Goal: Task Accomplishment & Management: Use online tool/utility

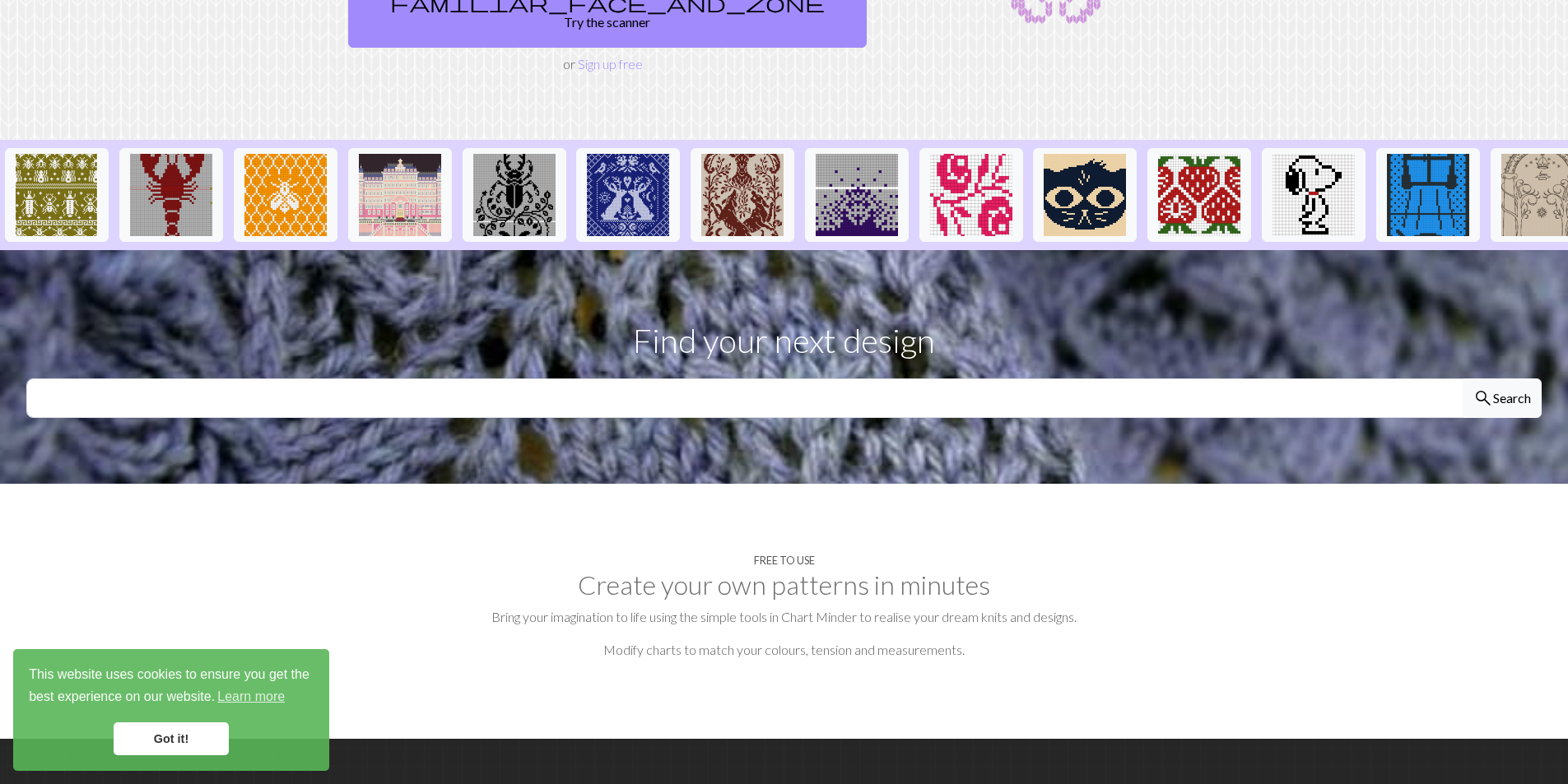
scroll to position [82, 0]
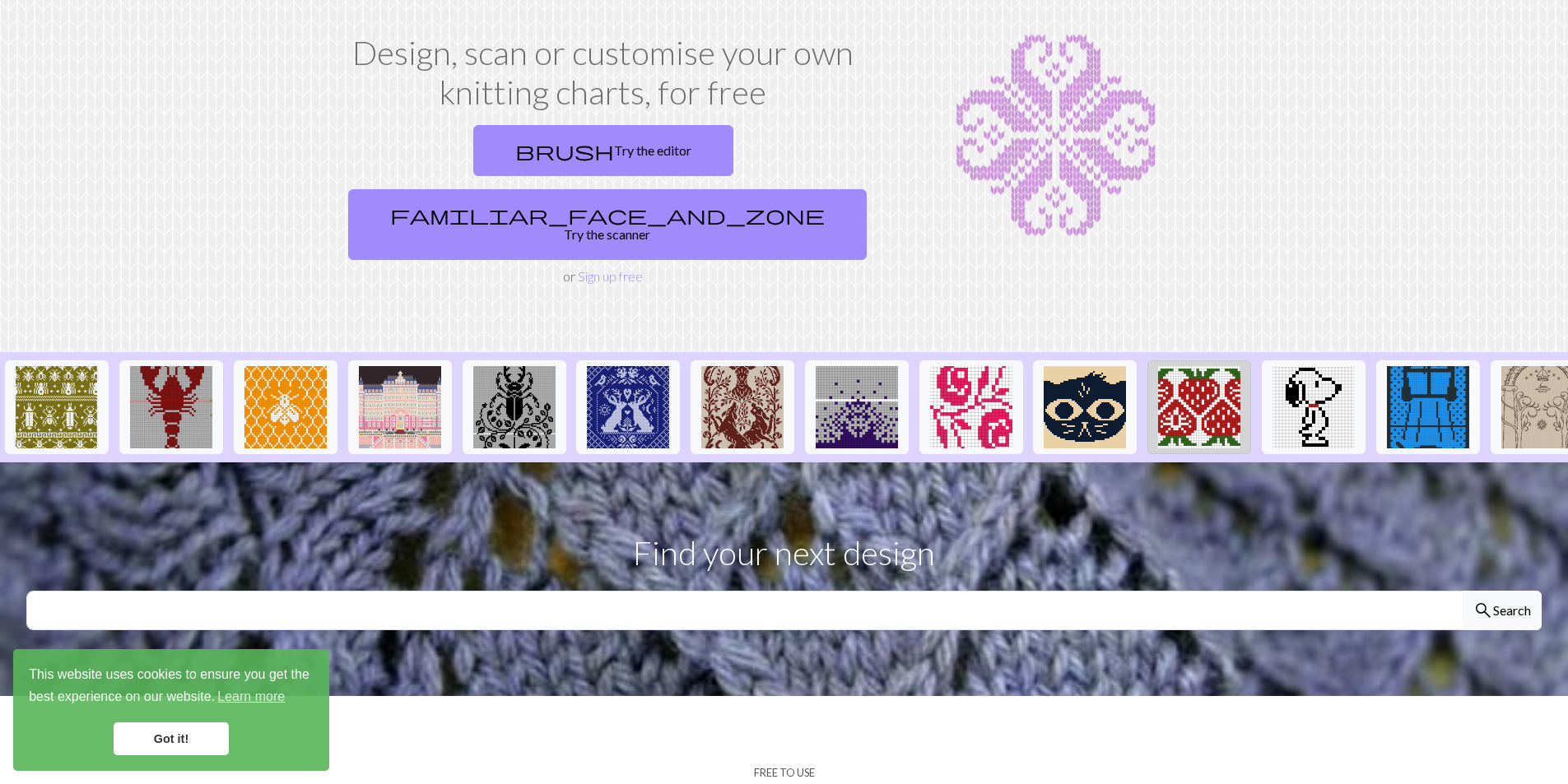
click at [1189, 366] on img at bounding box center [1199, 407] width 82 height 82
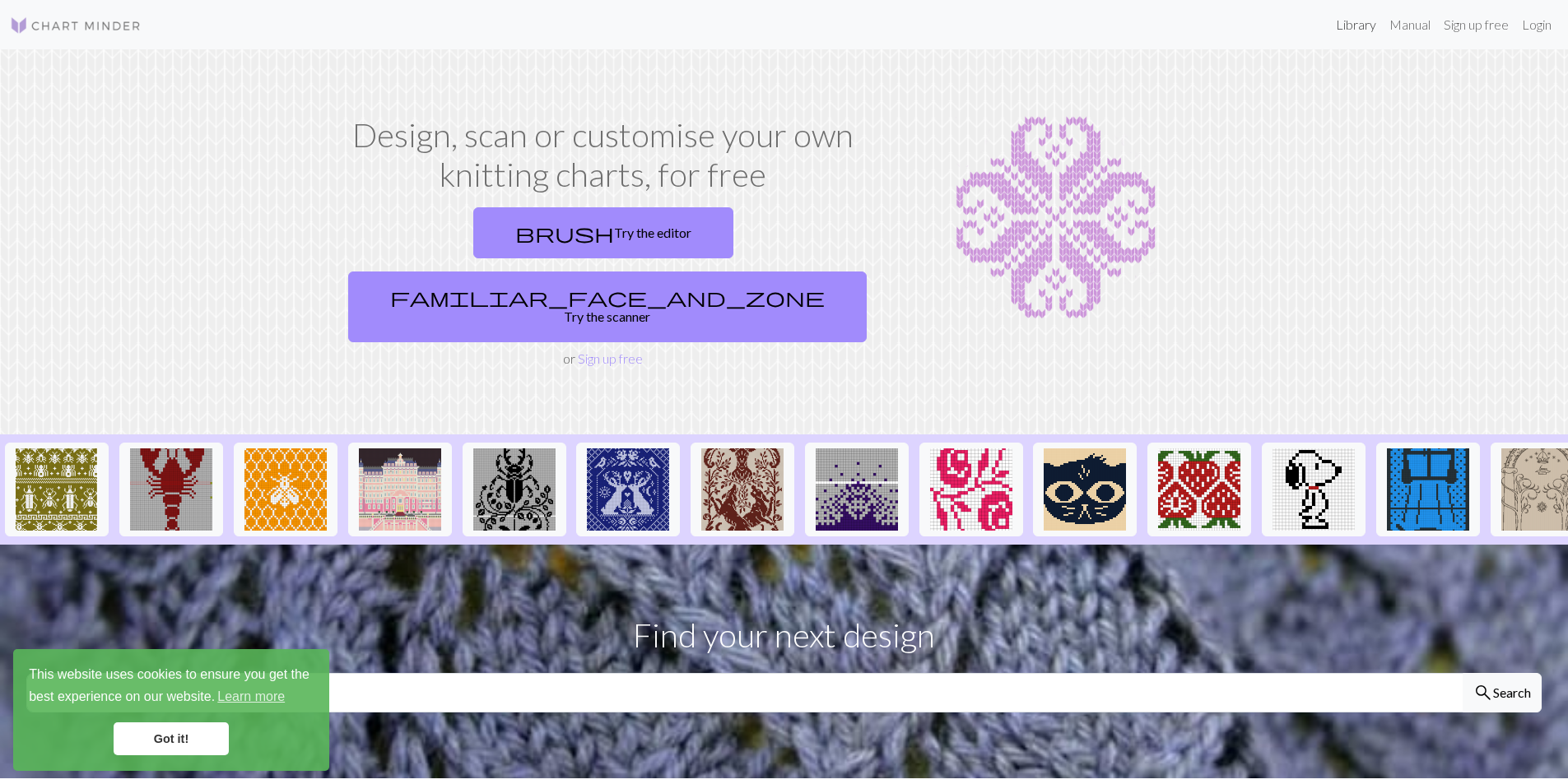
click at [1340, 24] on link "Library" at bounding box center [1356, 24] width 54 height 33
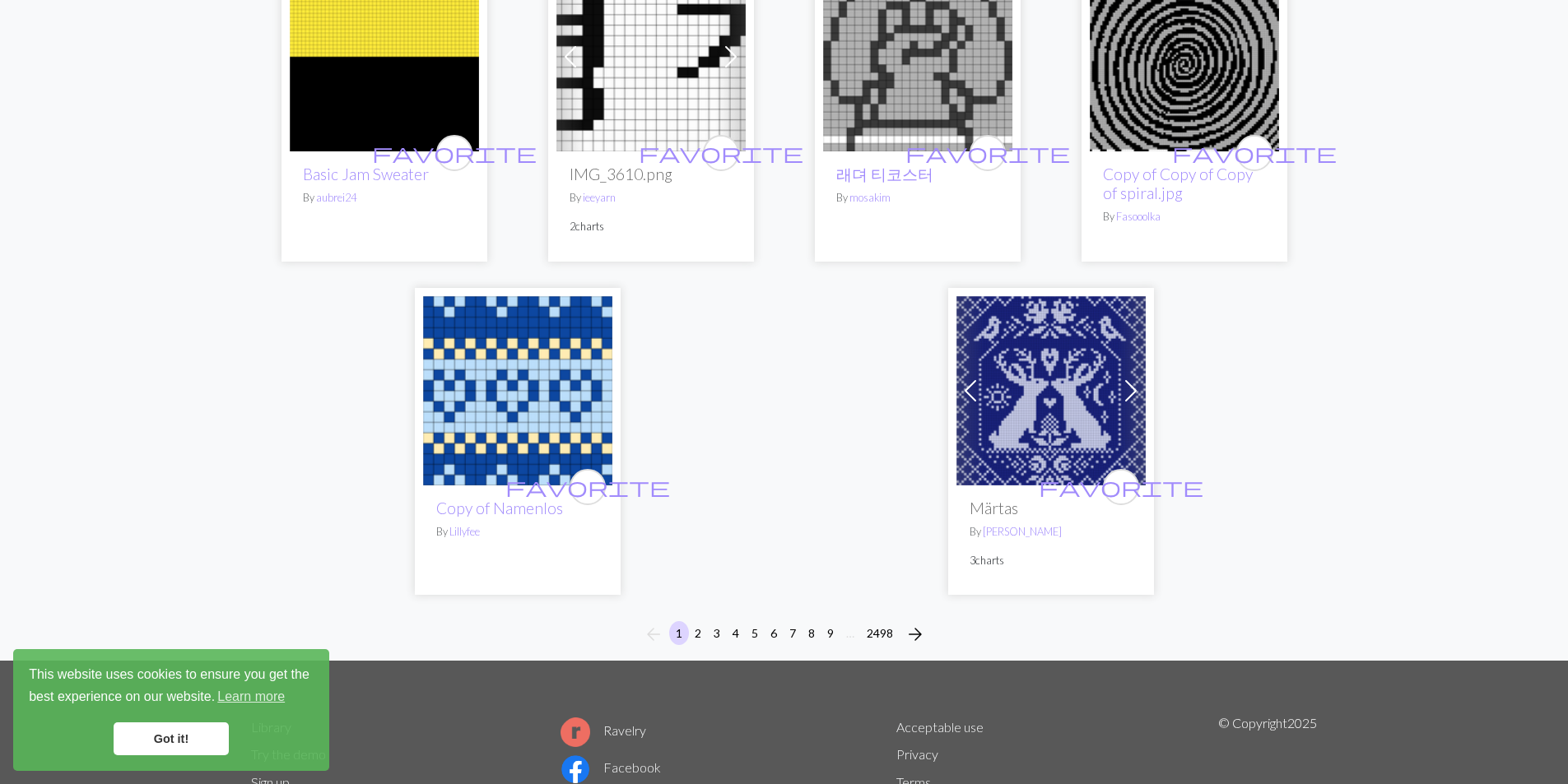
scroll to position [4114, 0]
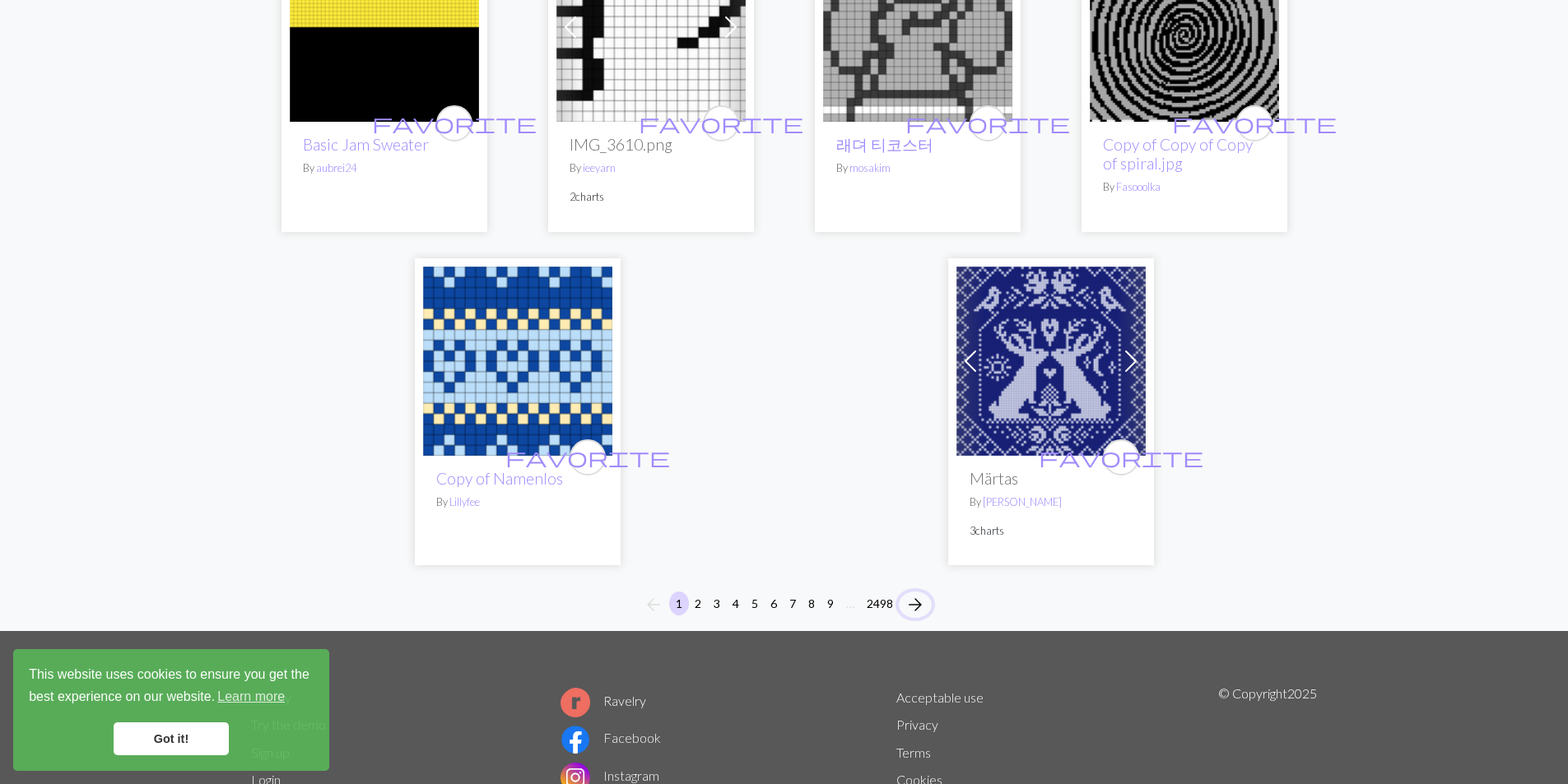
click at [917, 593] on span "arrow_forward" at bounding box center [915, 604] width 20 height 23
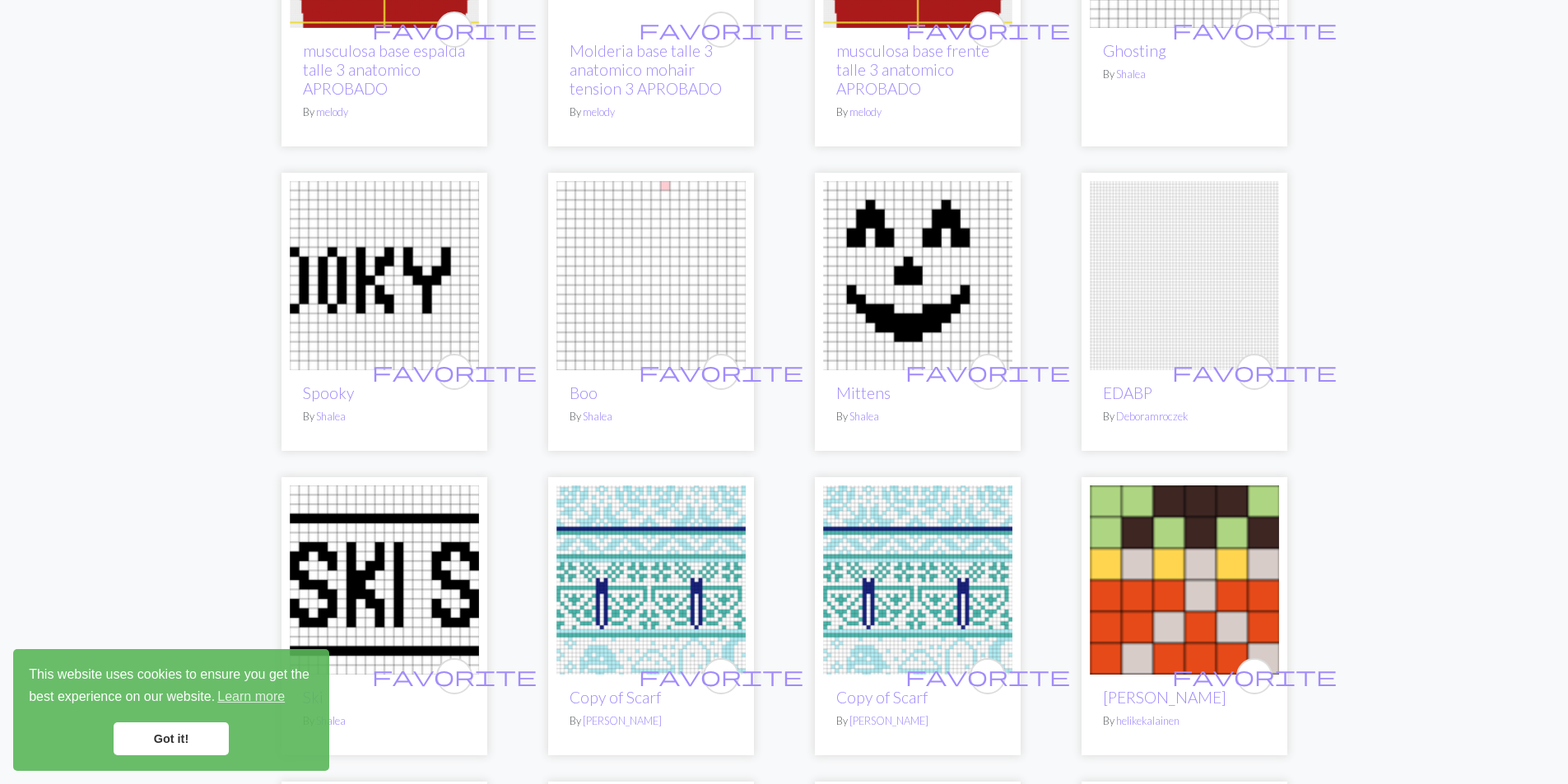
scroll to position [2139, 0]
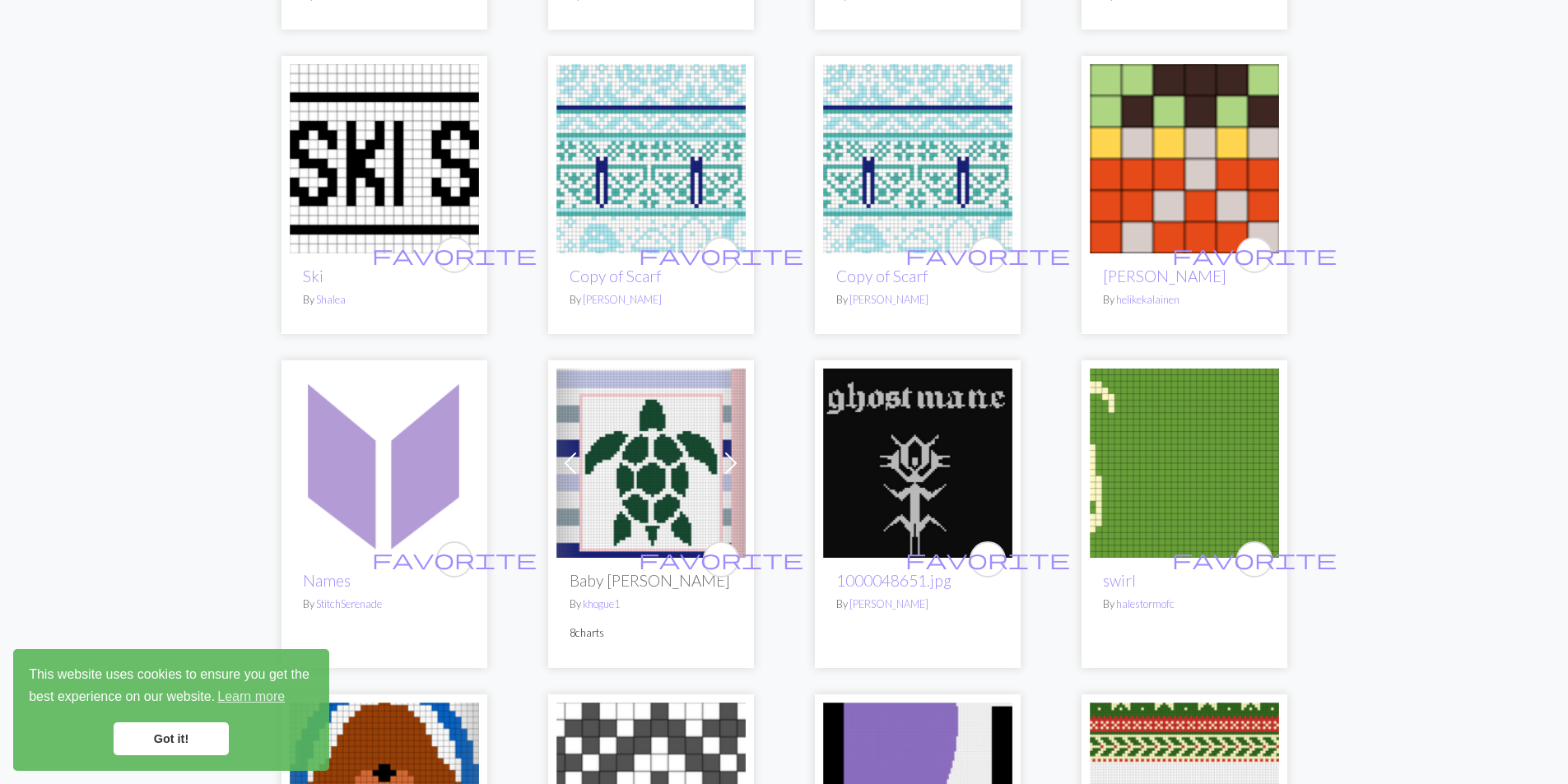
click at [657, 514] on img at bounding box center [651, 463] width 189 height 189
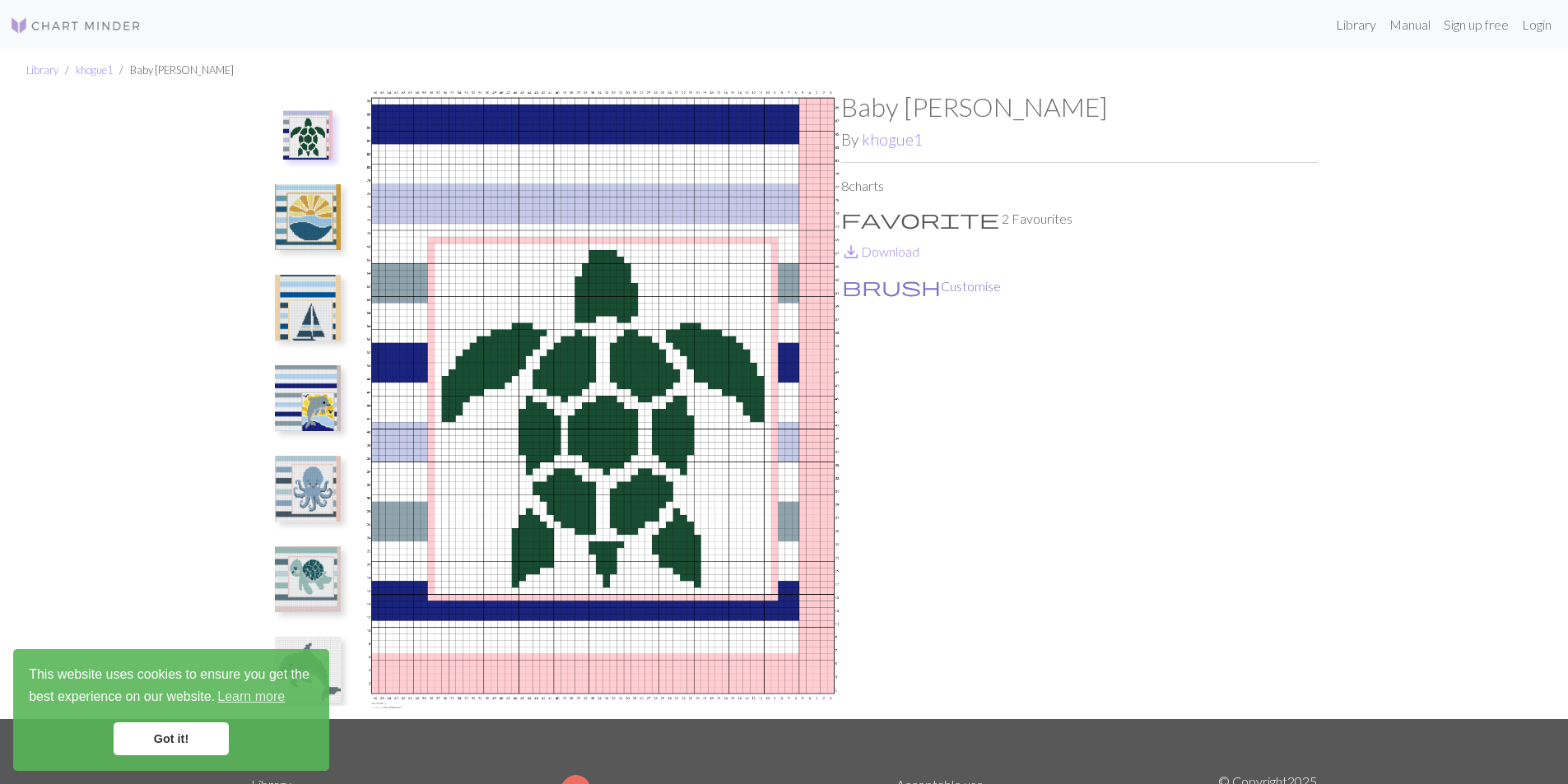
click at [906, 285] on button "brush Customise" at bounding box center [921, 286] width 160 height 22
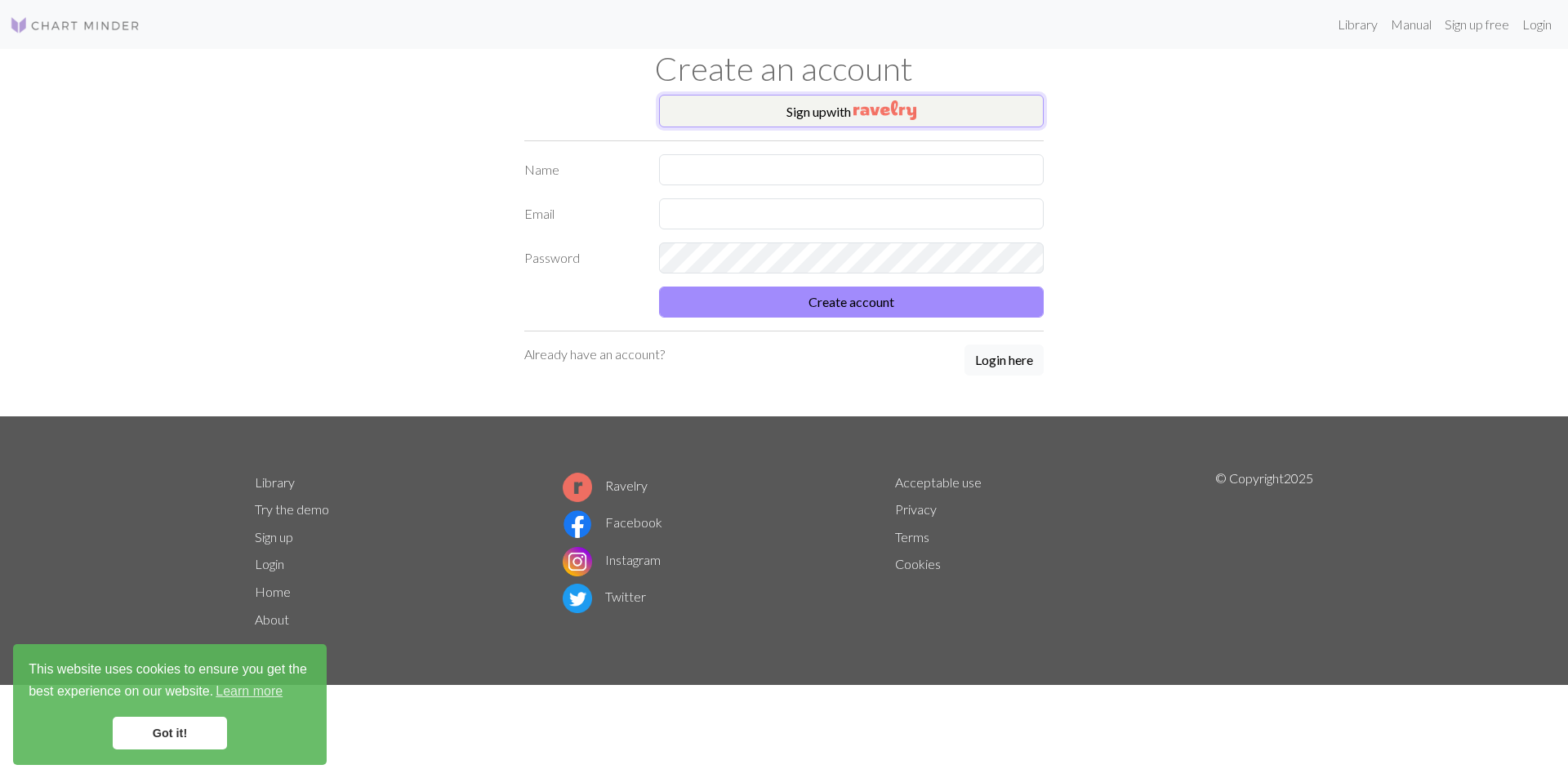
click at [835, 114] on button "Sign up with" at bounding box center [851, 110] width 385 height 33
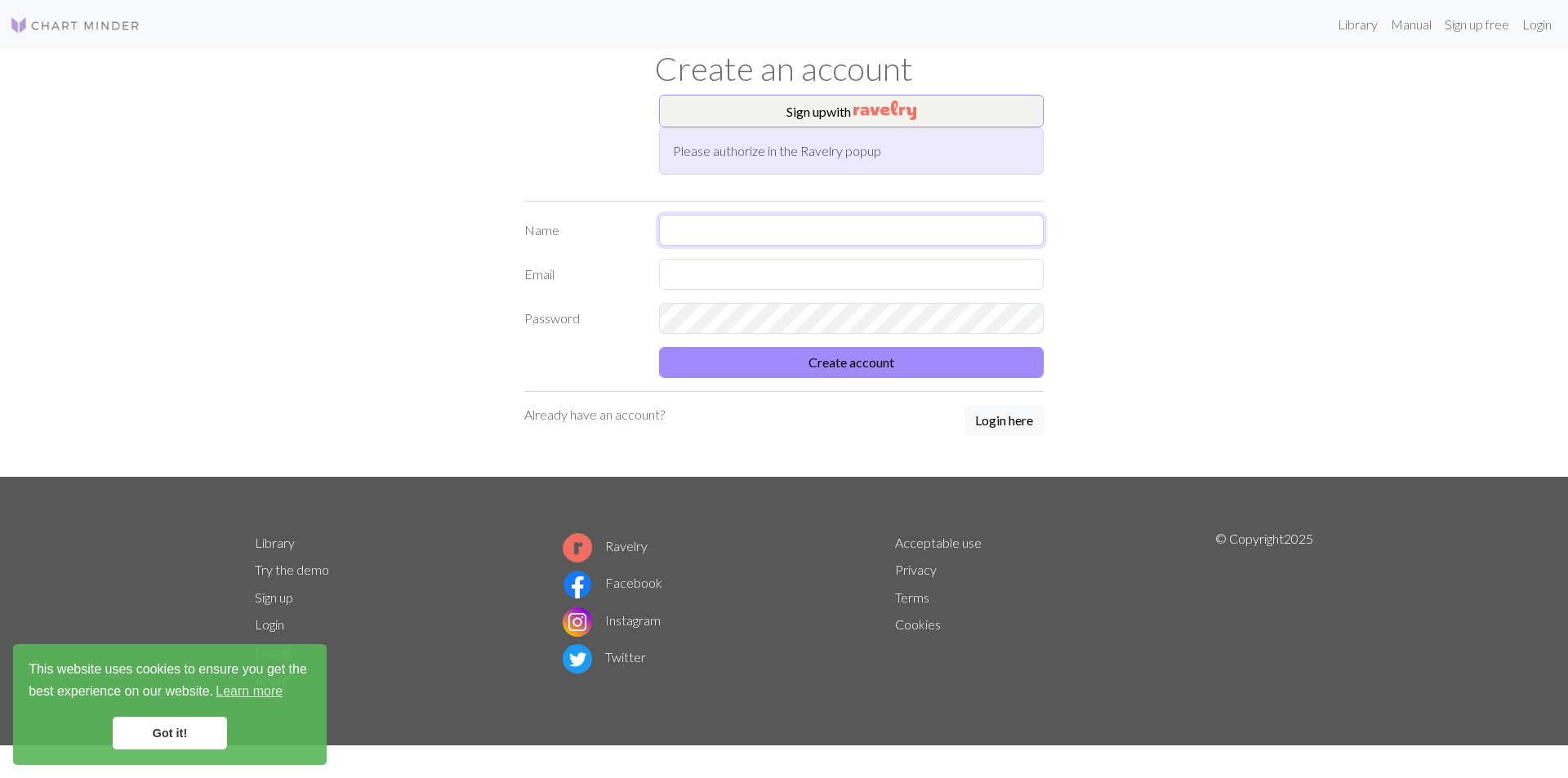
click at [720, 231] on input "text" at bounding box center [851, 230] width 385 height 31
type input "Grace"
click at [730, 283] on input "text" at bounding box center [851, 274] width 385 height 31
type input "[EMAIL_ADDRESS][DOMAIN_NAME]"
click at [890, 361] on button "Create account" at bounding box center [851, 362] width 385 height 31
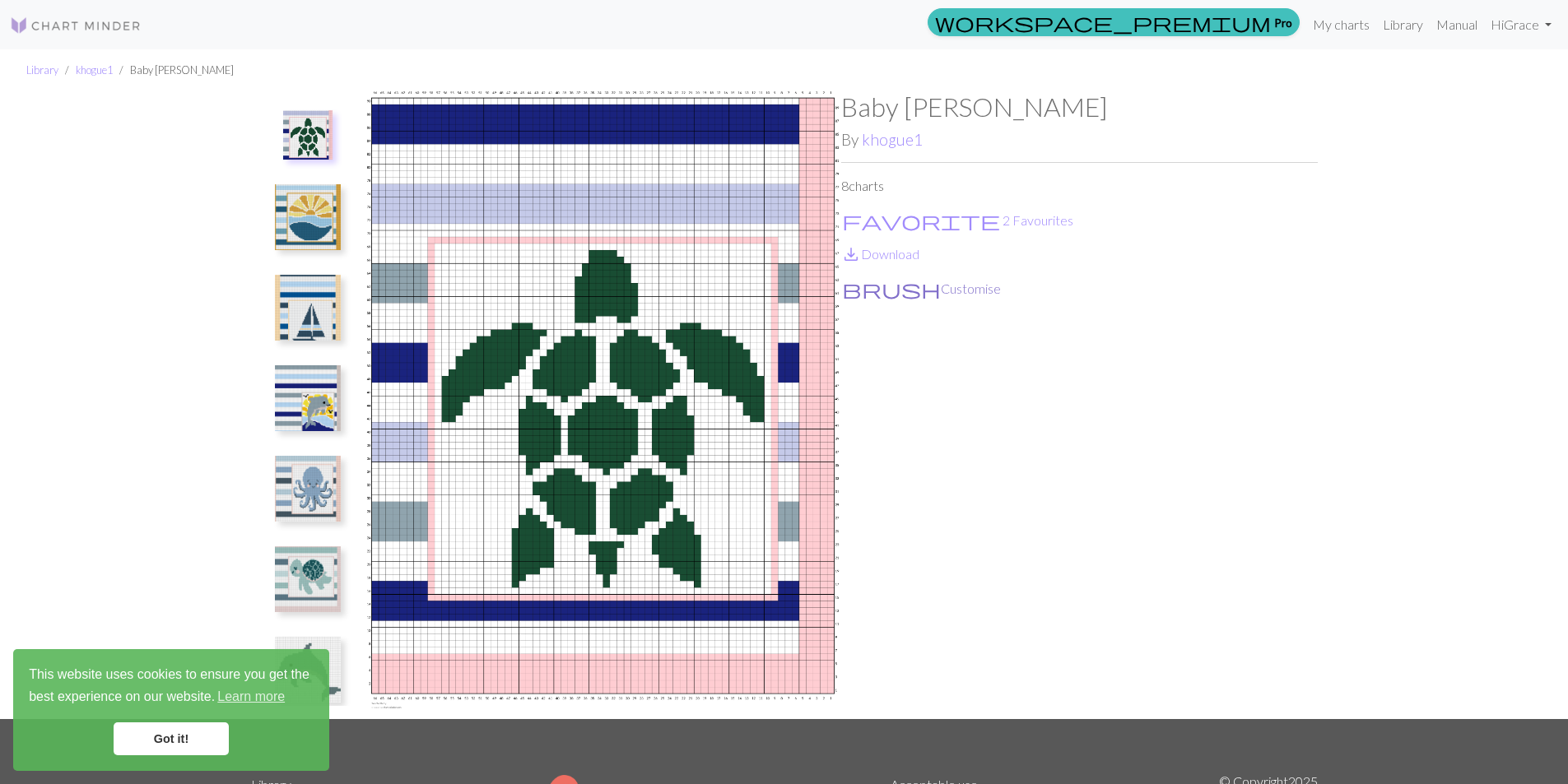
click at [897, 288] on button "brush Customise" at bounding box center [921, 288] width 160 height 22
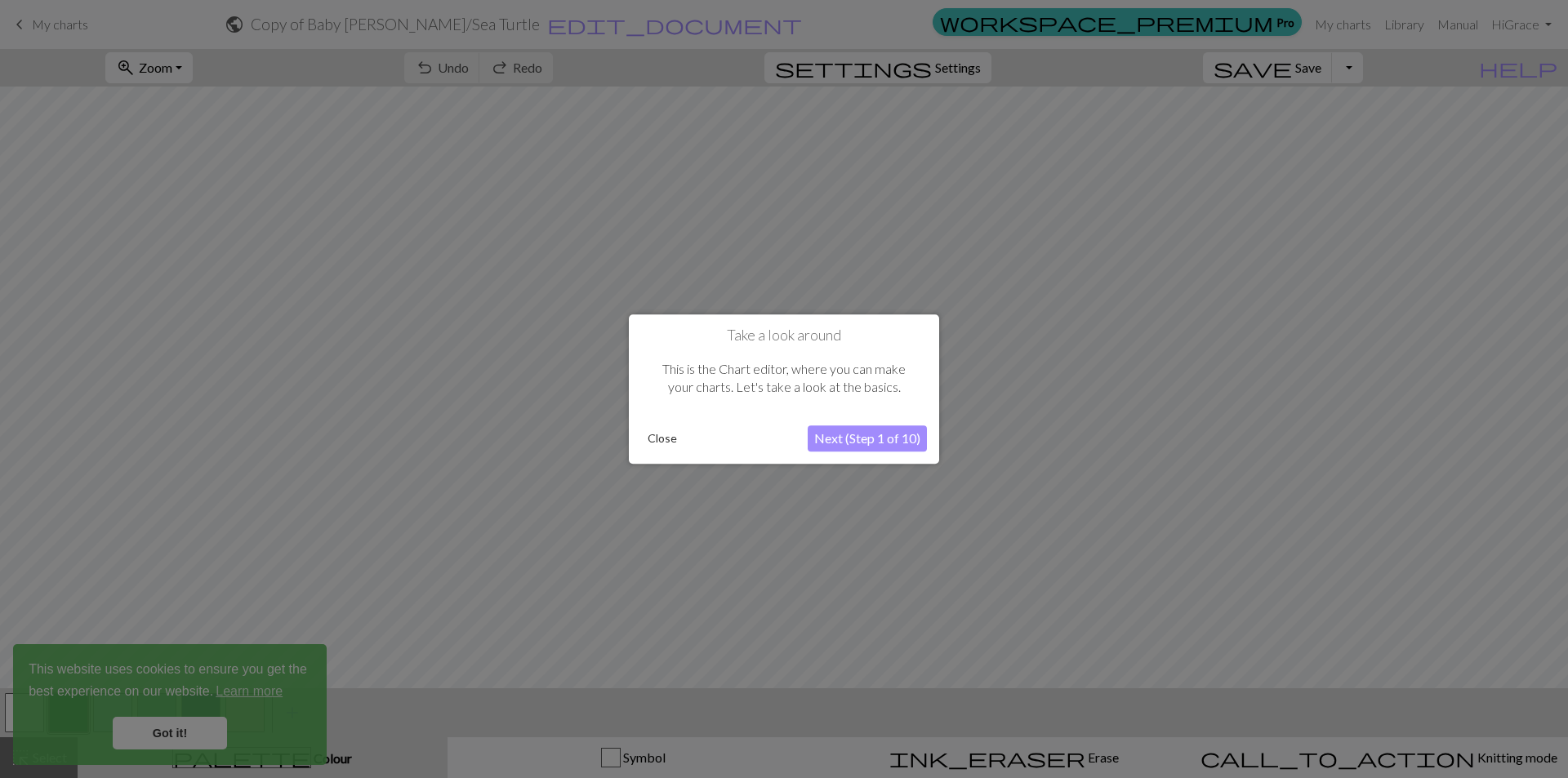
click at [879, 445] on button "Next (Step 1 of 10)" at bounding box center [868, 438] width 120 height 26
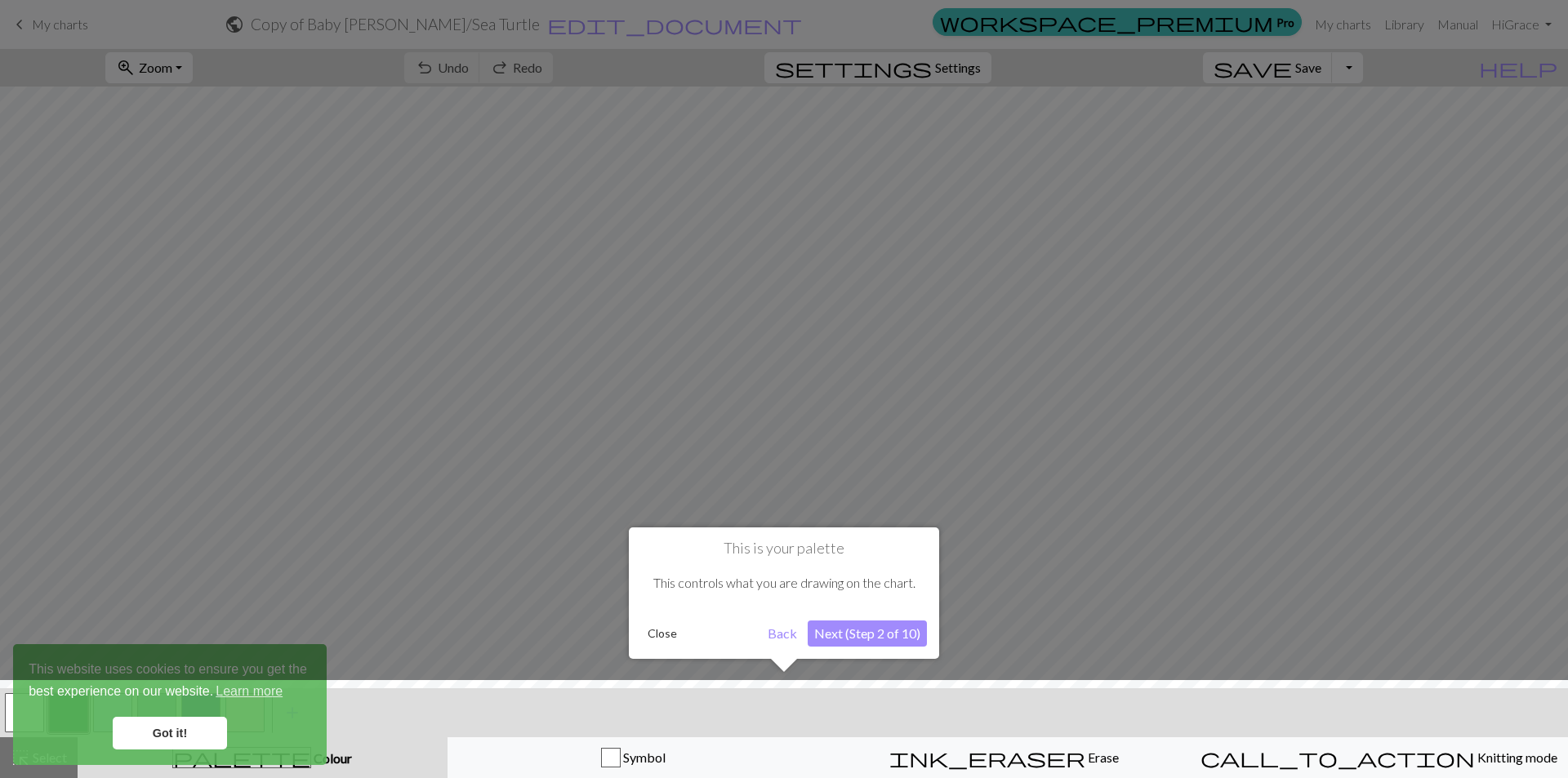
click at [877, 627] on button "Next (Step 2 of 10)" at bounding box center [868, 633] width 120 height 26
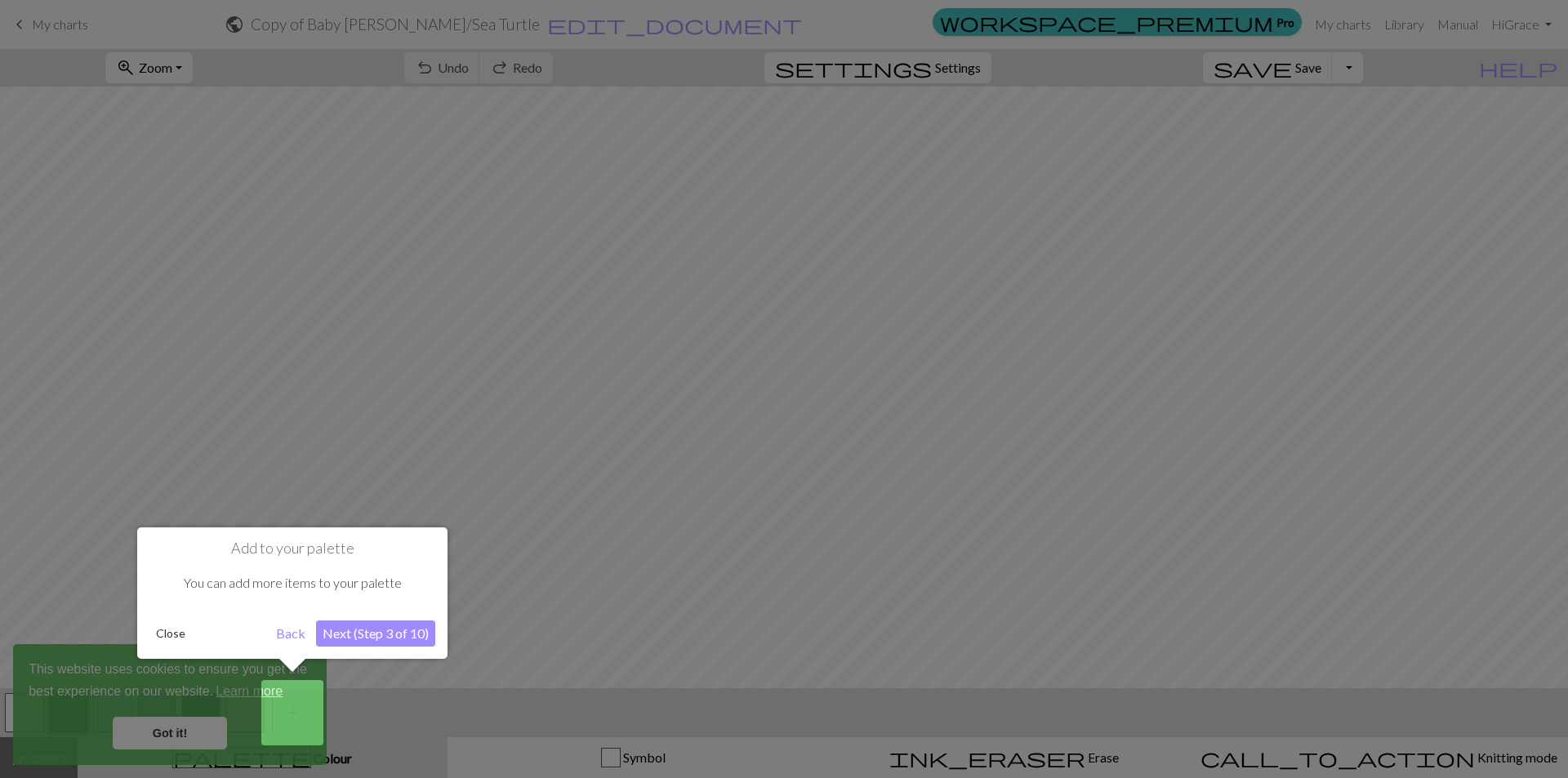
click at [348, 629] on button "Next (Step 3 of 10)" at bounding box center [376, 633] width 120 height 26
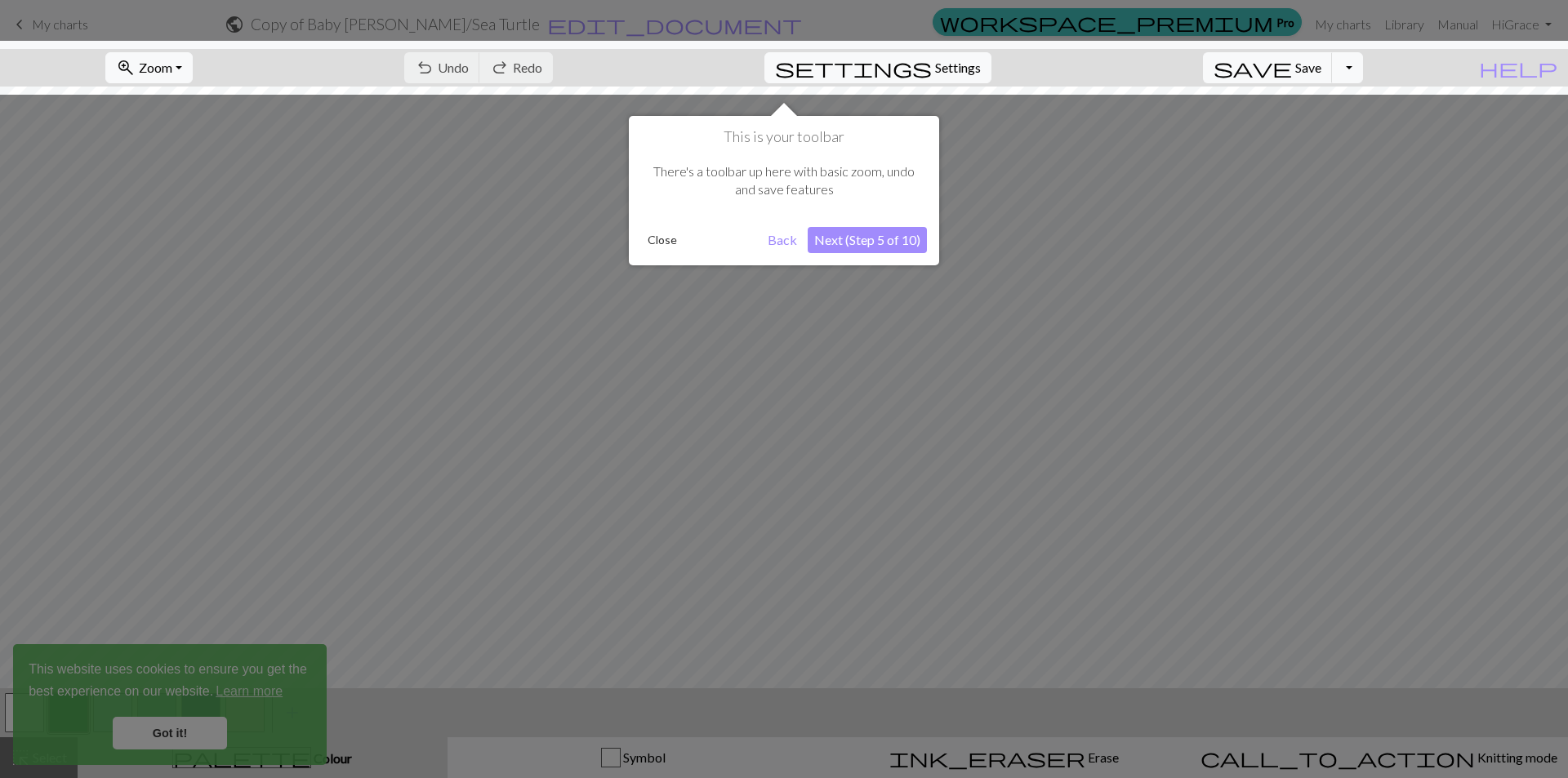
click at [665, 234] on button "Close" at bounding box center [662, 240] width 42 height 24
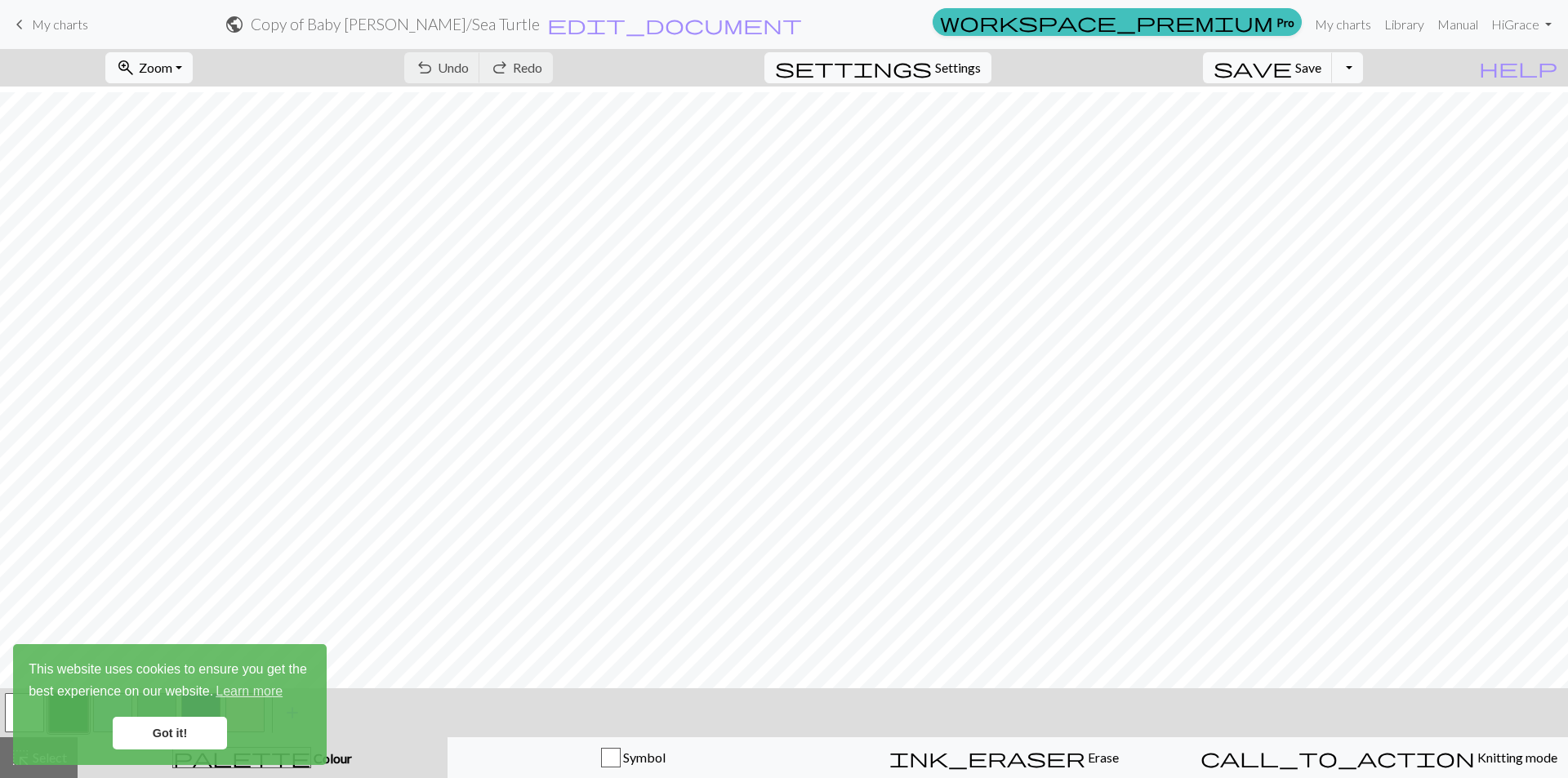
scroll to position [898, 0]
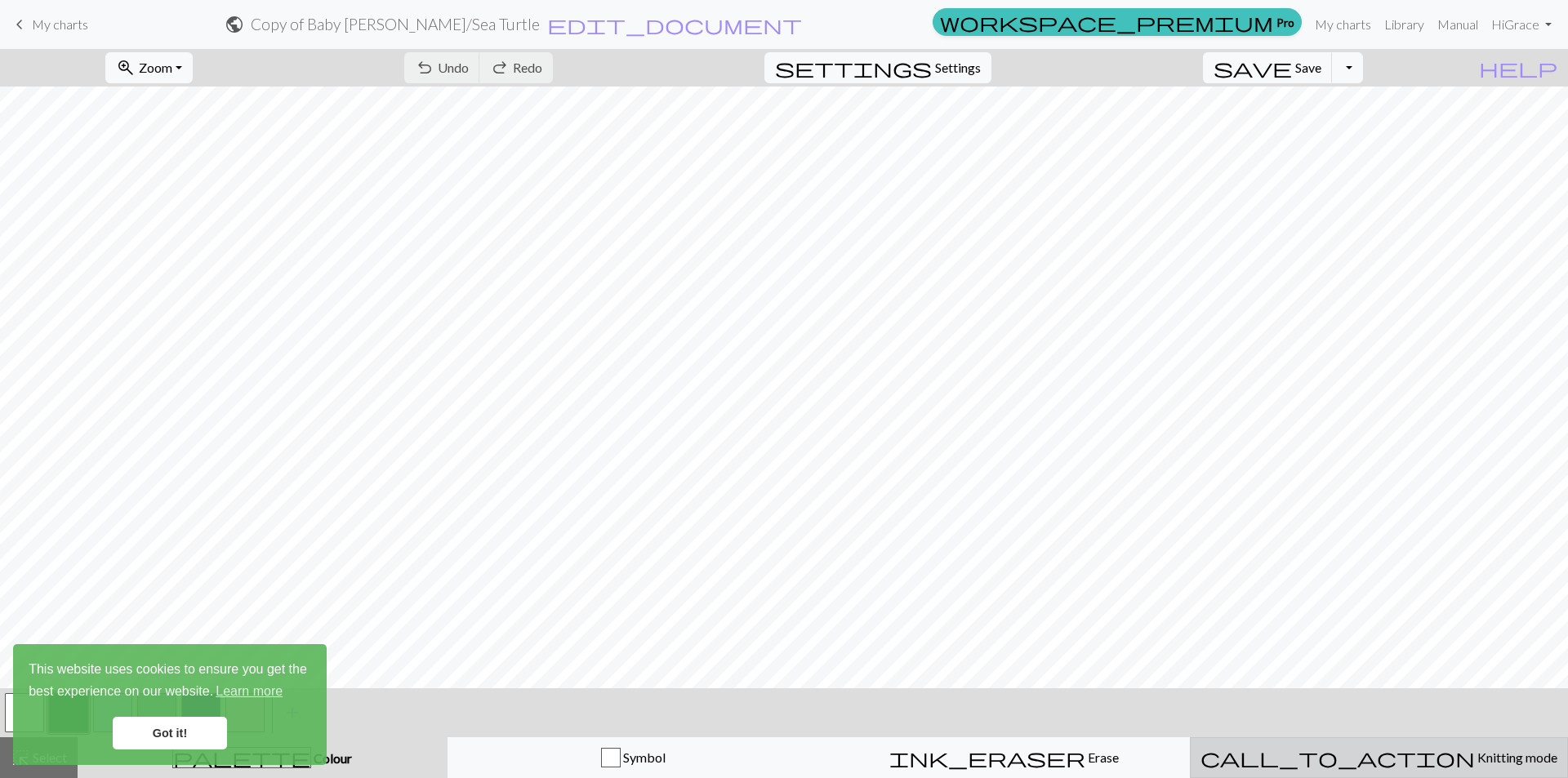
click at [1475, 757] on span "Knitting mode" at bounding box center [1517, 757] width 82 height 16
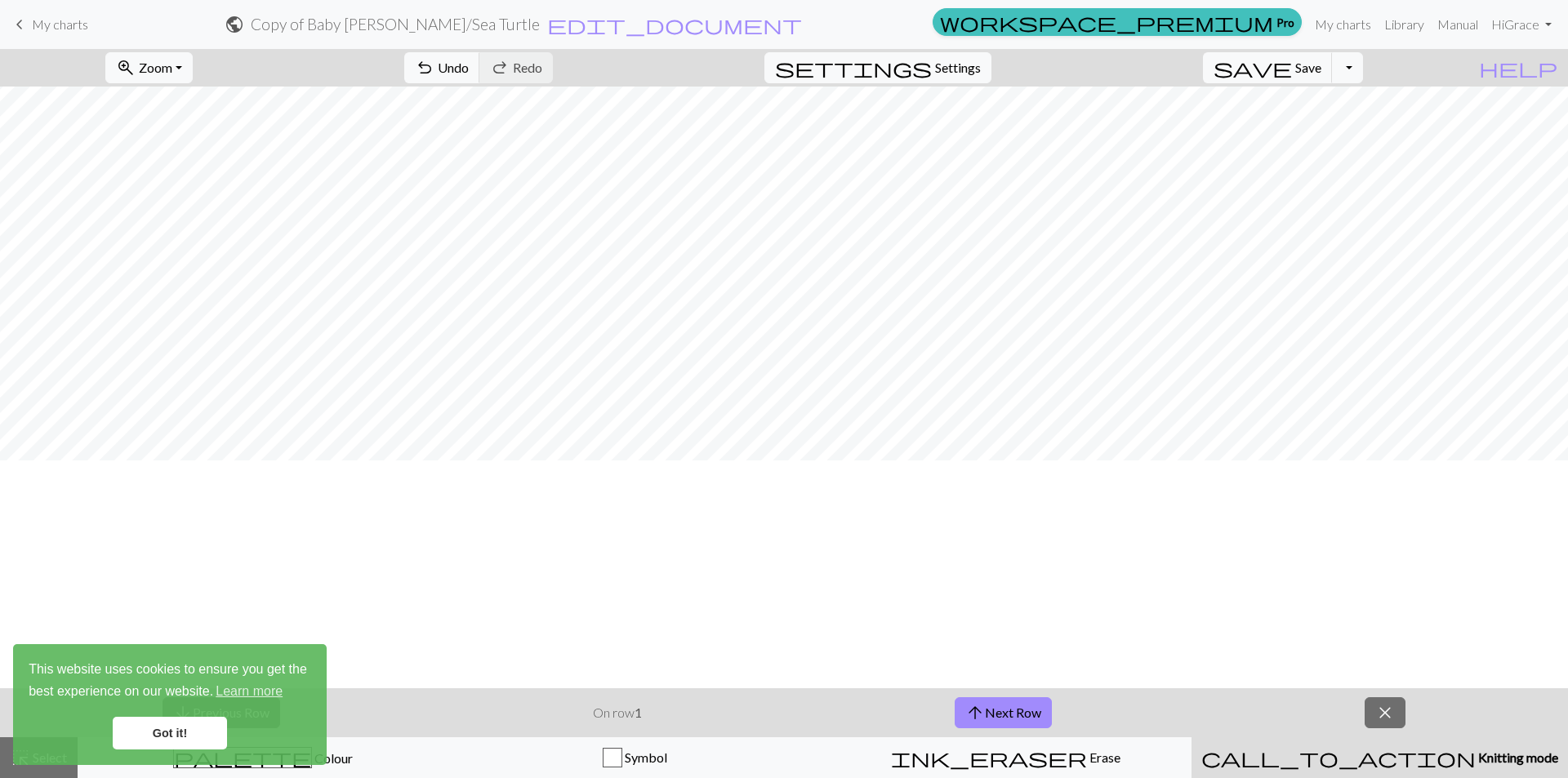
scroll to position [489, 0]
click at [1382, 713] on span "close" at bounding box center [1385, 713] width 20 height 22
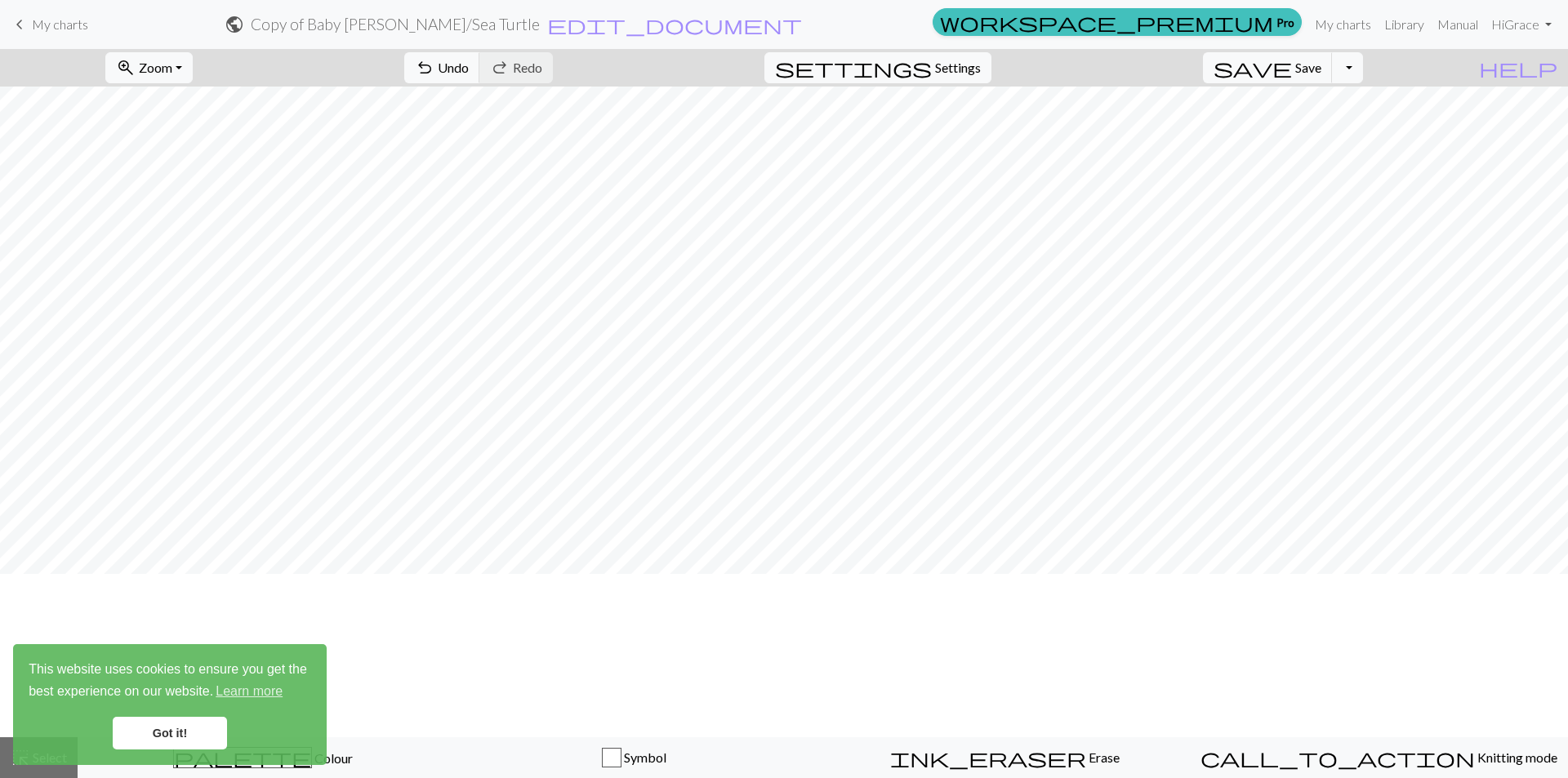
scroll to position [327, 0]
click at [236, 85] on div "zoom_in Zoom Zoom Fit all Fit width Fit height 50% 100% 150% 200% undo Undo Und…" at bounding box center [734, 67] width 1469 height 37
click at [192, 66] on button "zoom_in Zoom Zoom" at bounding box center [150, 67] width 88 height 31
click at [172, 199] on button "50%" at bounding box center [171, 196] width 129 height 26
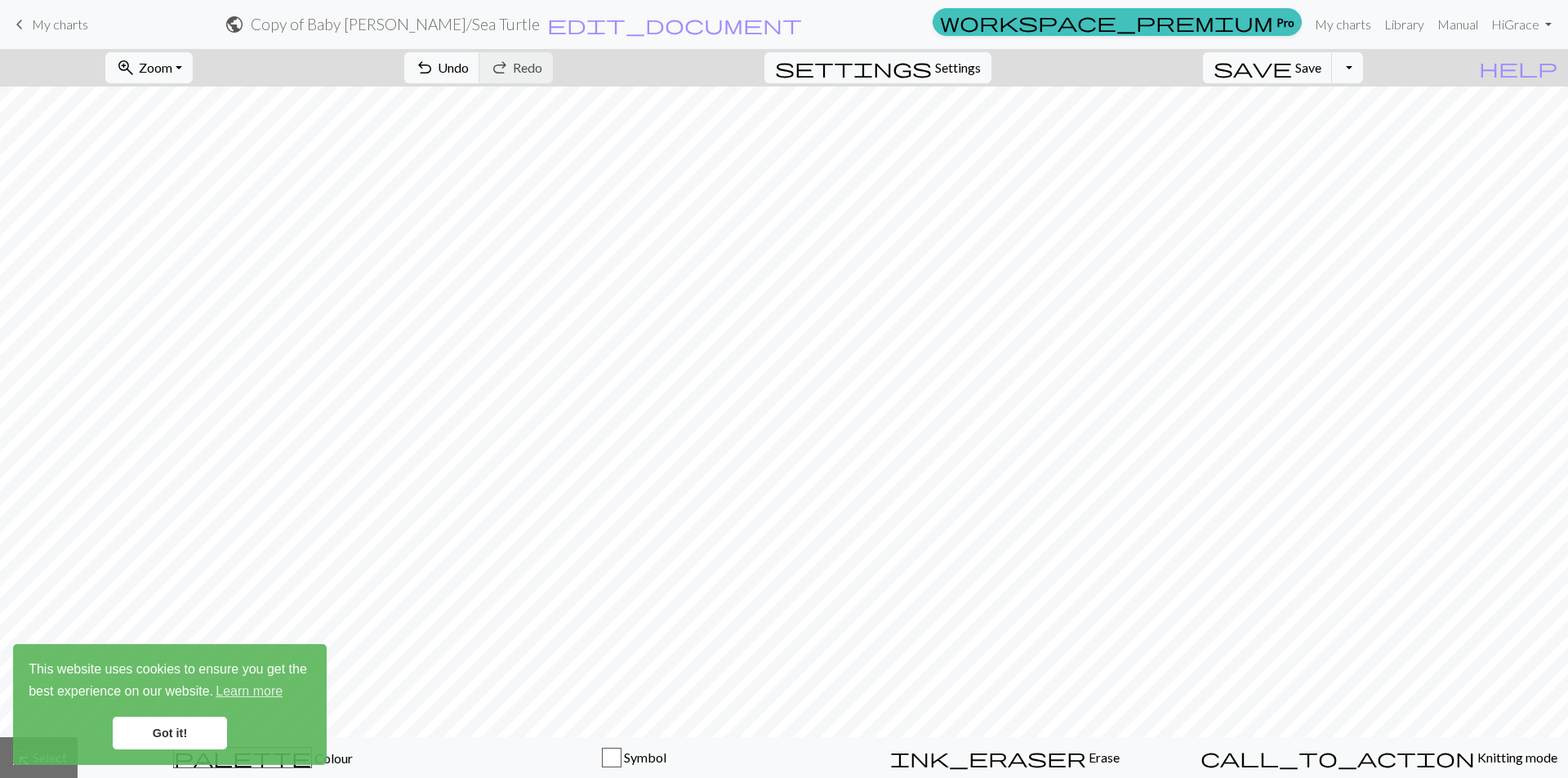
click at [165, 741] on link "Got it!" at bounding box center [170, 732] width 114 height 33
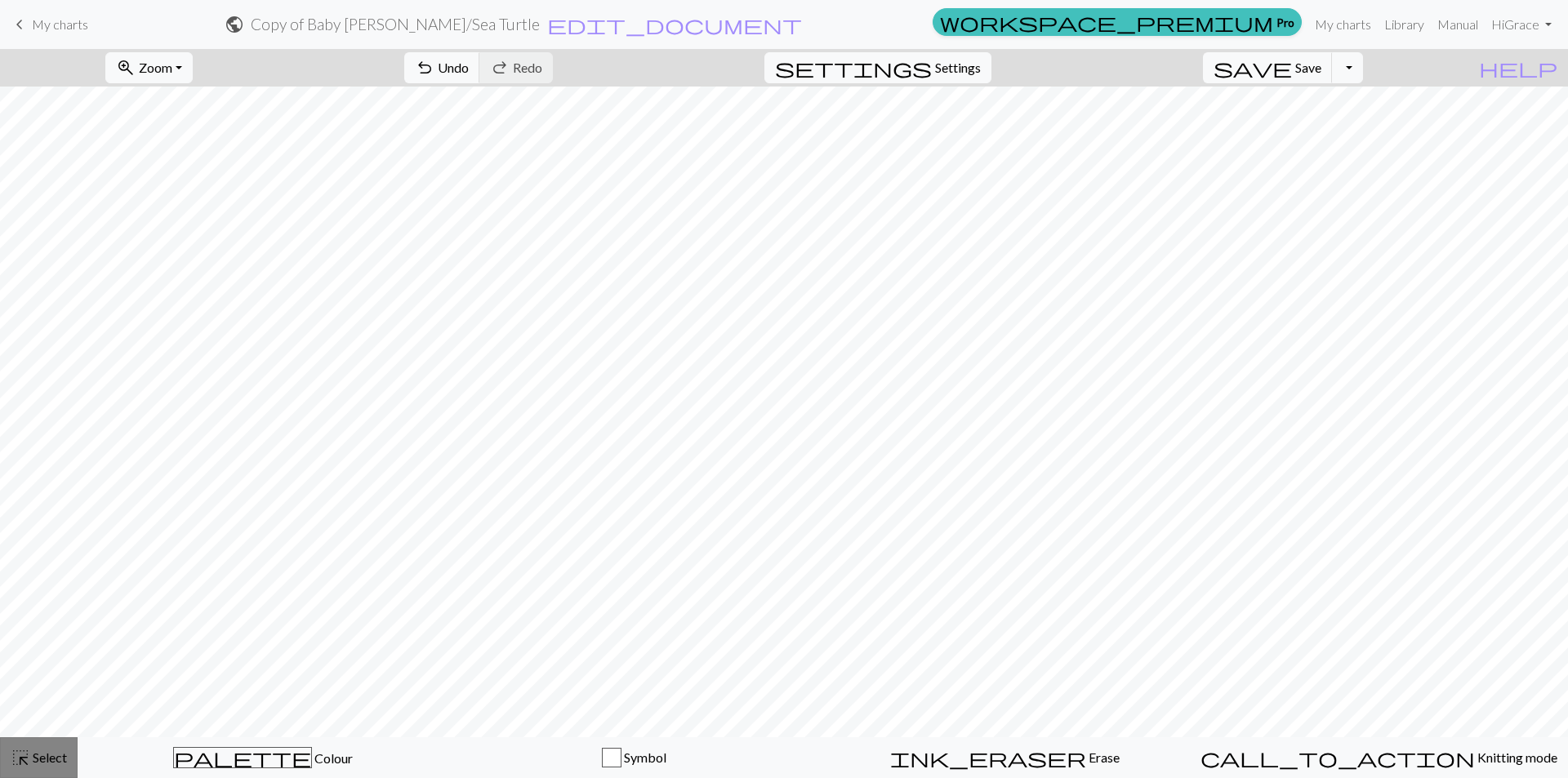
click at [50, 757] on span "Select" at bounding box center [48, 757] width 36 height 16
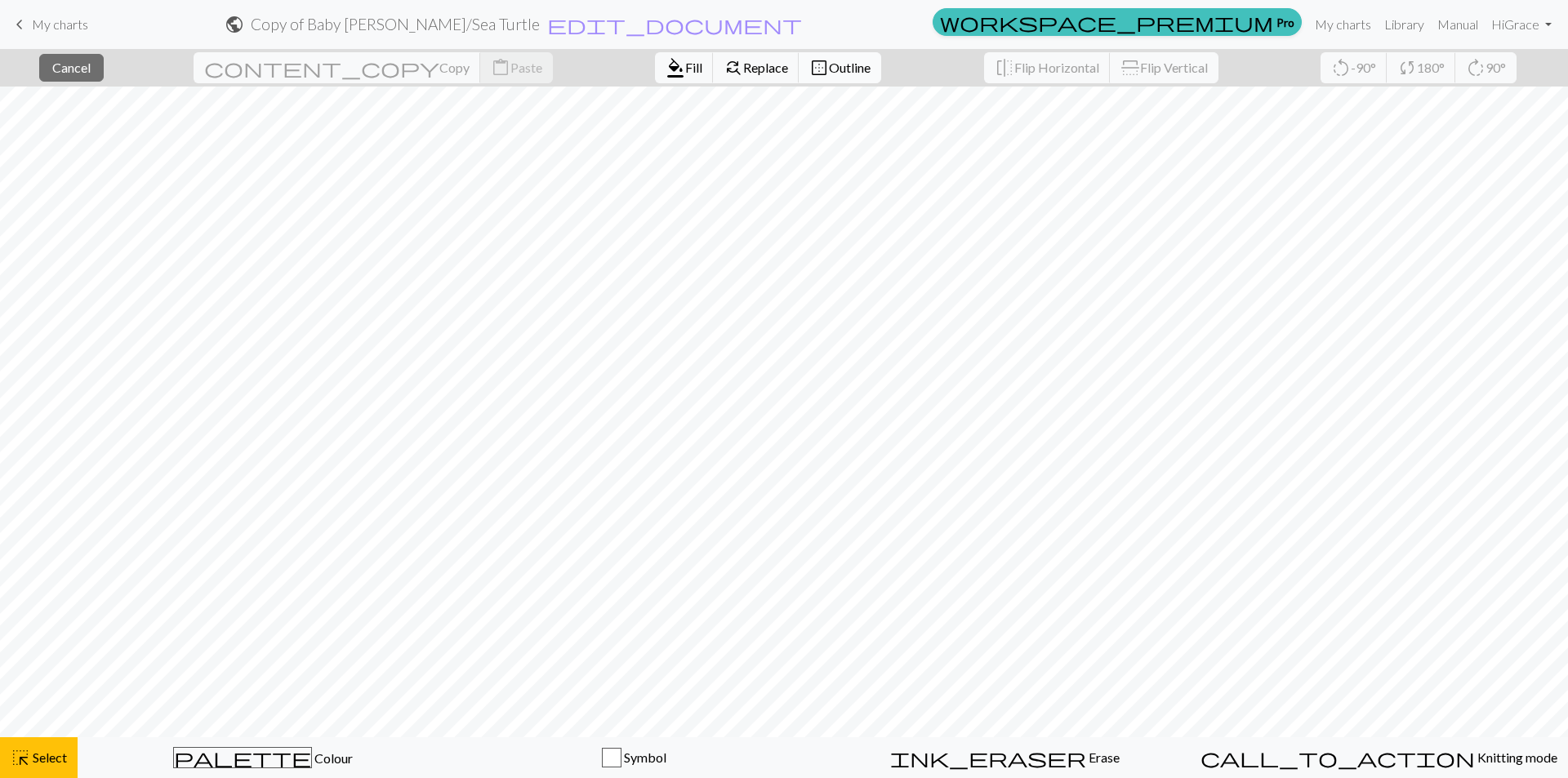
click at [809, 74] on span "border_outer" at bounding box center [819, 67] width 20 height 22
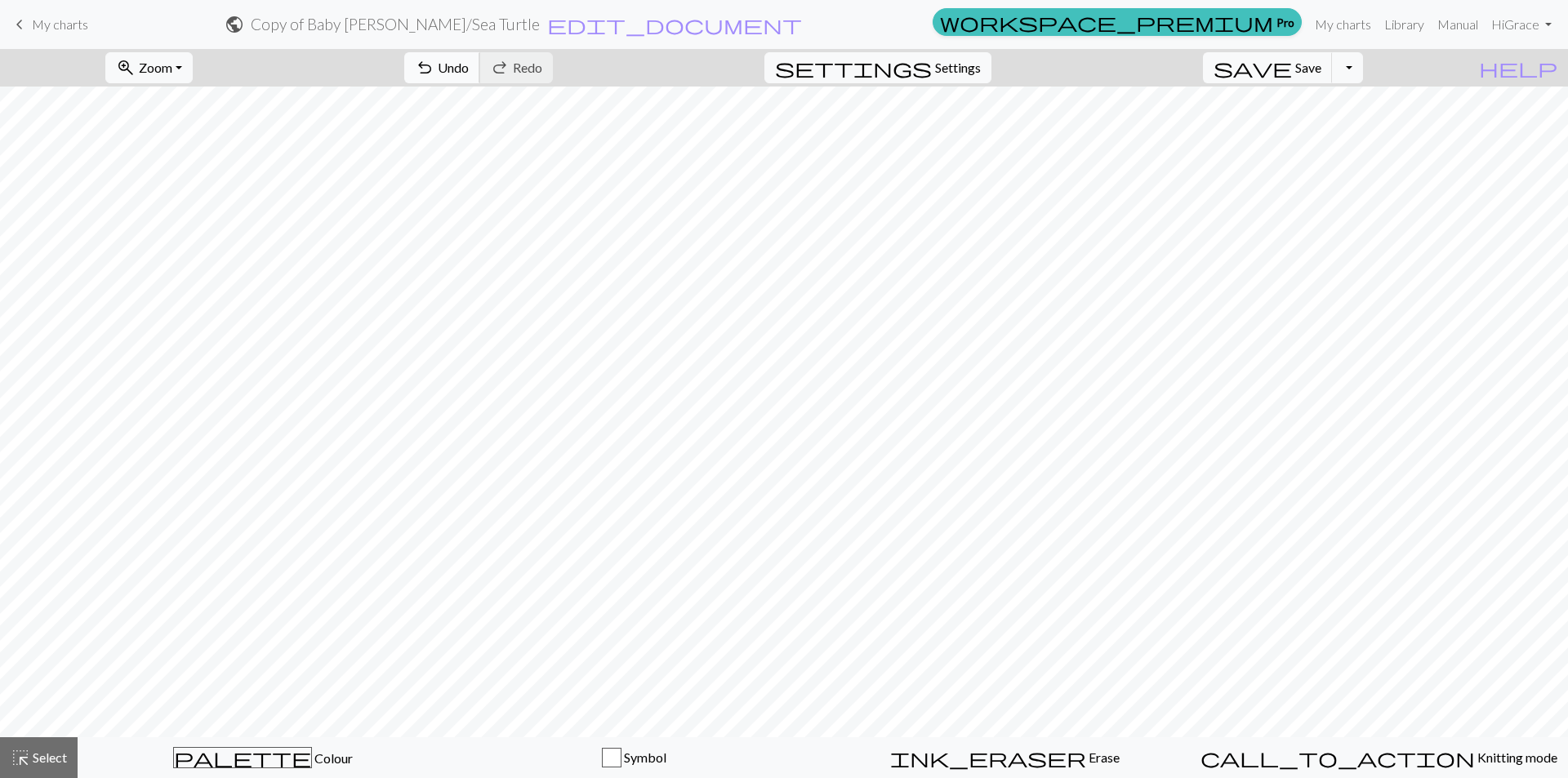
click at [469, 68] on span "Undo" at bounding box center [453, 67] width 31 height 16
click at [966, 67] on span "Settings" at bounding box center [958, 67] width 46 height 20
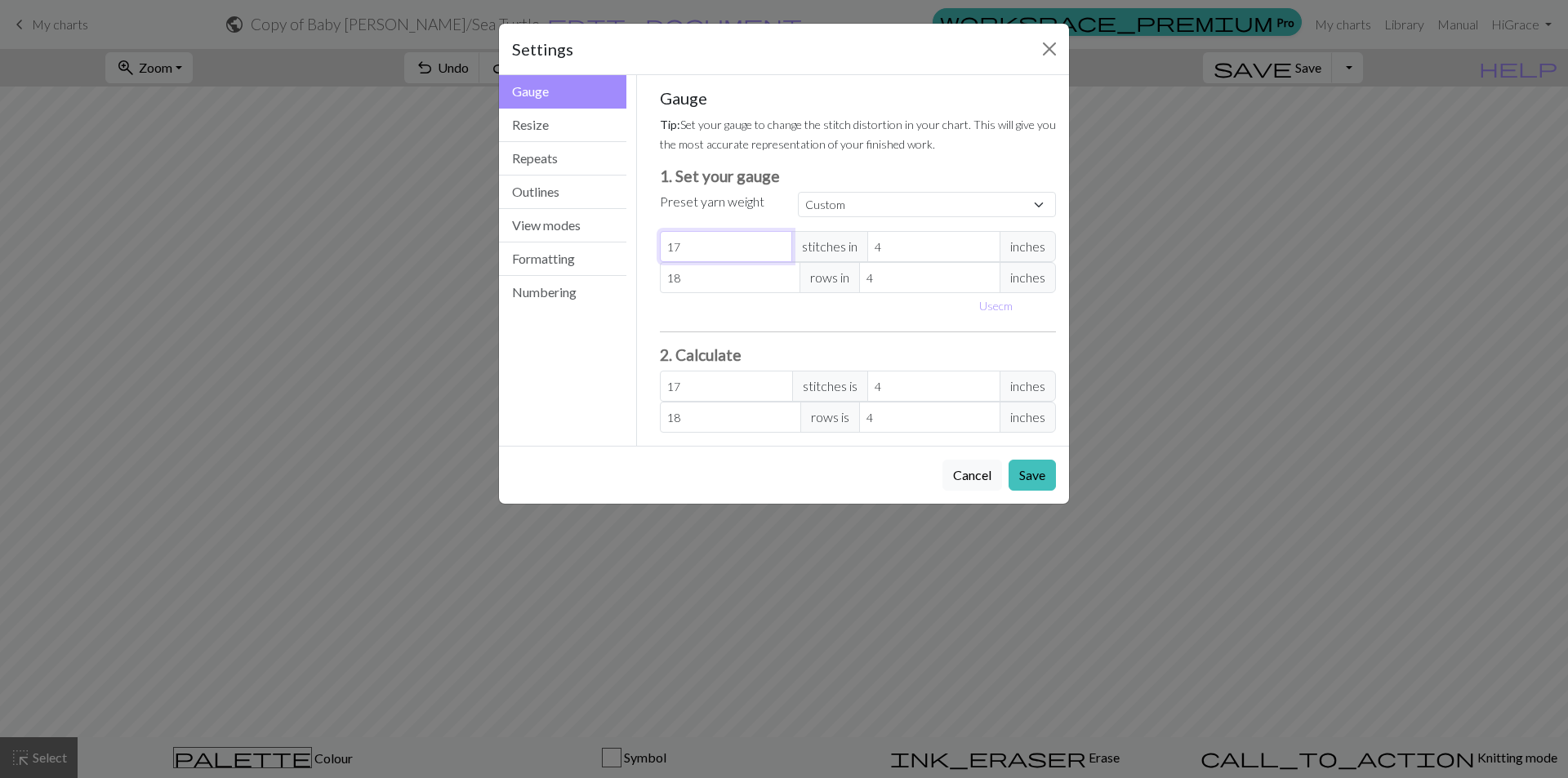
click at [712, 245] on input "17" at bounding box center [726, 246] width 133 height 31
click at [1038, 260] on span "inches" at bounding box center [1028, 246] width 56 height 31
click at [1038, 247] on span "inches" at bounding box center [1028, 246] width 56 height 31
click at [1039, 245] on span "inches" at bounding box center [1028, 246] width 56 height 31
click at [1022, 243] on span "inches" at bounding box center [1028, 246] width 56 height 31
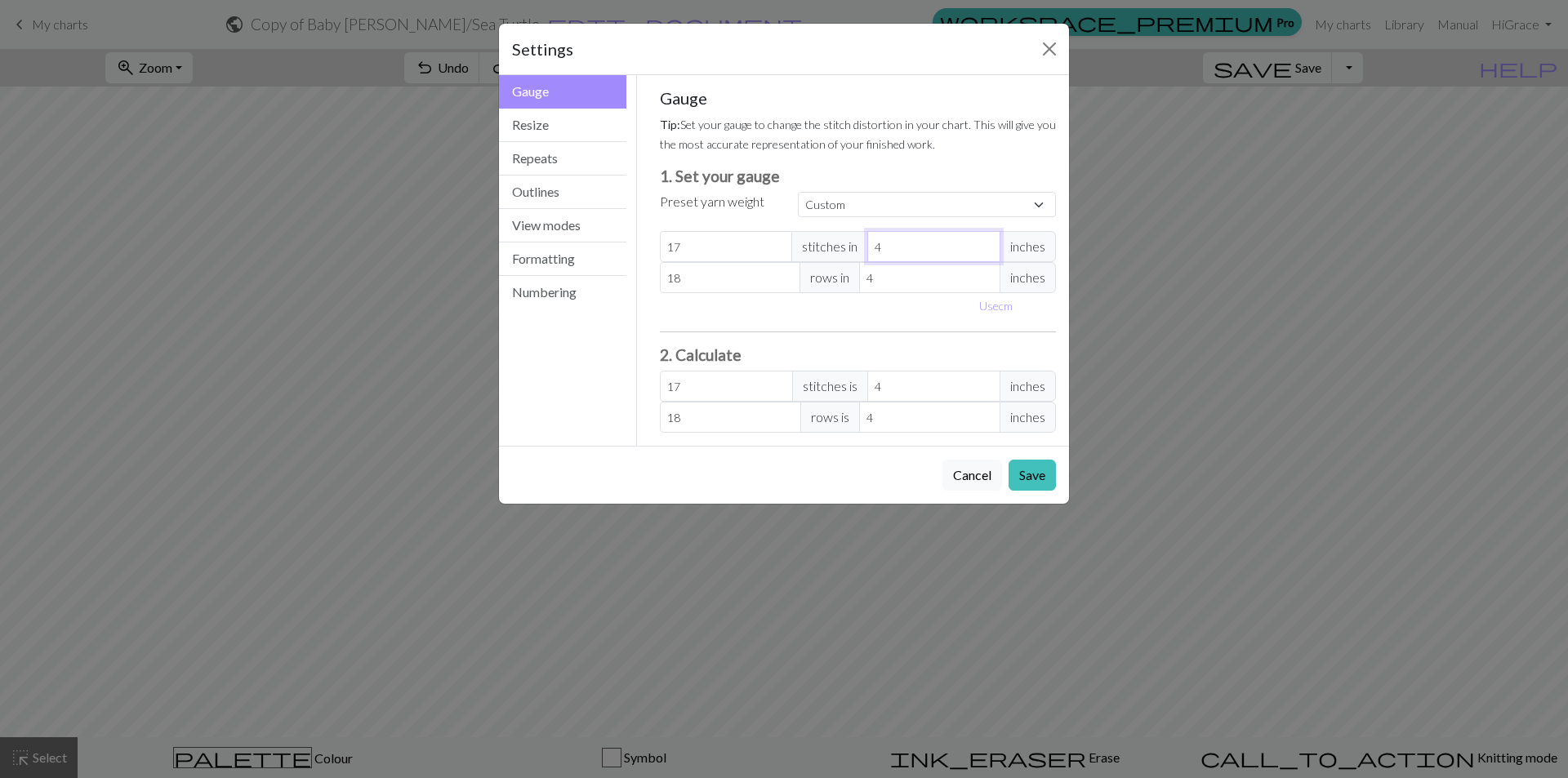
click at [909, 253] on input "4" at bounding box center [934, 246] width 133 height 31
type input "3"
type input "22.67"
click at [990, 254] on input "3" at bounding box center [934, 246] width 133 height 31
type input "4"
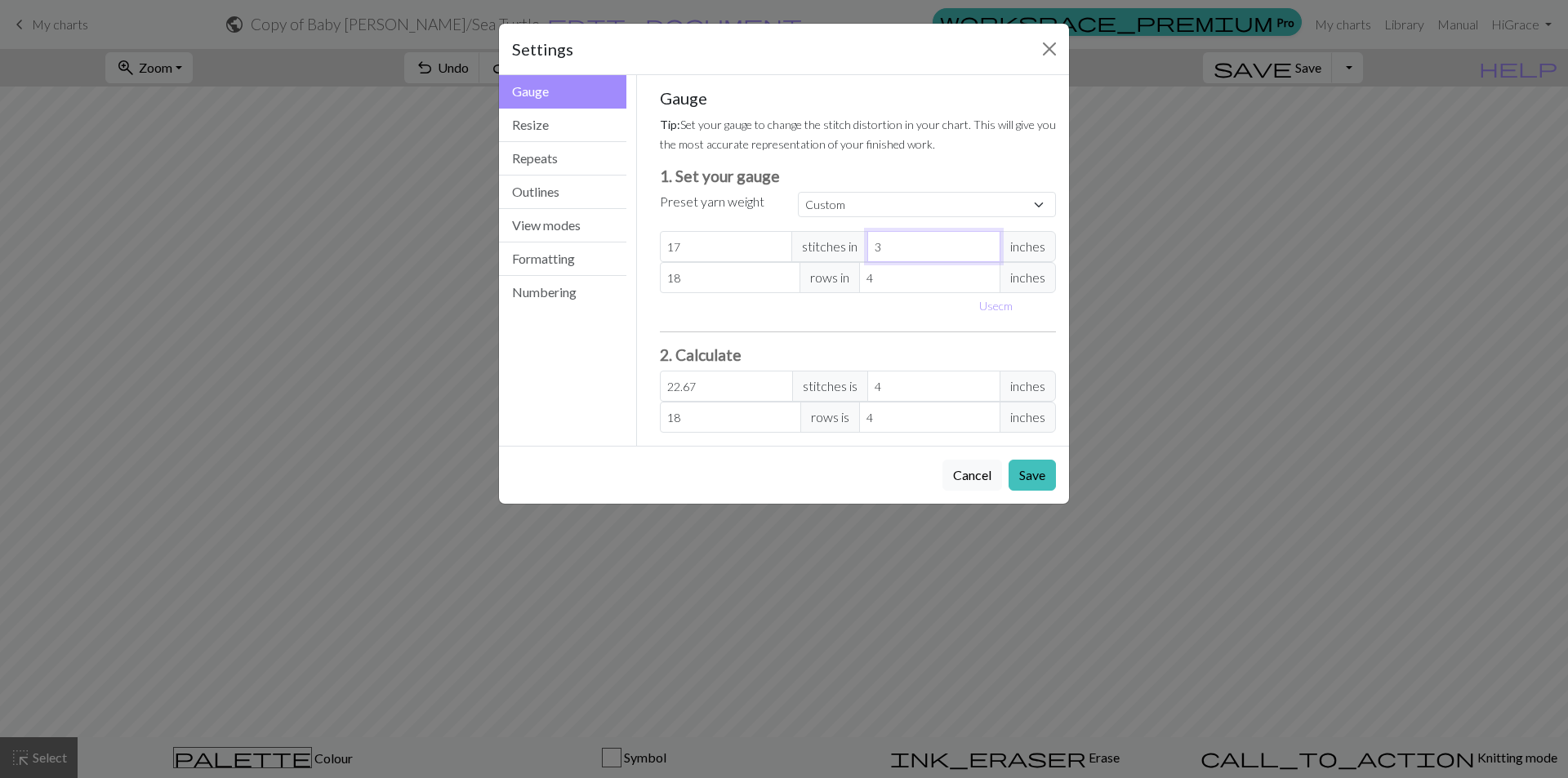
type input "17"
click at [990, 244] on input "4" at bounding box center [934, 246] width 133 height 31
type input "5"
type input "13.6"
click at [990, 244] on input "5" at bounding box center [934, 246] width 133 height 31
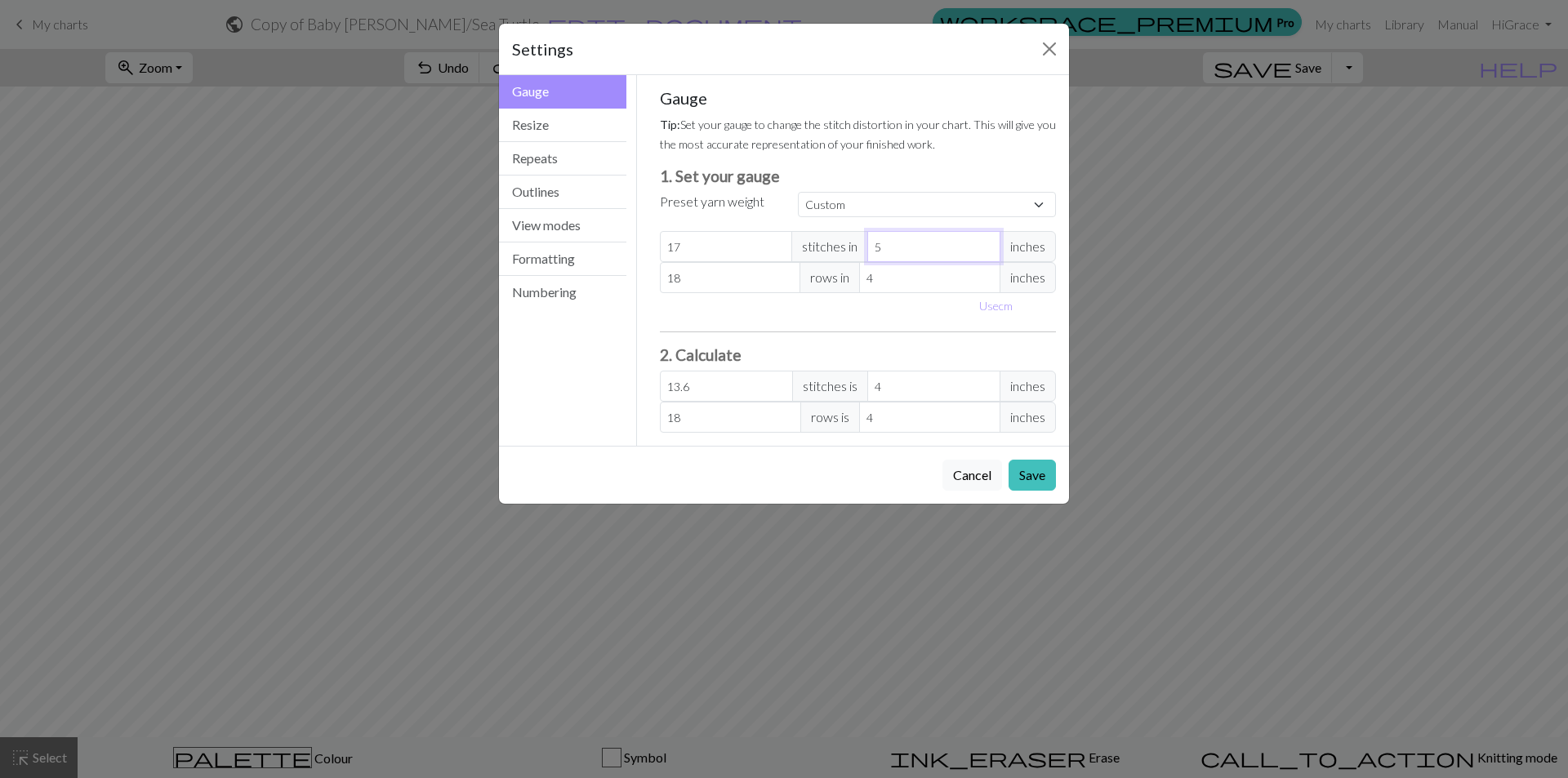
type input "6"
type input "11.33"
click at [990, 244] on input "6" at bounding box center [934, 246] width 133 height 31
type input "7"
type input "9.71"
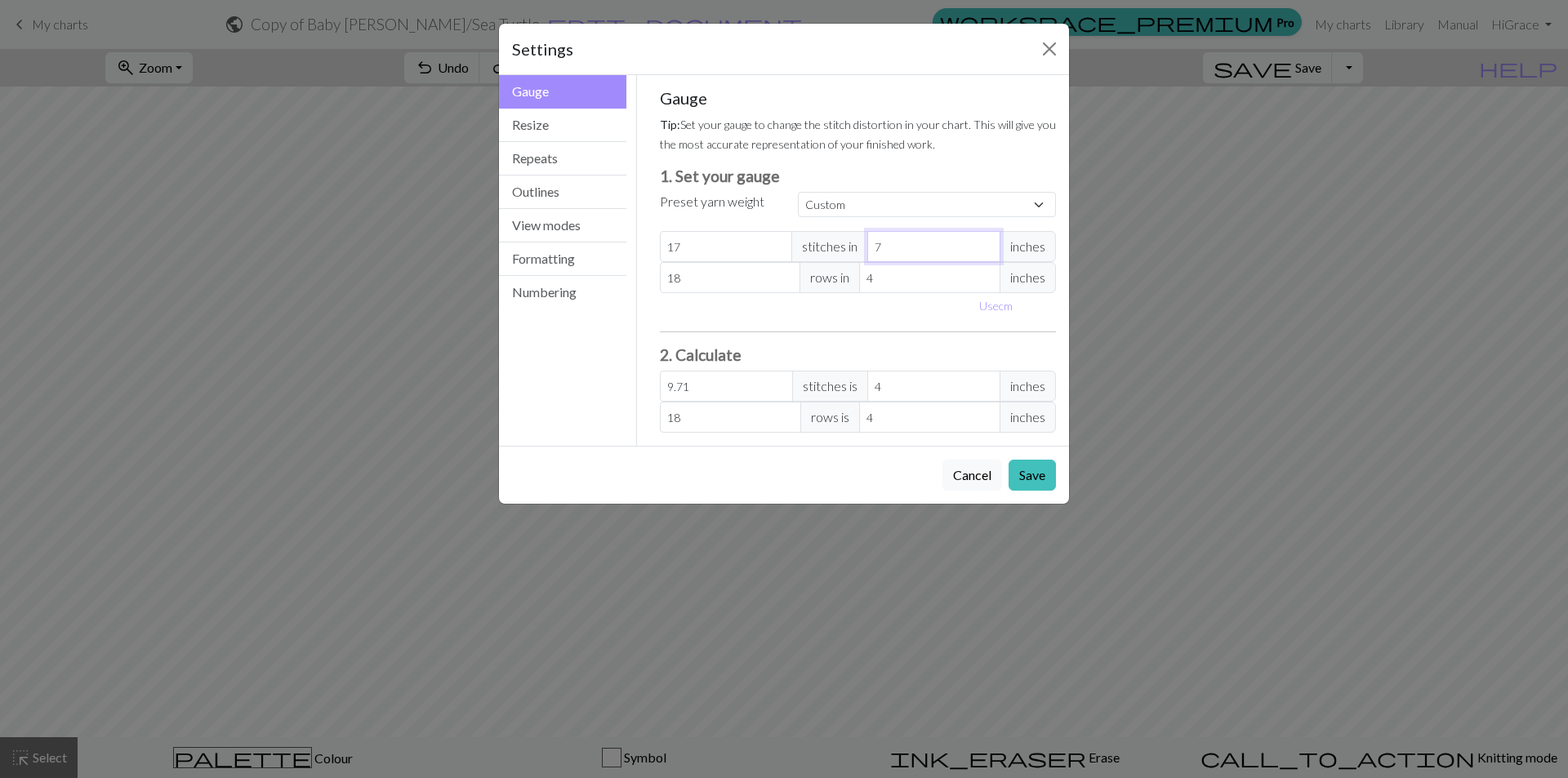
click at [990, 244] on input "7" at bounding box center [934, 246] width 133 height 31
type input "8"
type input "8.5"
click at [990, 244] on input "8" at bounding box center [934, 246] width 133 height 31
type input "9"
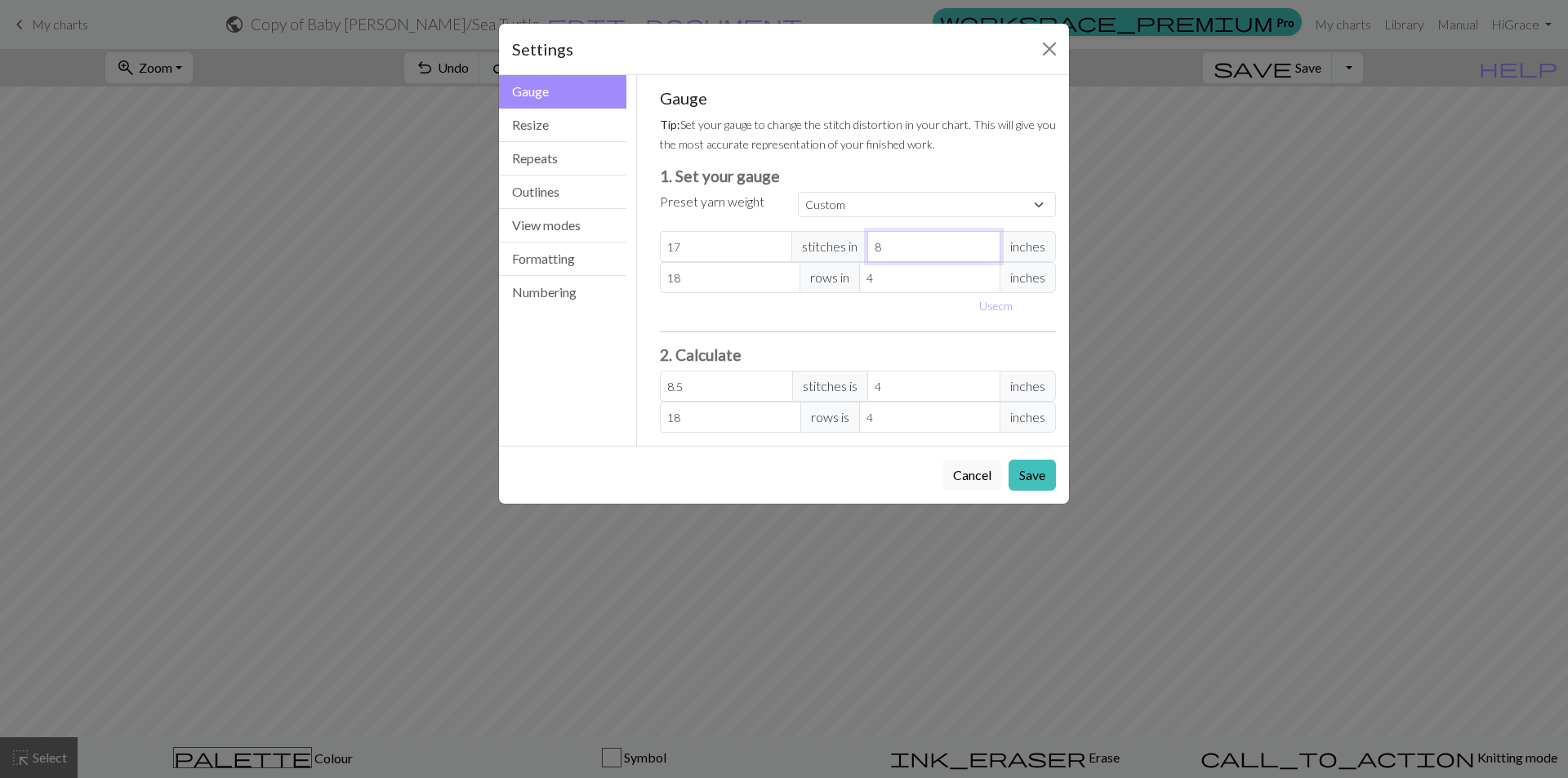
type input "7.56"
click at [990, 244] on input "9" at bounding box center [934, 246] width 133 height 31
type input "10"
type input "6.8"
type input "10"
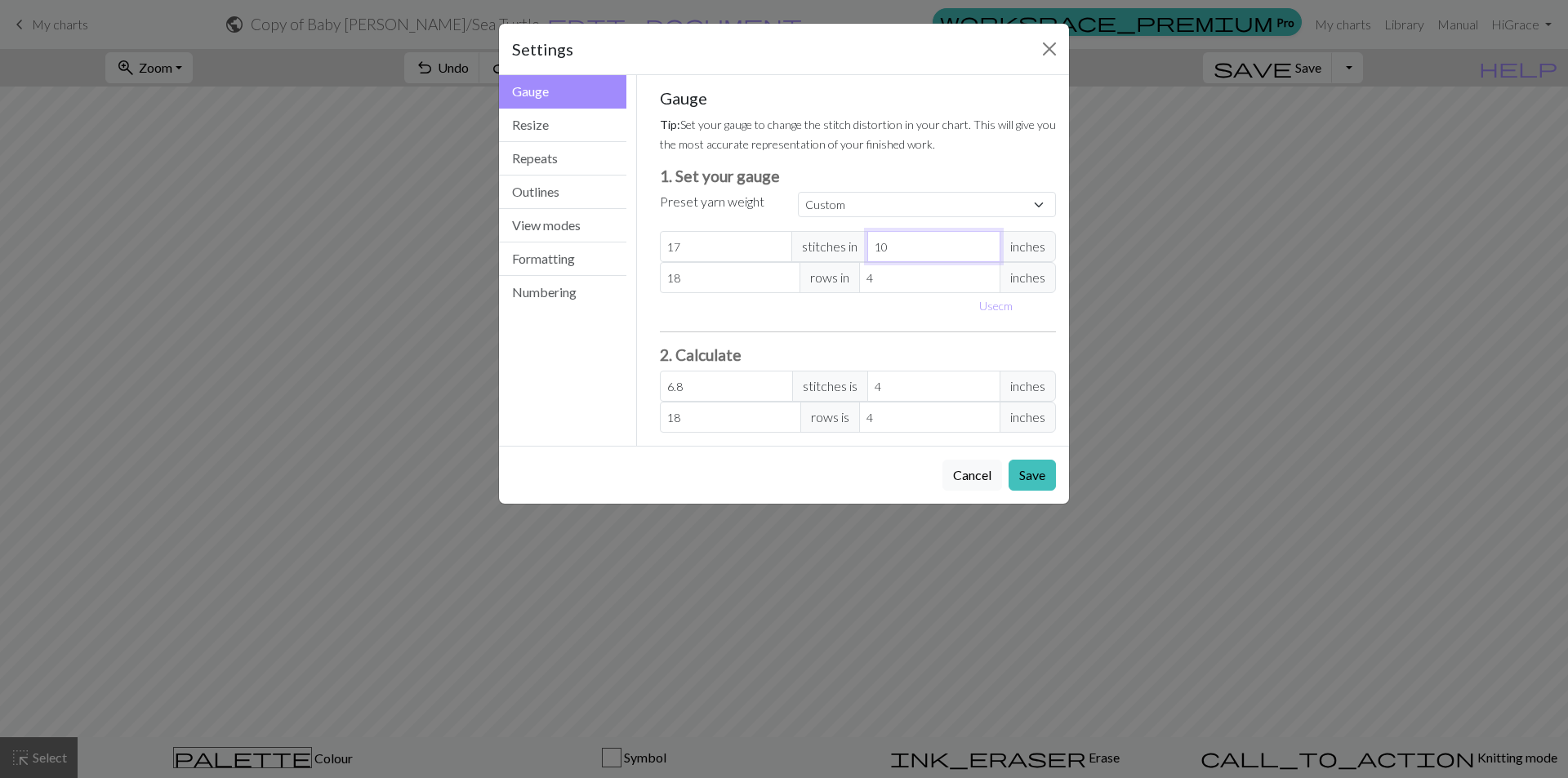
click at [990, 244] on input "10" at bounding box center [934, 246] width 133 height 31
click at [710, 248] on input "17" at bounding box center [726, 246] width 133 height 31
type input "1"
type input "0.4"
type input "0"
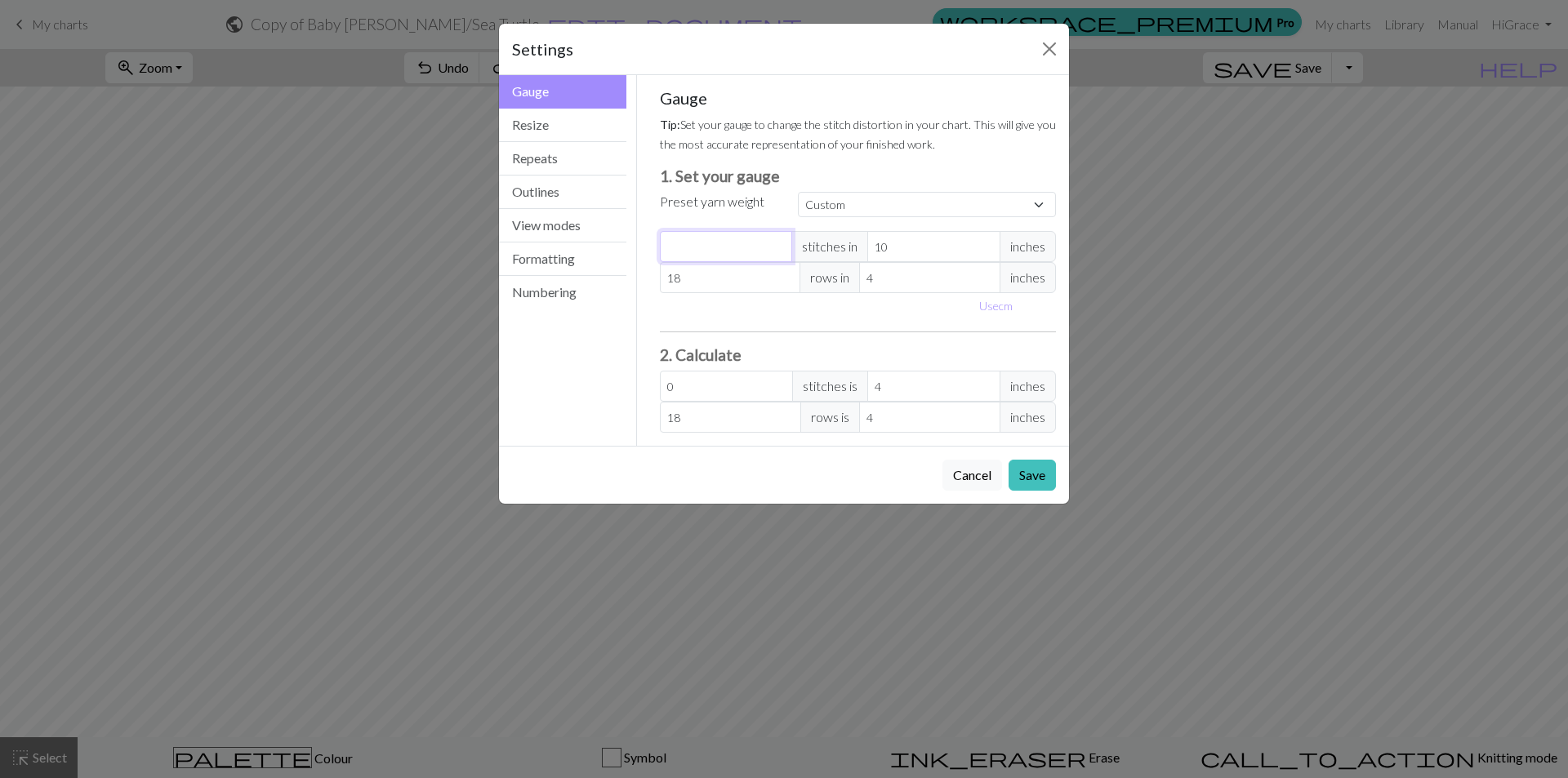
type input "2"
type input "0.8"
type input "22"
type input "8.8"
type input "22"
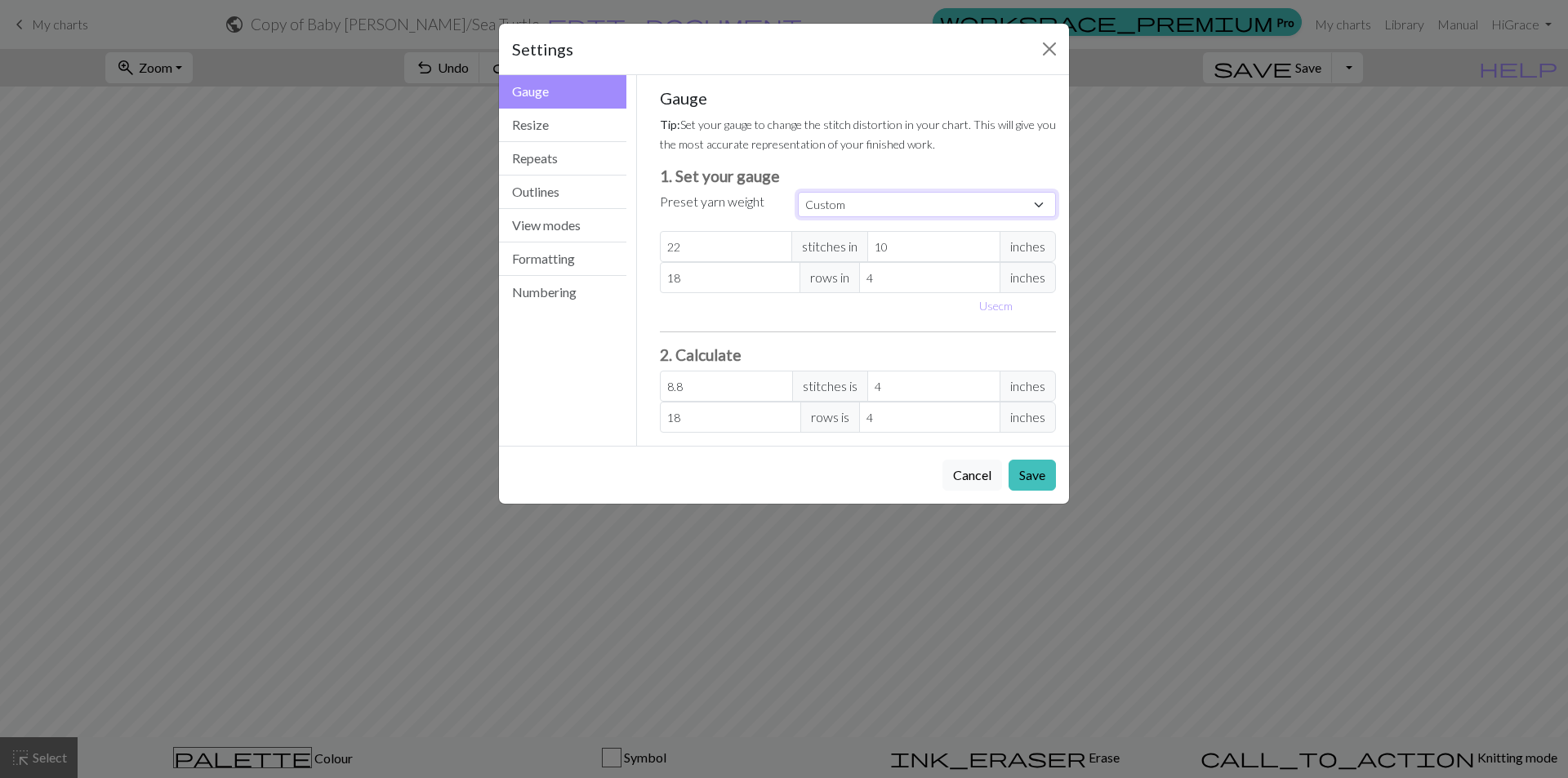
click at [972, 204] on select "Custom Square Lace Light Fingering Fingering Sport Double knit Worsted Aran Bul…" at bounding box center [927, 204] width 258 height 25
select select "square"
click at [798, 191] on select "Custom Square Lace Light Fingering Fingering Sport Double knit Worsted Aran Bul…" at bounding box center [927, 204] width 258 height 25
type input "32"
type input "4"
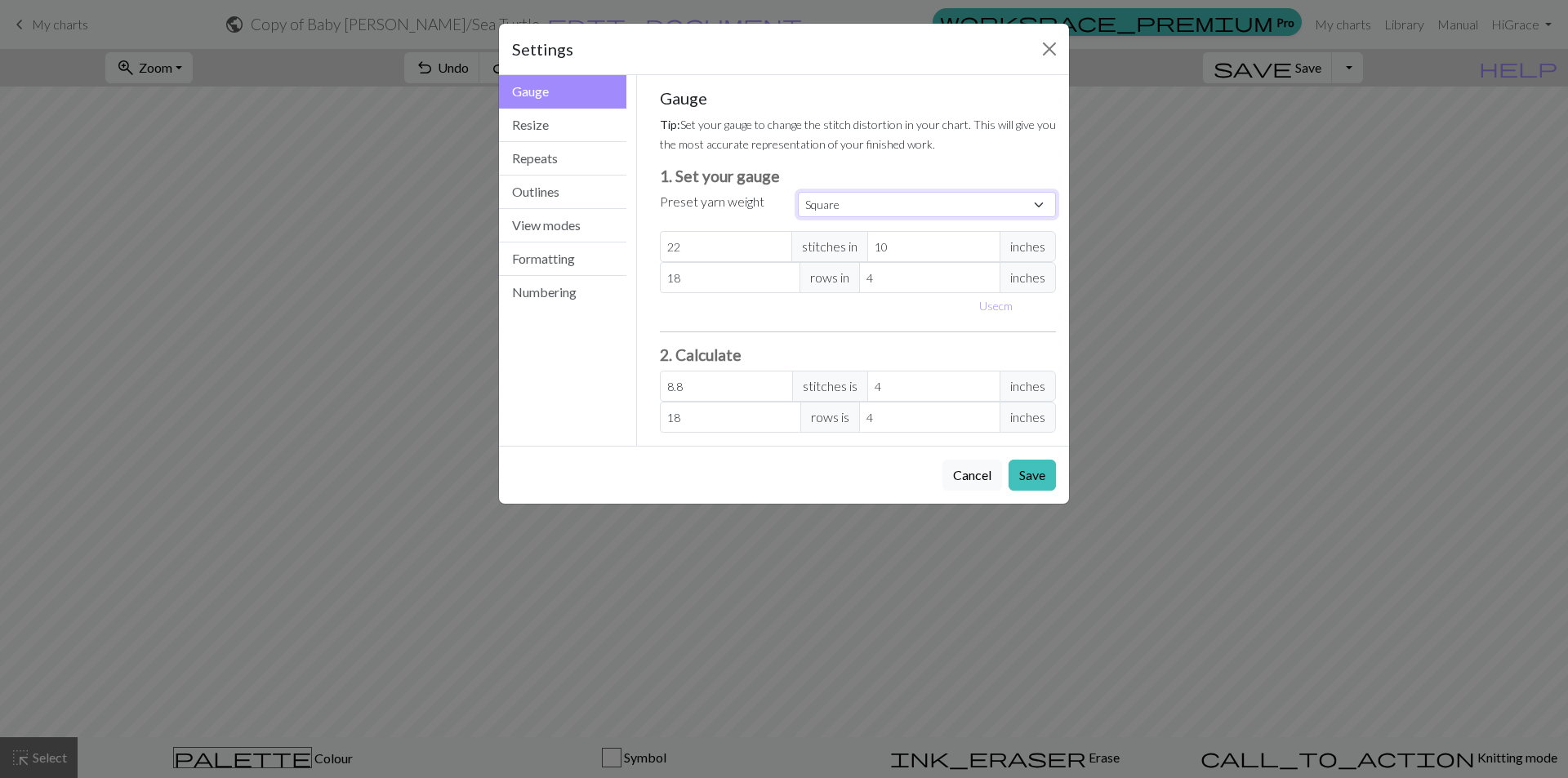
type input "32"
click at [914, 200] on select "Custom Square Lace Light Fingering Fingering Sport Double knit Worsted Aran Bul…" at bounding box center [927, 204] width 258 height 25
select select "custom"
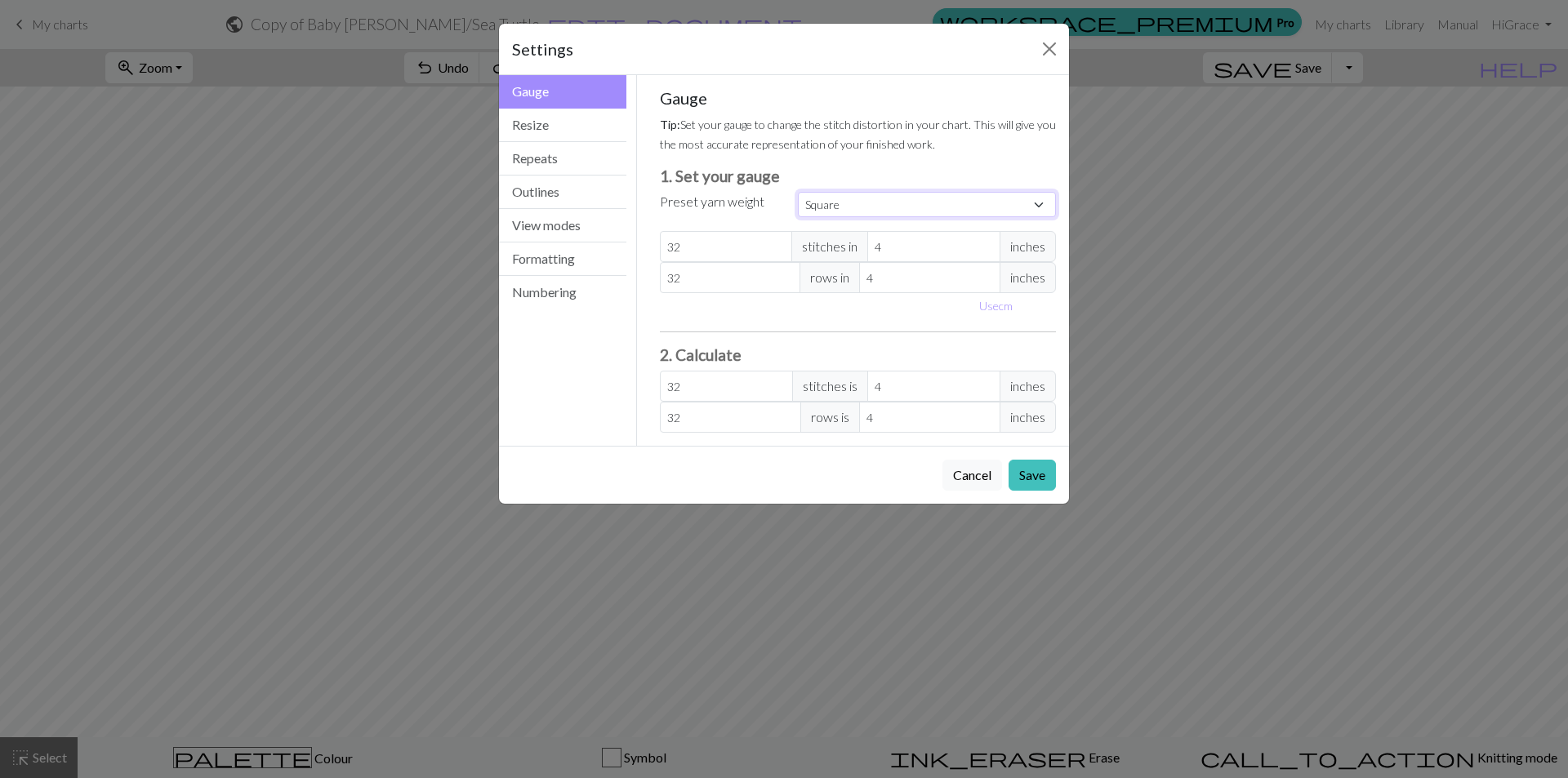
click at [798, 191] on select "Custom Square Lace Light Fingering Fingering Sport Double knit Worsted Aran Bul…" at bounding box center [927, 204] width 258 height 25
click at [1027, 247] on span "inches" at bounding box center [1028, 246] width 56 height 31
drag, startPoint x: 909, startPoint y: 249, endPoint x: 830, endPoint y: 239, distance: 79.6
click at [830, 239] on div "32 stitches in 4 inches" at bounding box center [858, 246] width 397 height 31
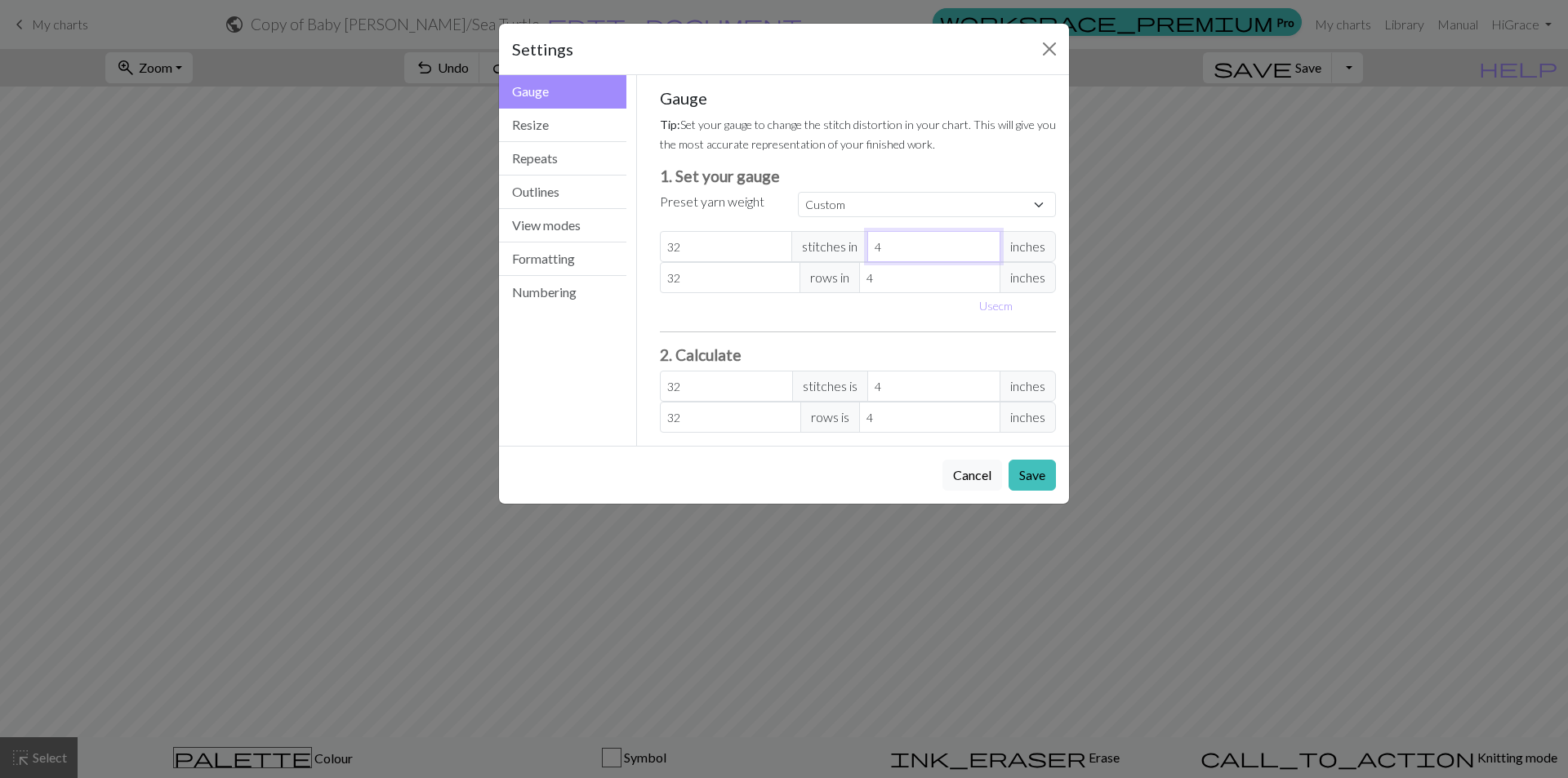
paste input "3.93701"
type input "3.93701"
type input "32.51"
type input "3.93701"
drag, startPoint x: 891, startPoint y: 275, endPoint x: 813, endPoint y: 285, distance: 78.6
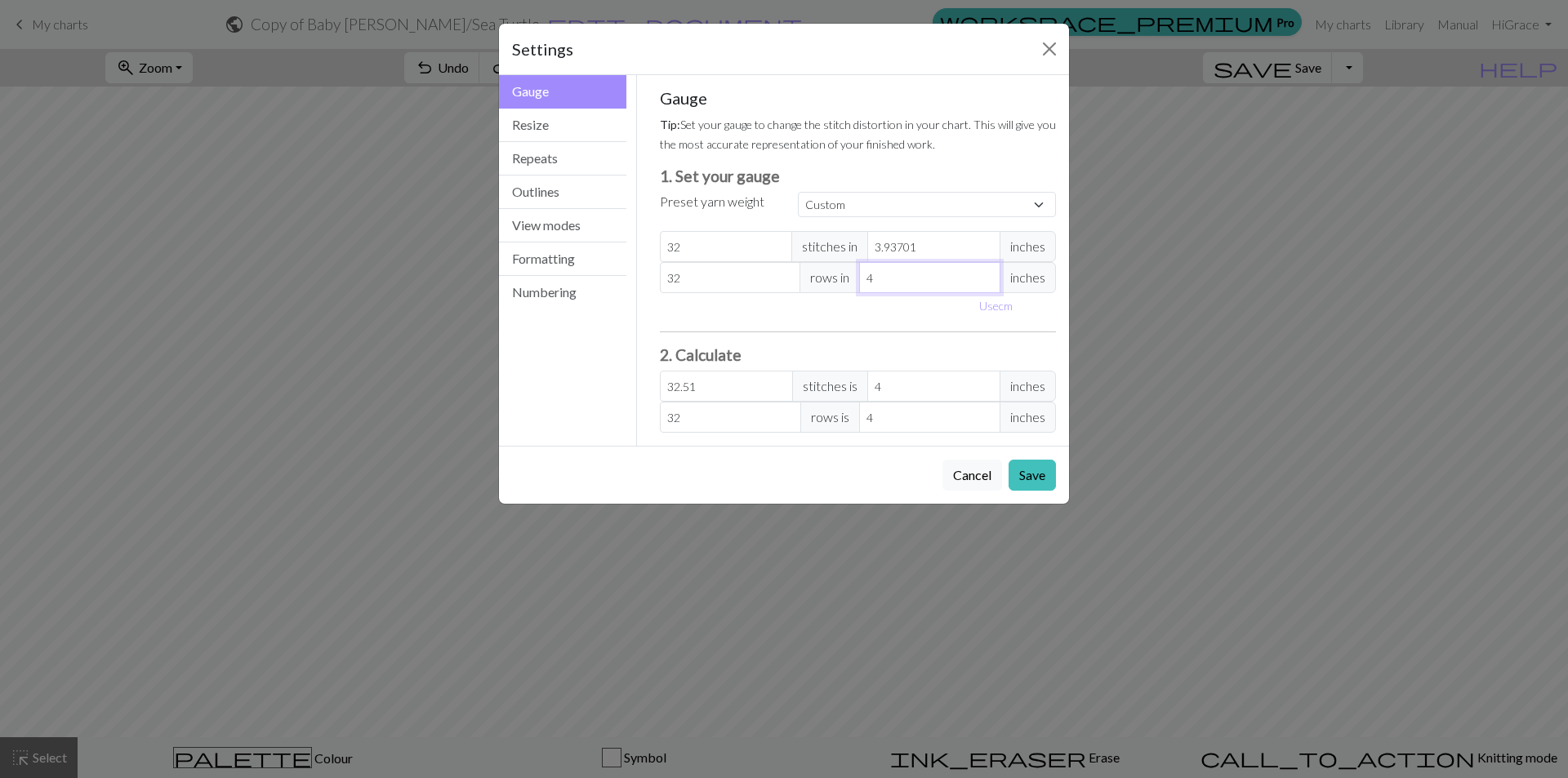
click at [813, 285] on div "32 rows in 4 inches" at bounding box center [858, 277] width 397 height 31
paste input "3.93701"
type input "3.93701"
type input "32.51"
type input "3.93701"
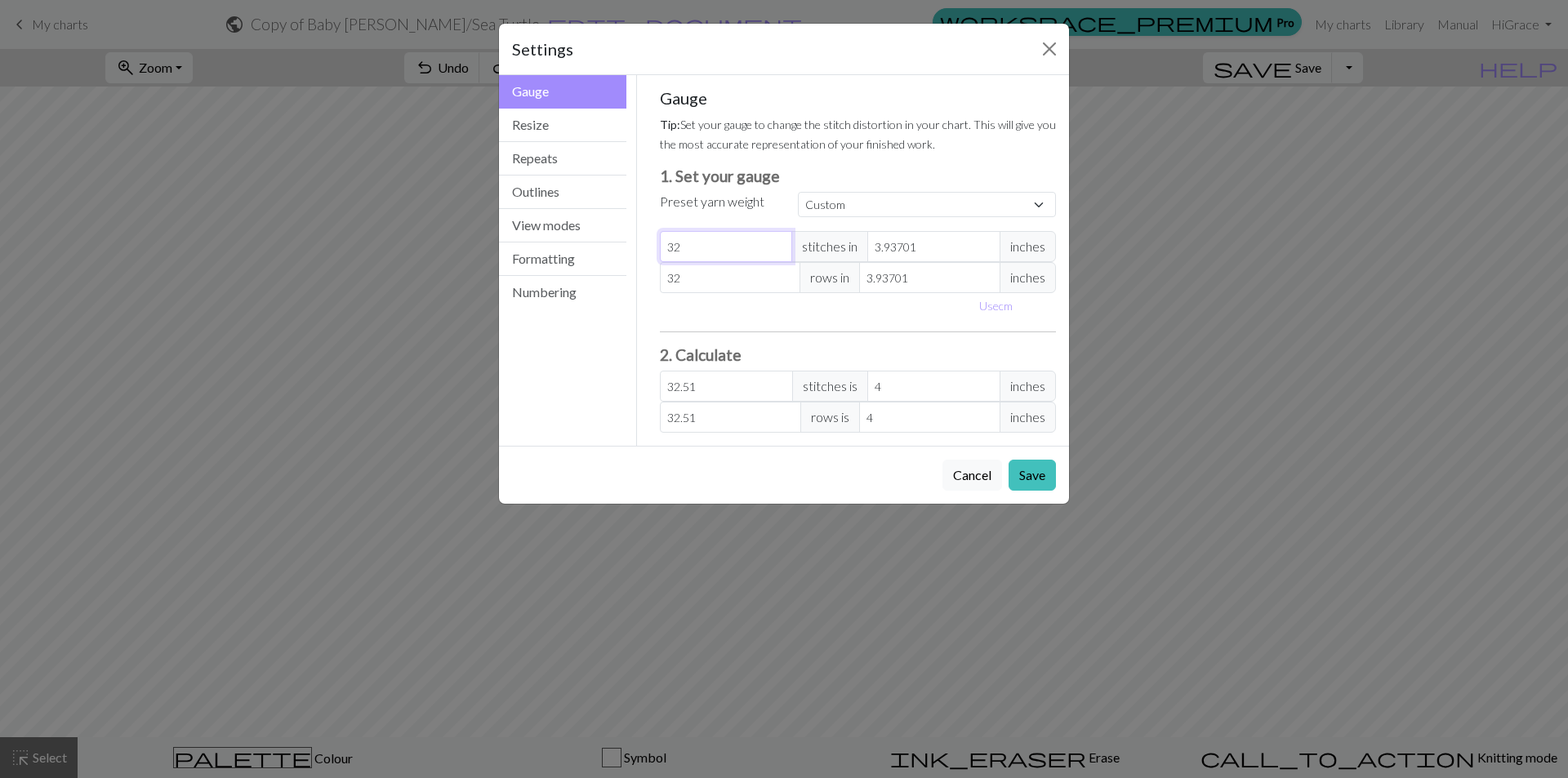
drag, startPoint x: 691, startPoint y: 242, endPoint x: 647, endPoint y: 242, distance: 44.0
click at [647, 242] on div "Gauge Tip: Set your gauge to change the stitch distortion in your chart. This w…" at bounding box center [858, 260] width 423 height 371
type input "2"
type input "2.03"
type input "22"
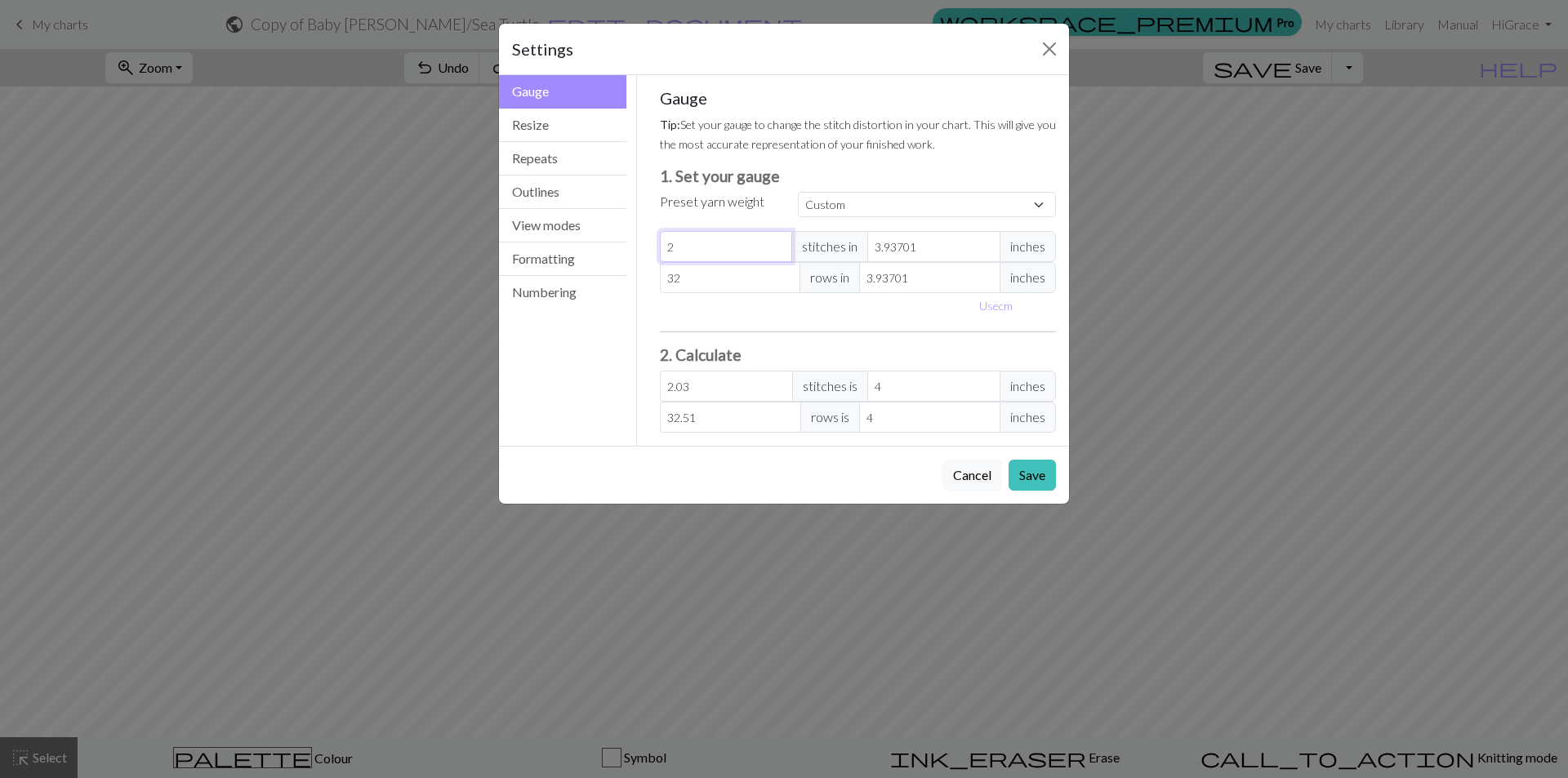
type input "22.35"
type input "22"
drag, startPoint x: 706, startPoint y: 273, endPoint x: 658, endPoint y: 273, distance: 48.0
click at [658, 273] on div "Gauge Tip: Set your gauge to change the stitch distortion in your chart. This w…" at bounding box center [858, 260] width 423 height 371
type input "3"
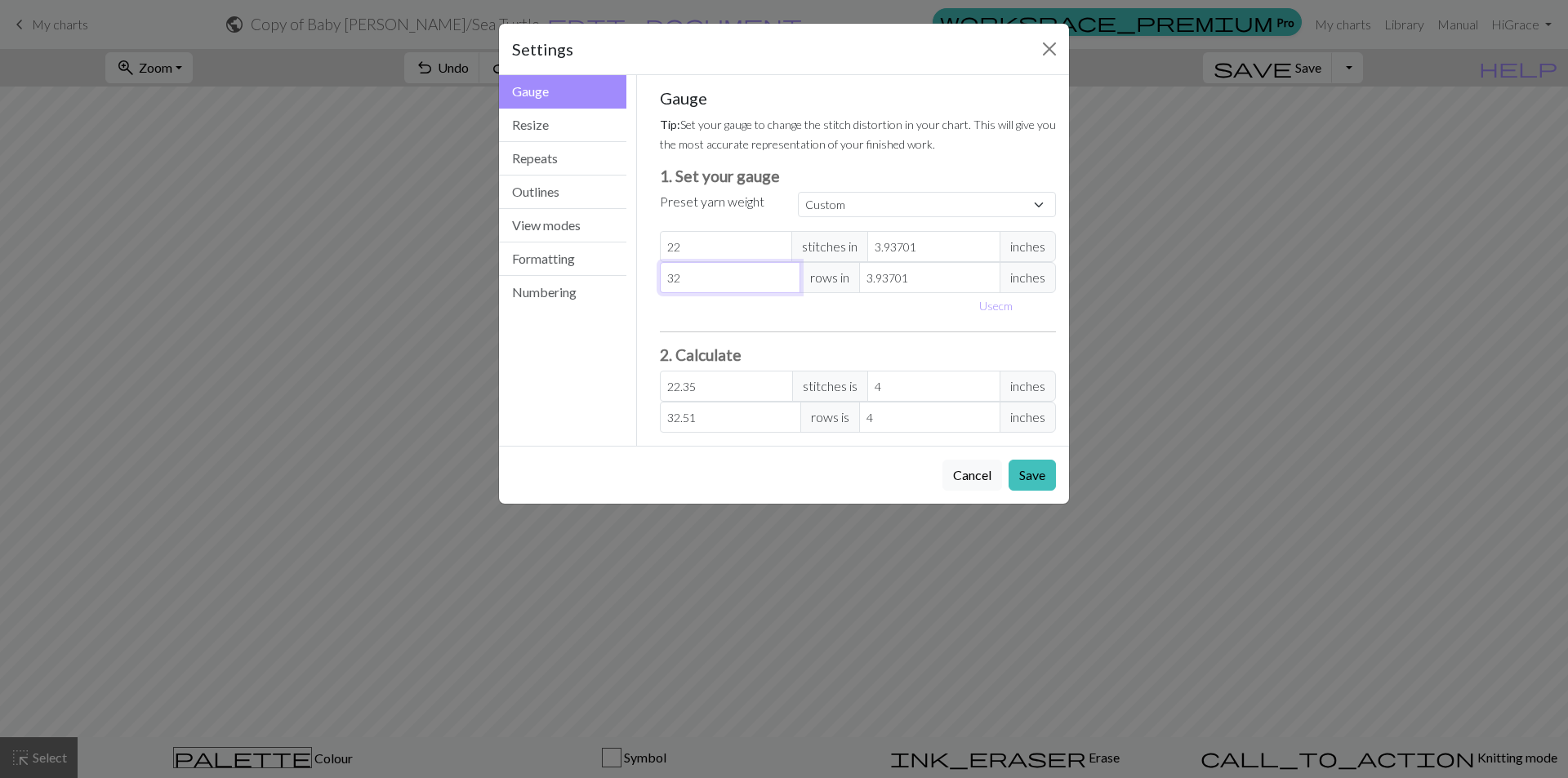
type input "3.05"
type input "30"
type input "30.48"
type input "30"
click at [546, 135] on button "Resize" at bounding box center [563, 125] width 127 height 34
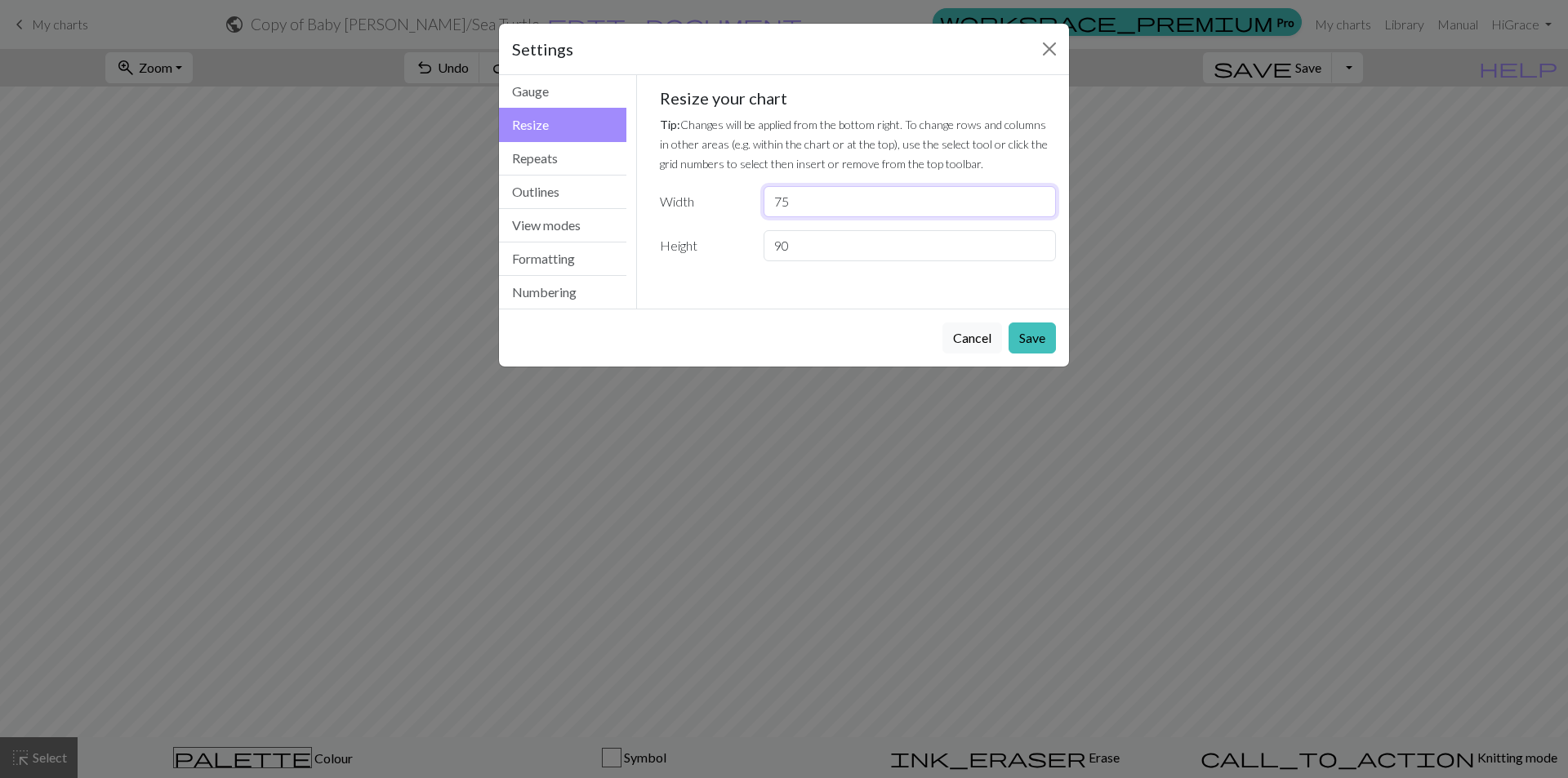
click at [1041, 197] on input "75" at bounding box center [909, 201] width 292 height 31
click at [1041, 202] on input "43" at bounding box center [909, 201] width 292 height 31
drag, startPoint x: 868, startPoint y: 201, endPoint x: 662, endPoint y: 195, distance: 206.1
click at [662, 196] on div "Width 43" at bounding box center [859, 201] width 417 height 31
type input "22"
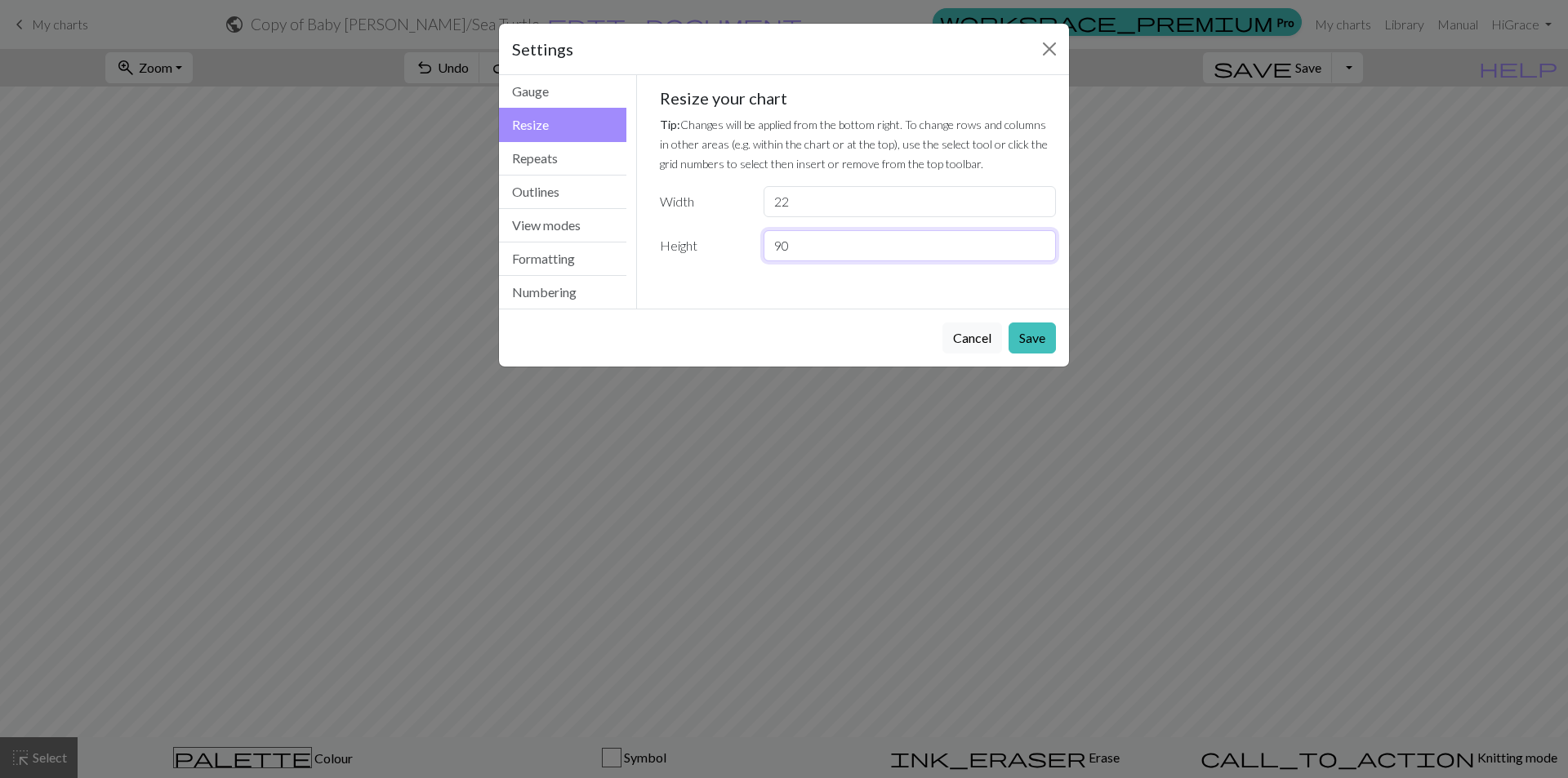
drag, startPoint x: 820, startPoint y: 236, endPoint x: 709, endPoint y: 207, distance: 114.7
click at [709, 207] on div "Resize your chart Tip: Changes will be applied from the bottom right. To change…" at bounding box center [858, 174] width 397 height 173
type input "30"
click at [1040, 345] on button "Save" at bounding box center [1033, 337] width 48 height 31
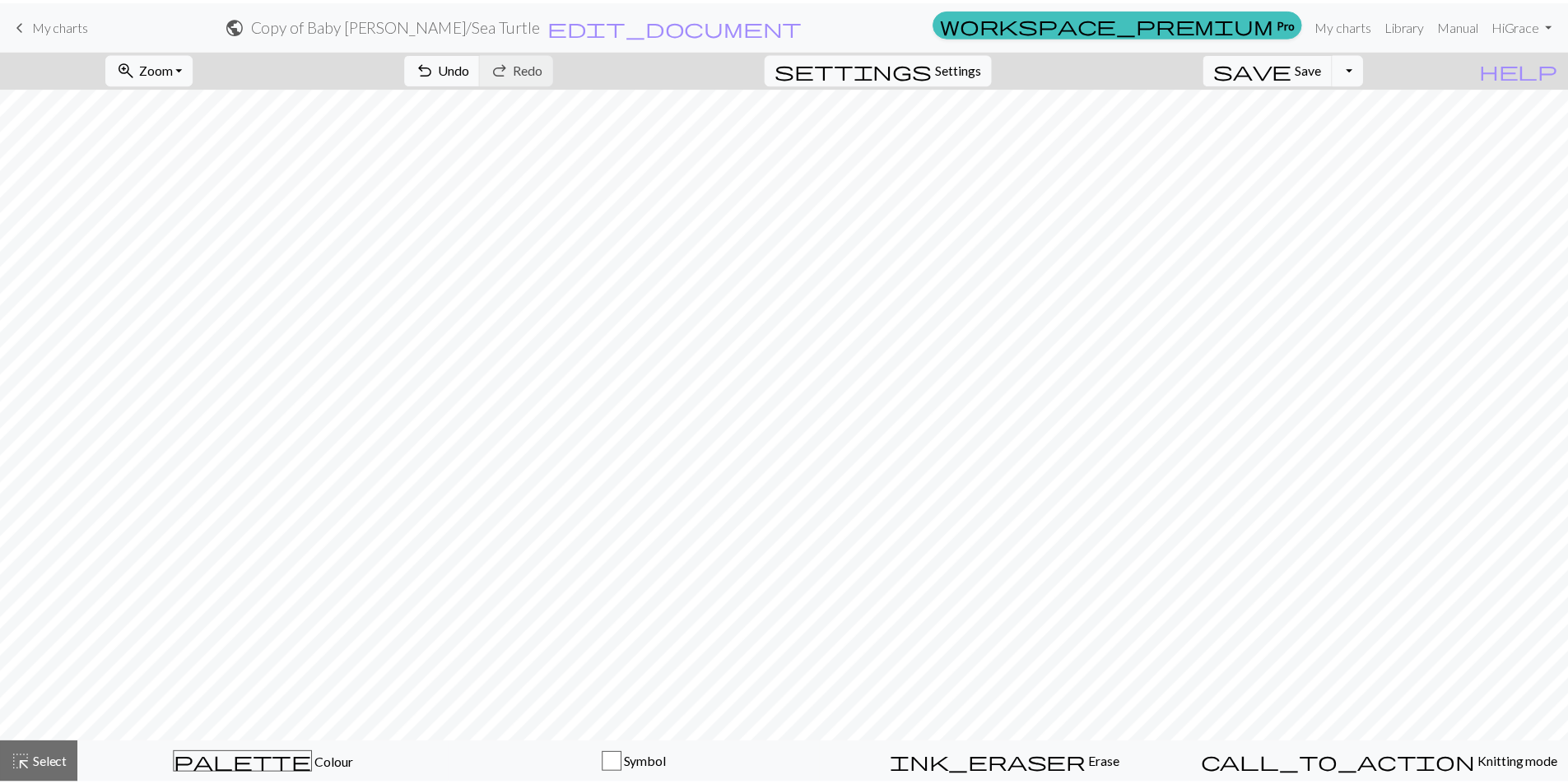
scroll to position [0, 0]
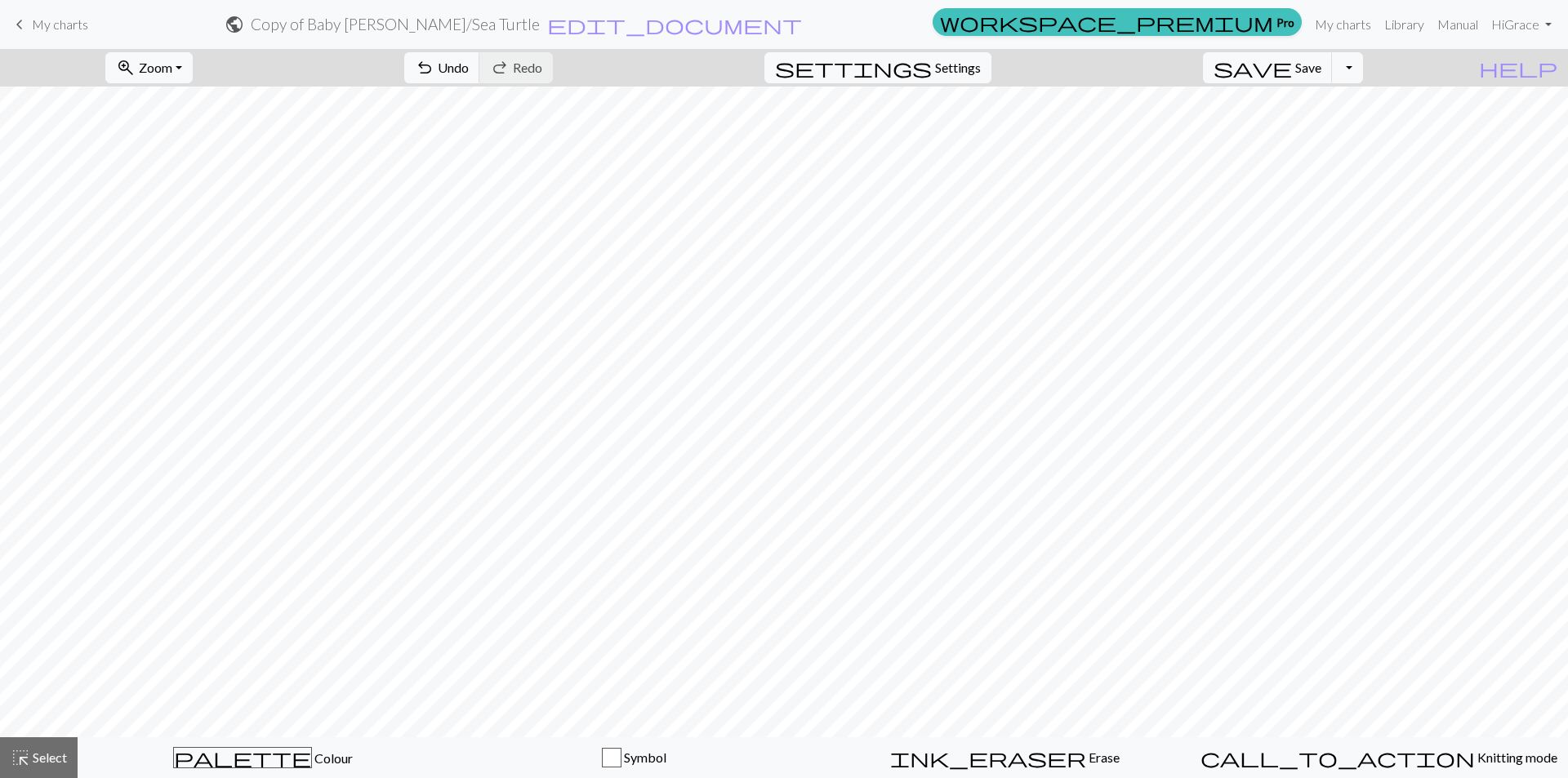
click at [31, 25] on link "keyboard_arrow_left My charts" at bounding box center [49, 24] width 78 height 28
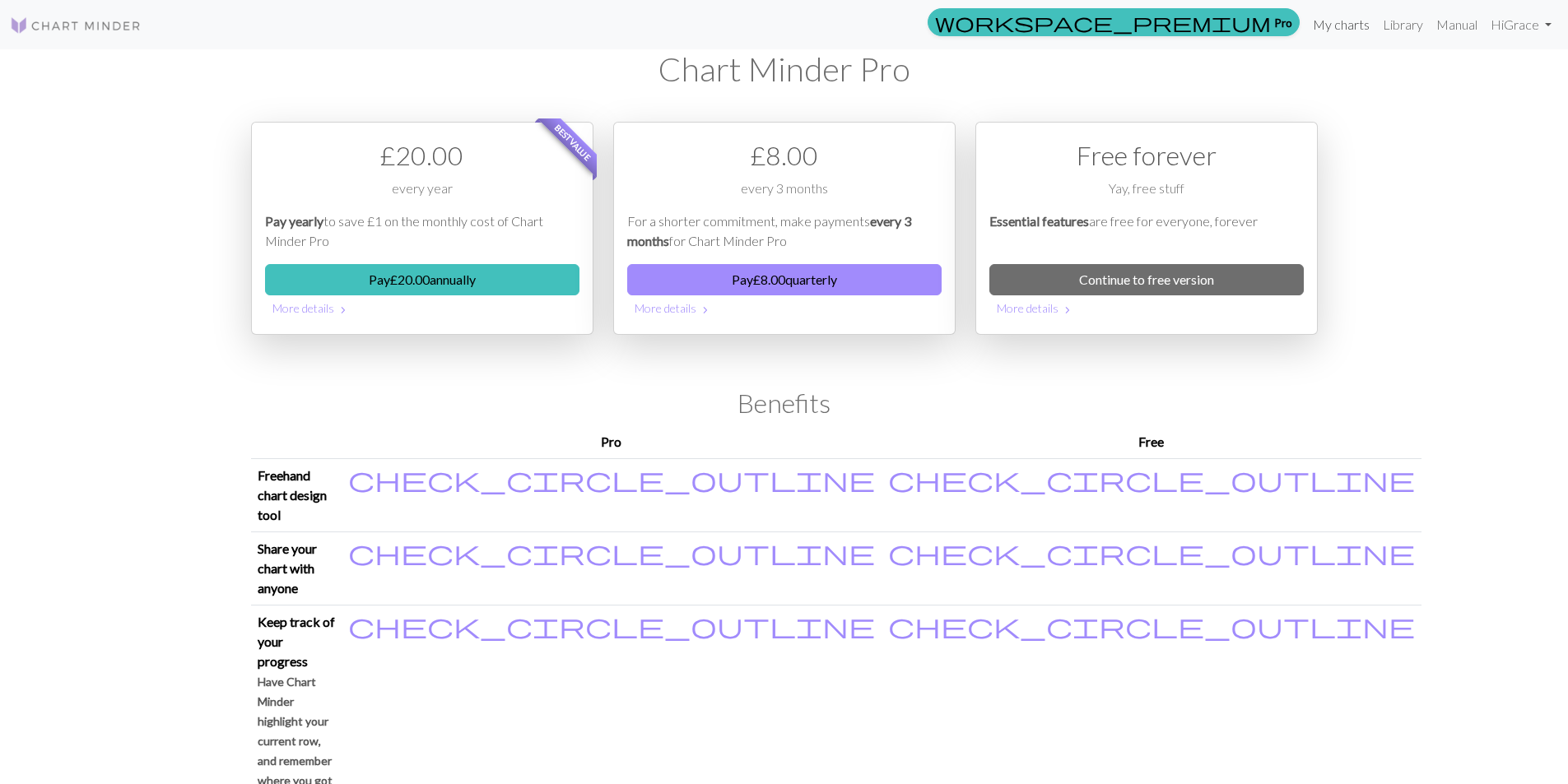
click at [1344, 28] on link "My charts" at bounding box center [1341, 24] width 70 height 33
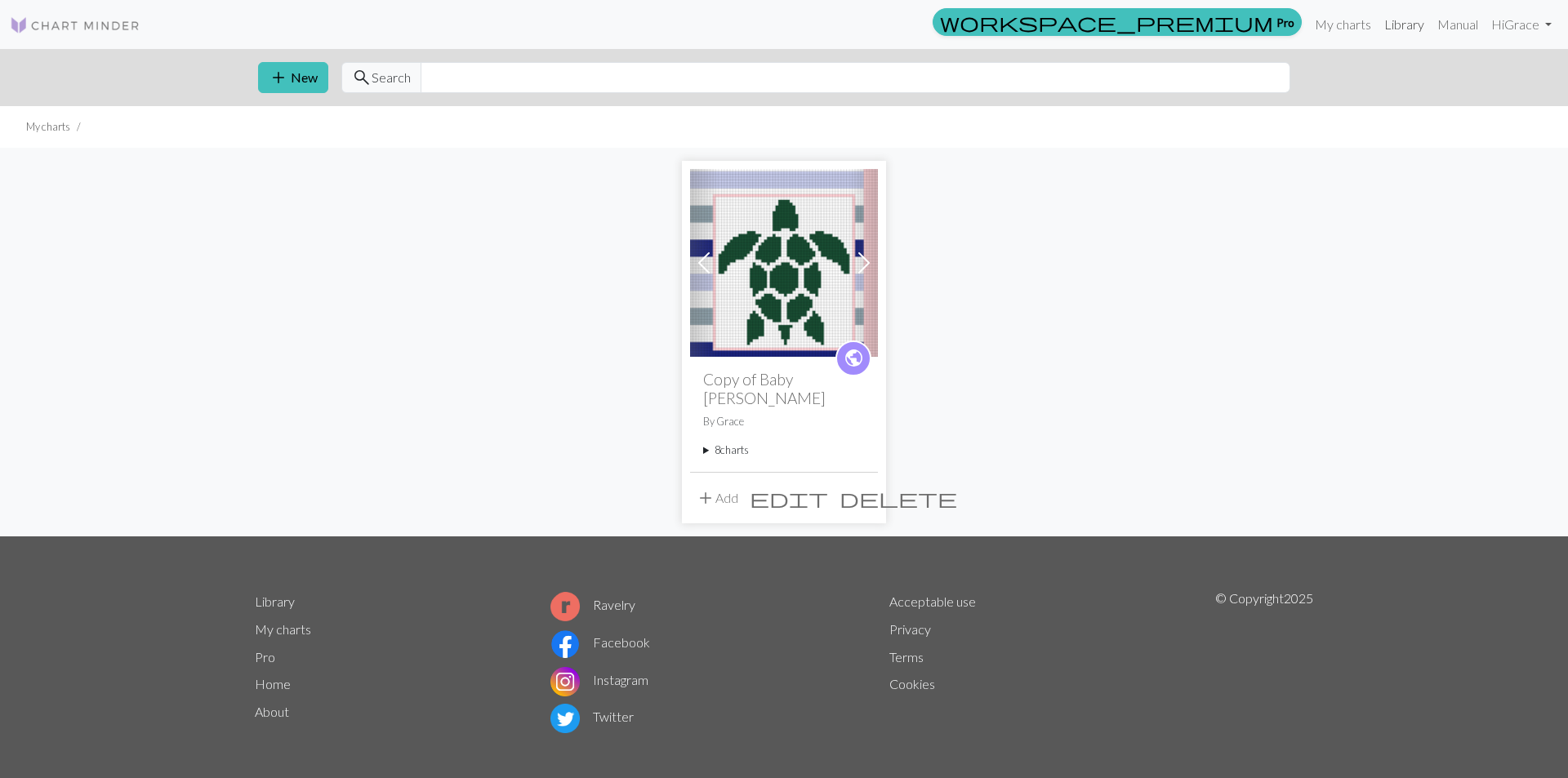
click at [1409, 20] on link "Library" at bounding box center [1404, 24] width 53 height 33
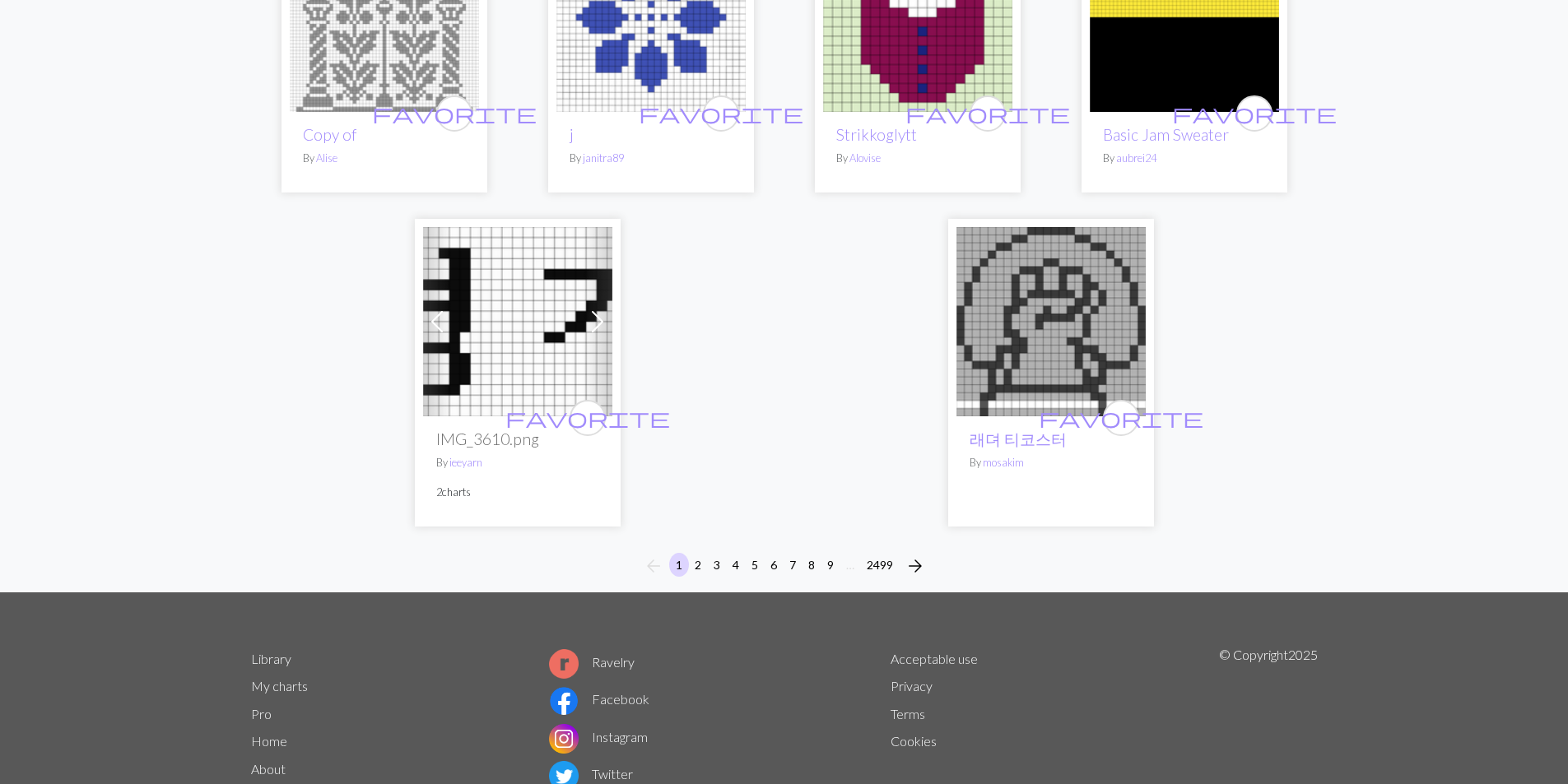
scroll to position [4155, 0]
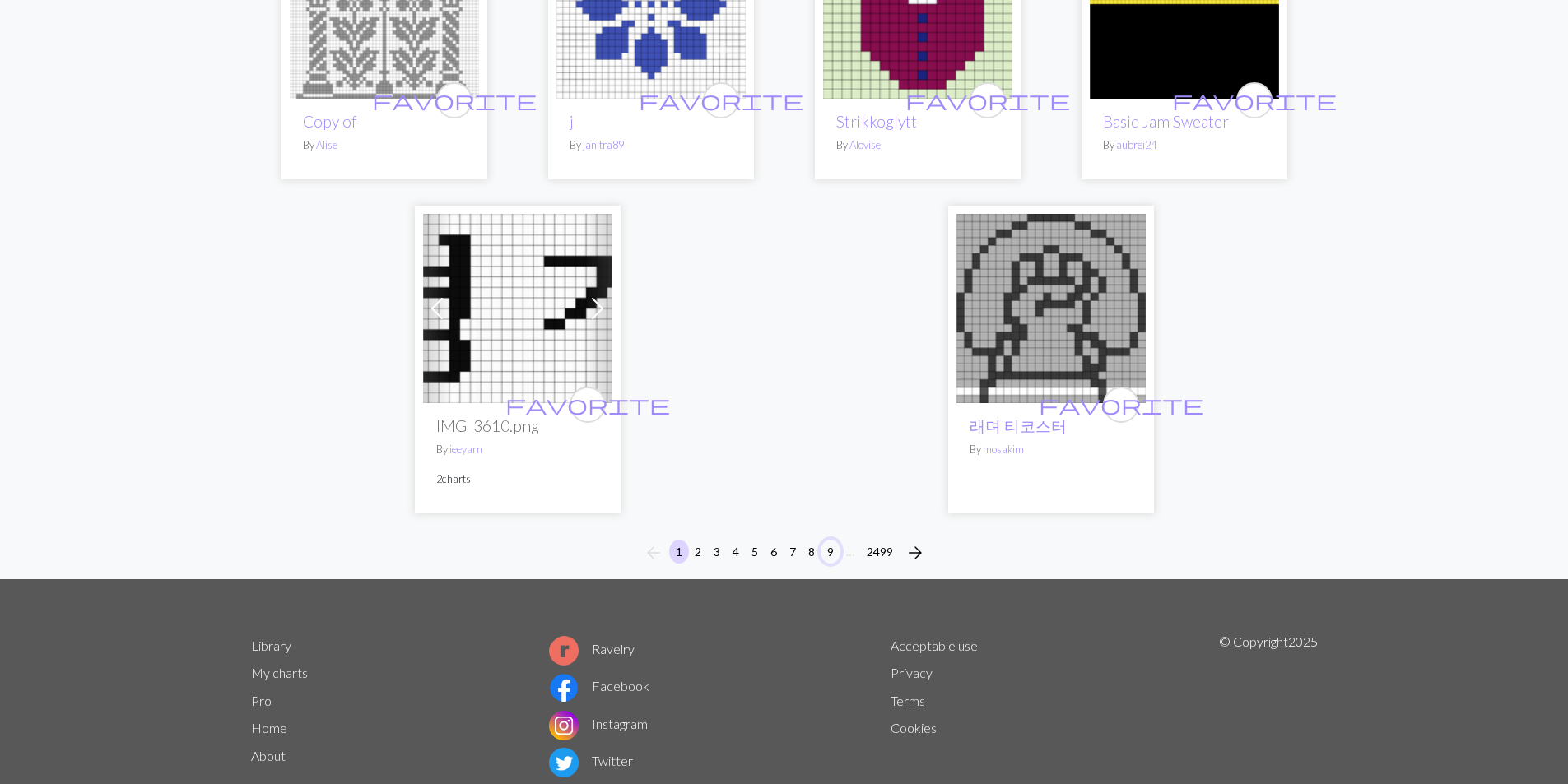
click at [832, 539] on button "9" at bounding box center [831, 551] width 20 height 24
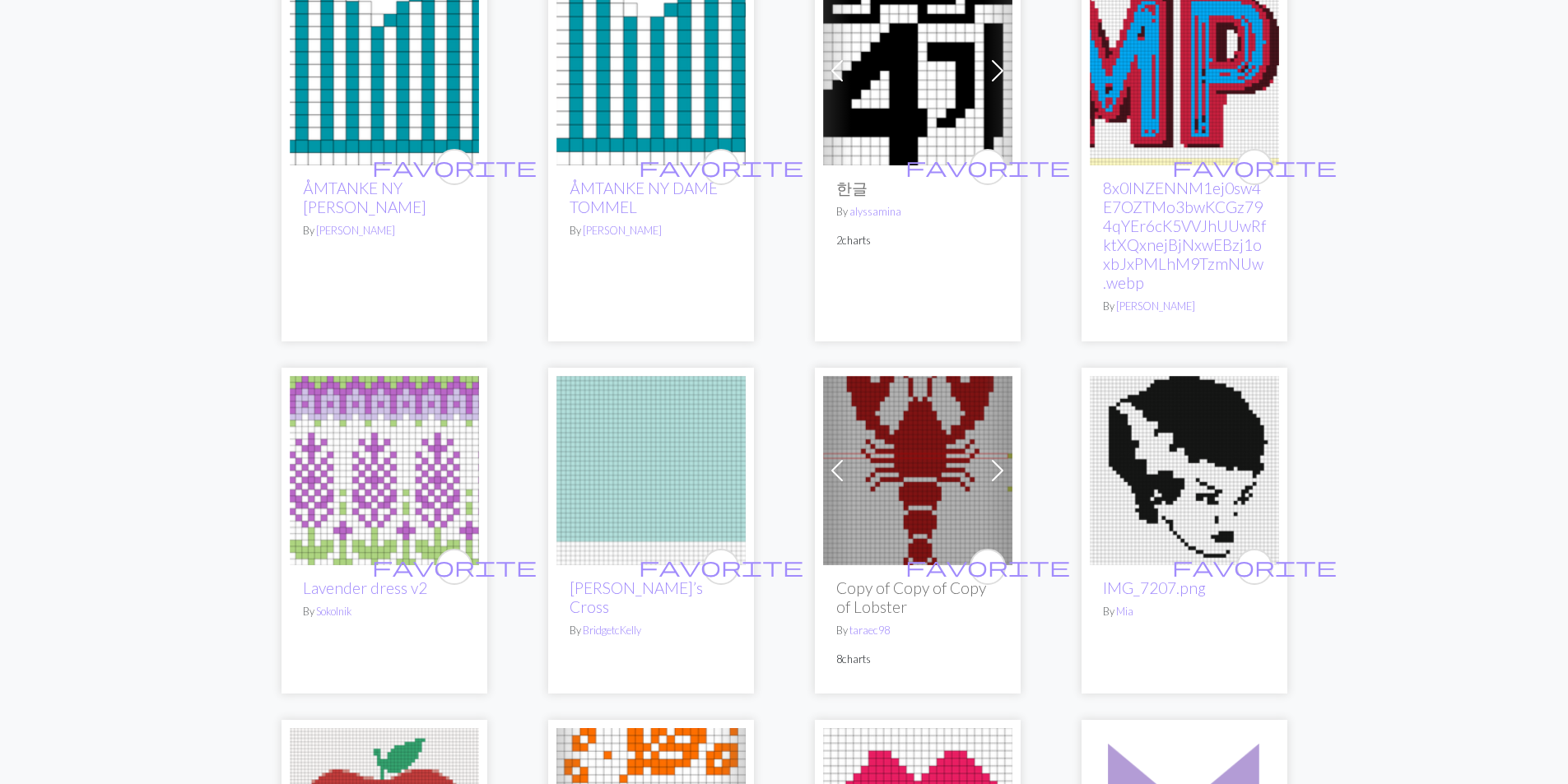
scroll to position [329, 0]
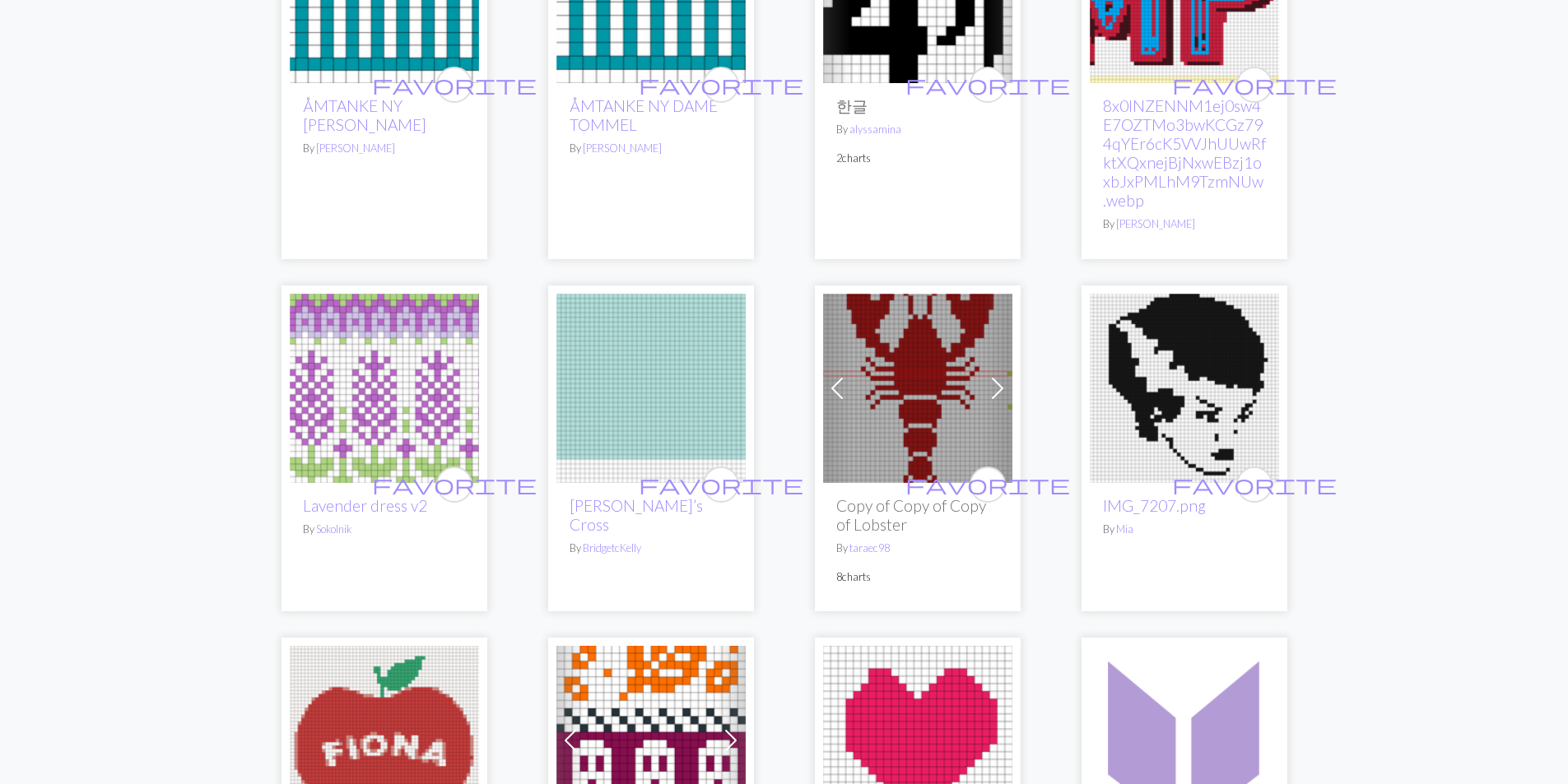
click at [446, 407] on img at bounding box center [384, 388] width 189 height 189
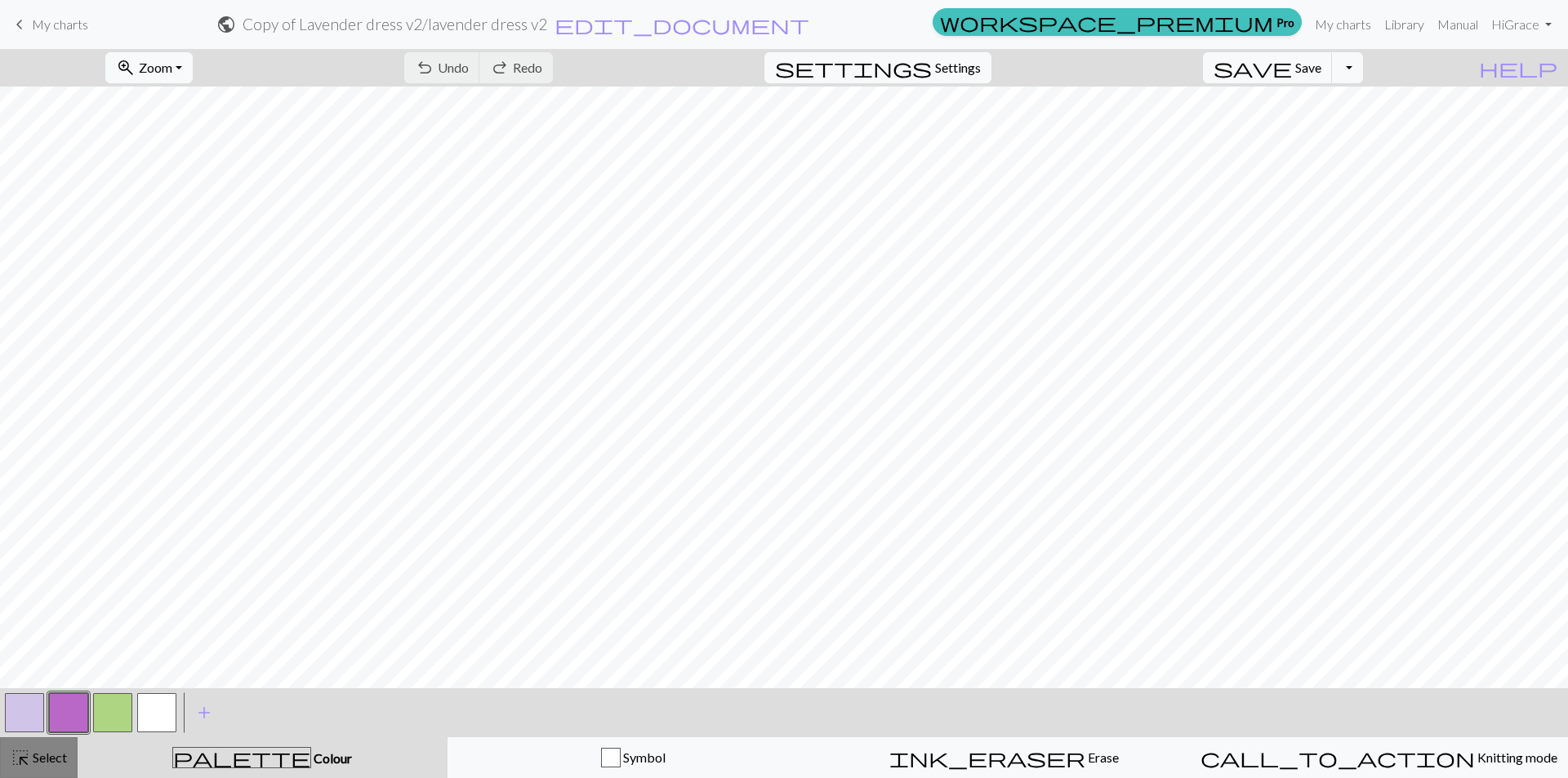
click at [40, 757] on span "Select" at bounding box center [48, 757] width 36 height 16
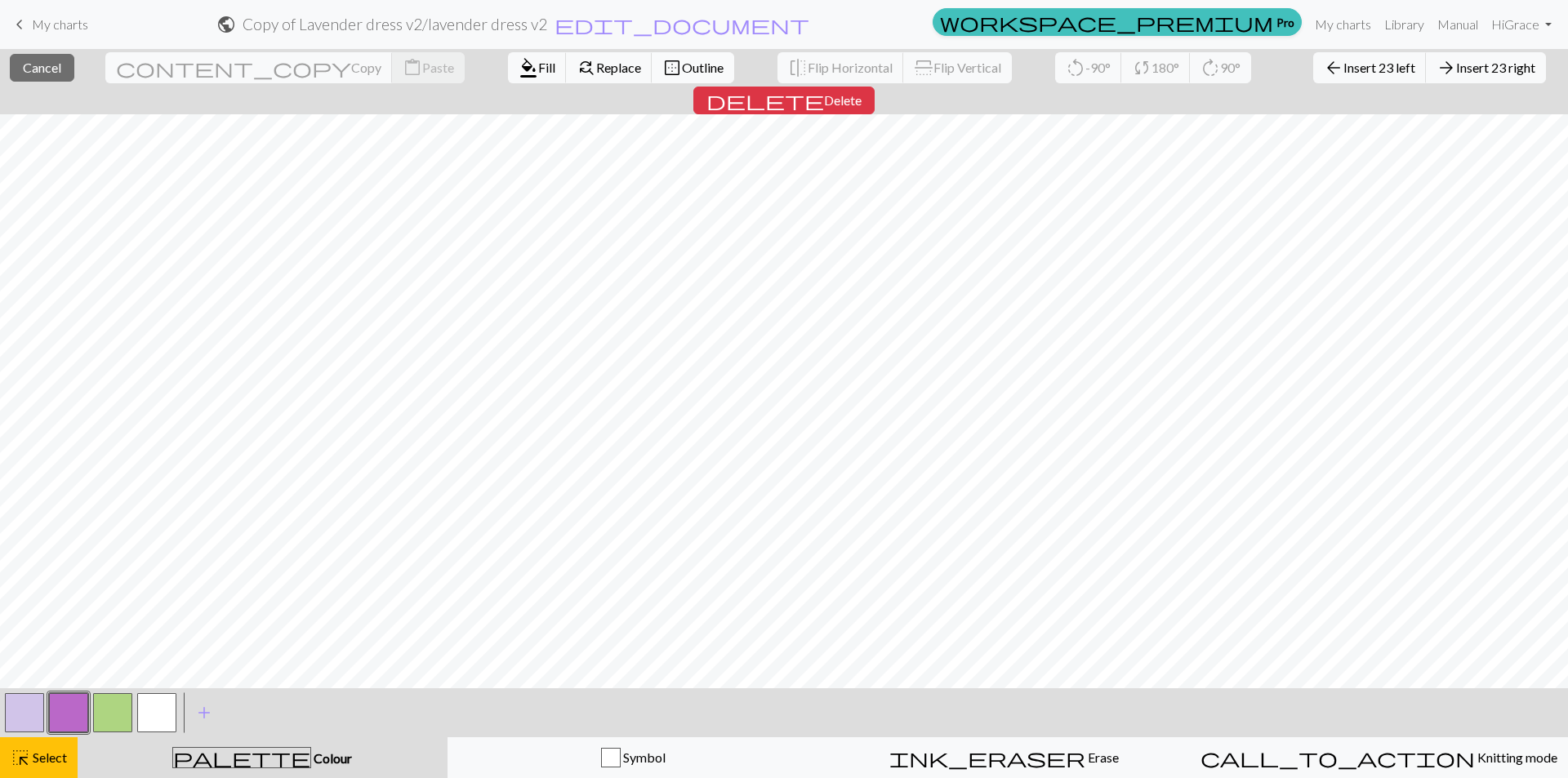
click at [663, 56] on span "border_outer" at bounding box center [672, 67] width 20 height 22
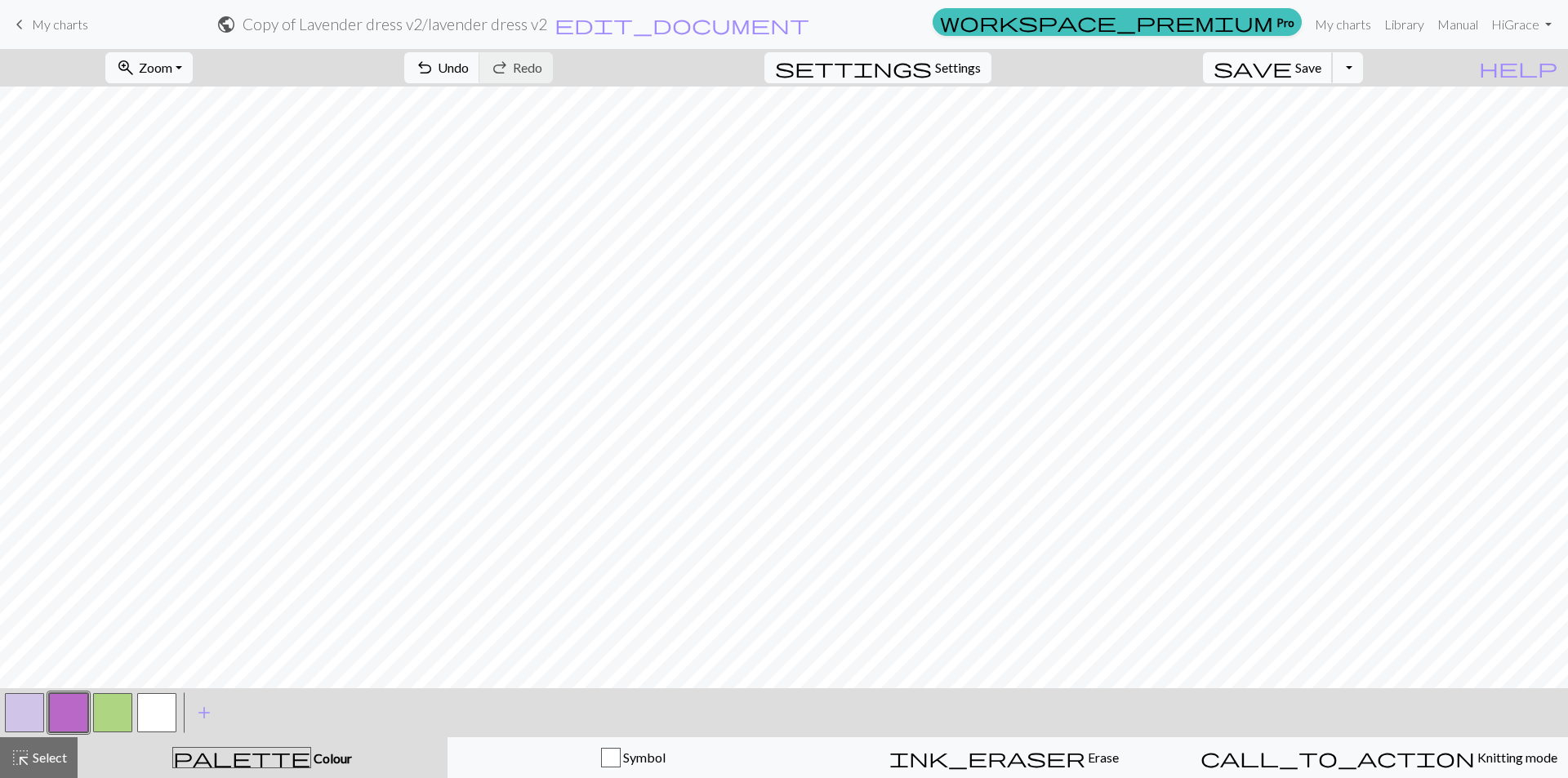
click at [1320, 62] on button "save Save Save" at bounding box center [1268, 67] width 130 height 31
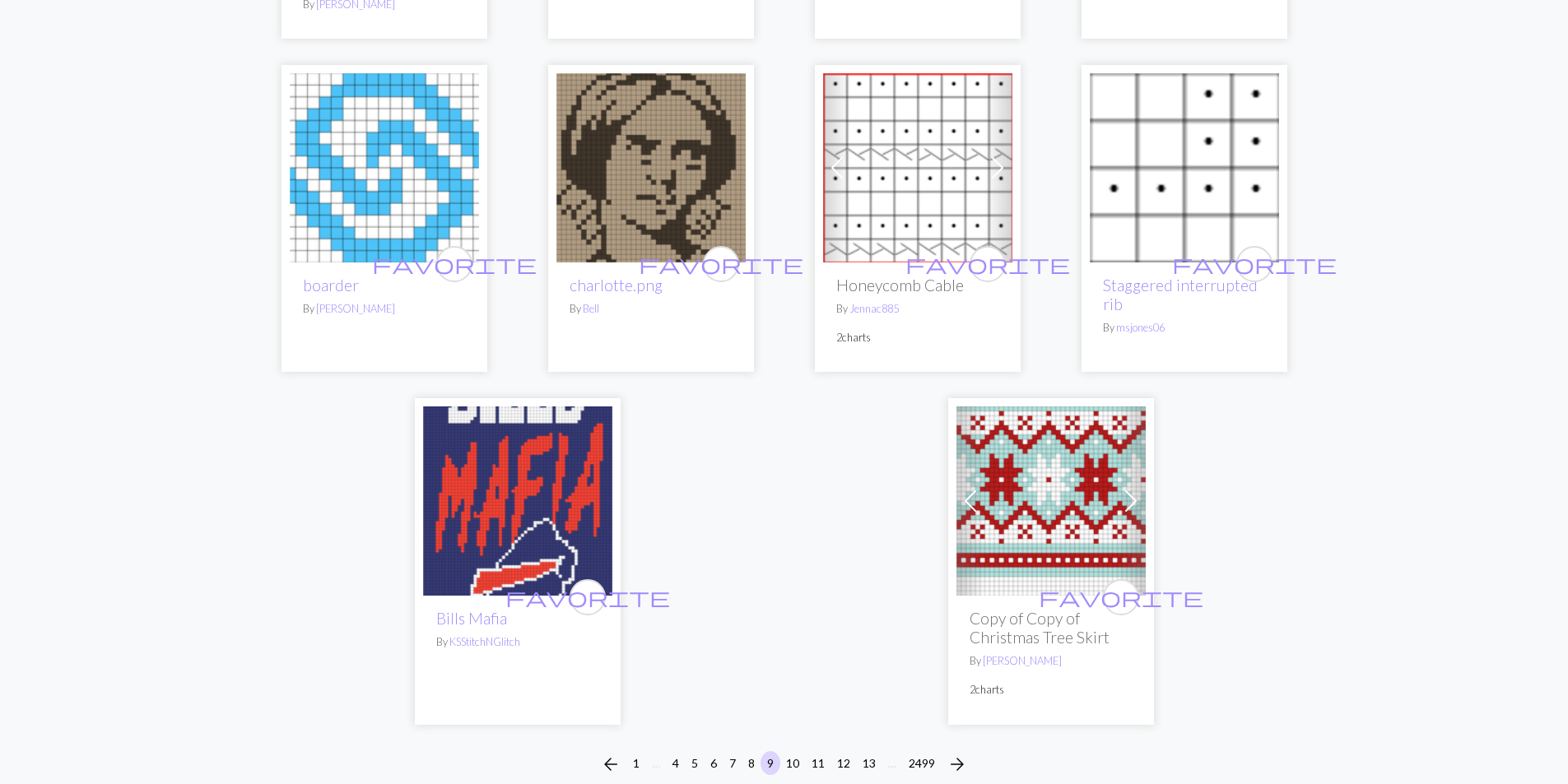
scroll to position [4269, 0]
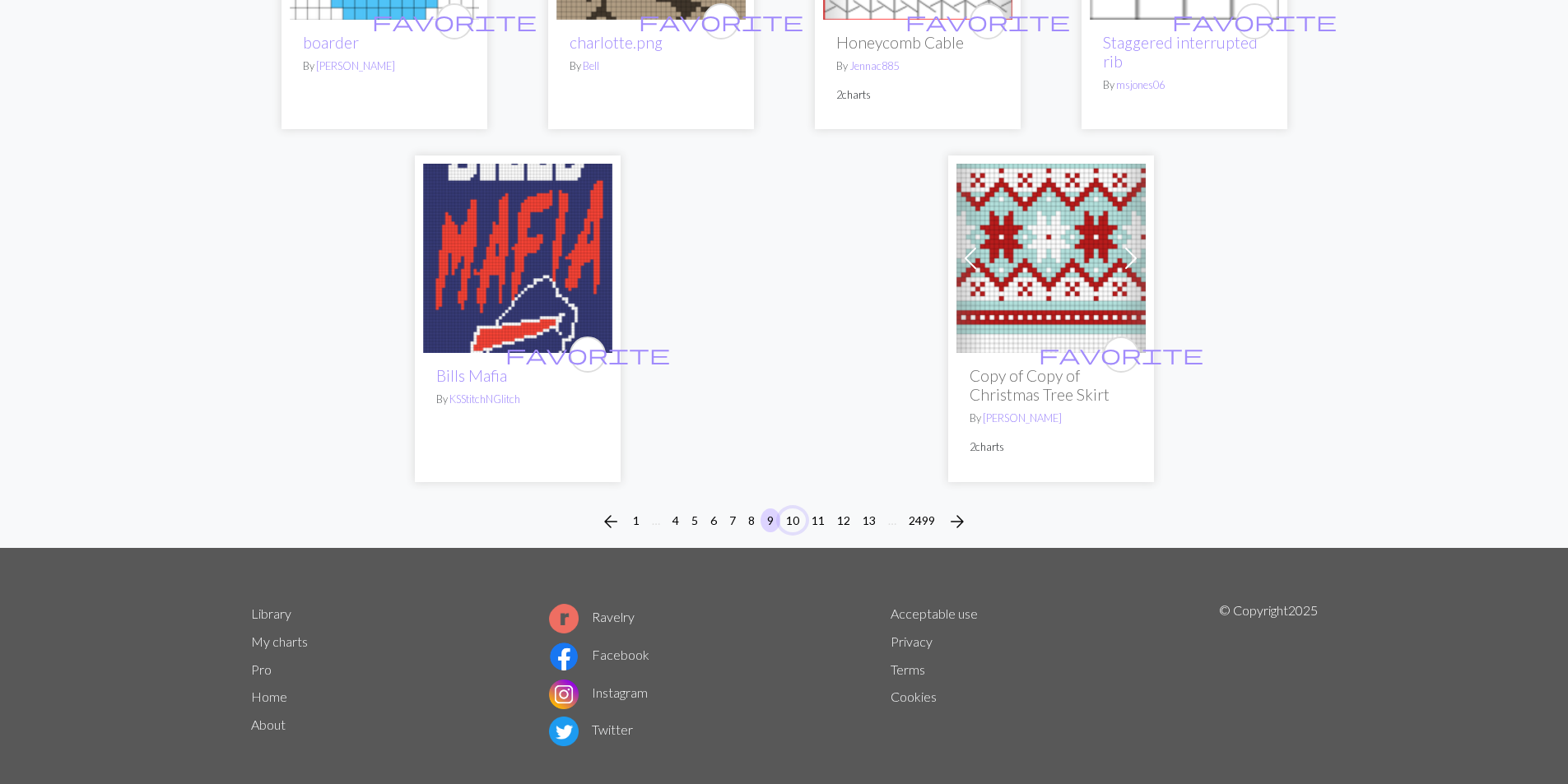
click at [793, 508] on button "10" at bounding box center [793, 520] width 26 height 24
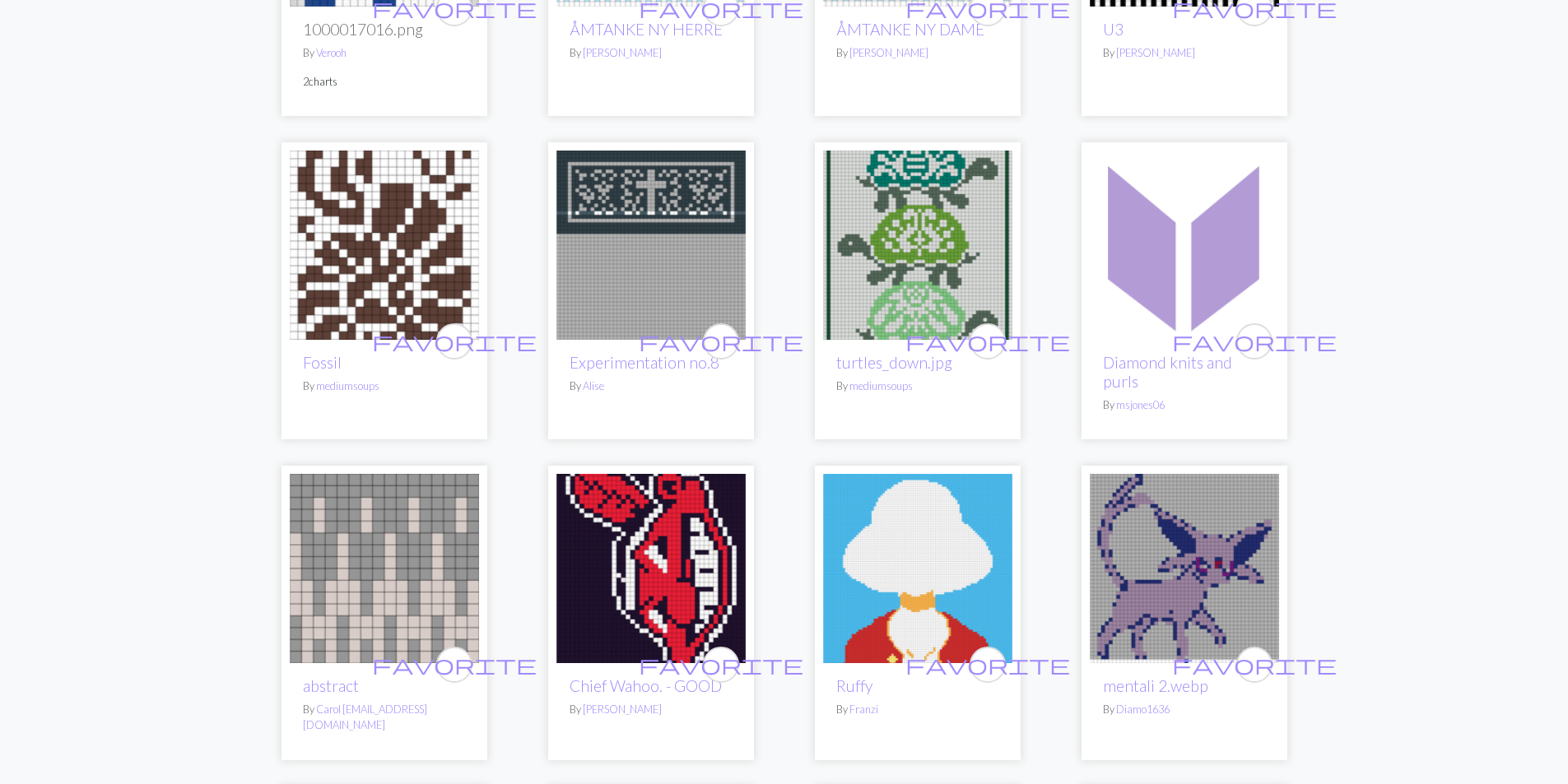
scroll to position [741, 0]
click at [895, 280] on img at bounding box center [917, 244] width 189 height 189
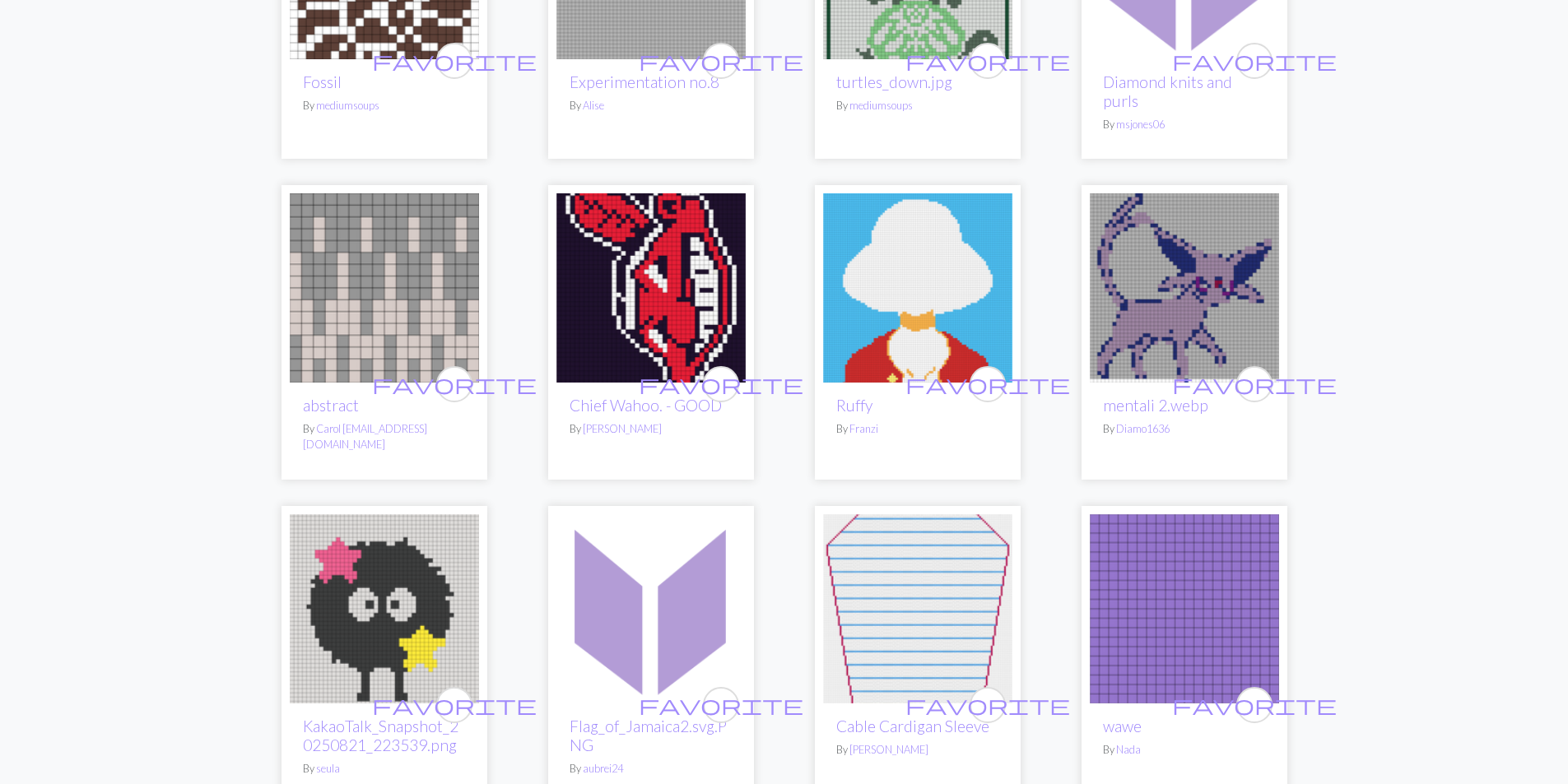
scroll to position [823, 0]
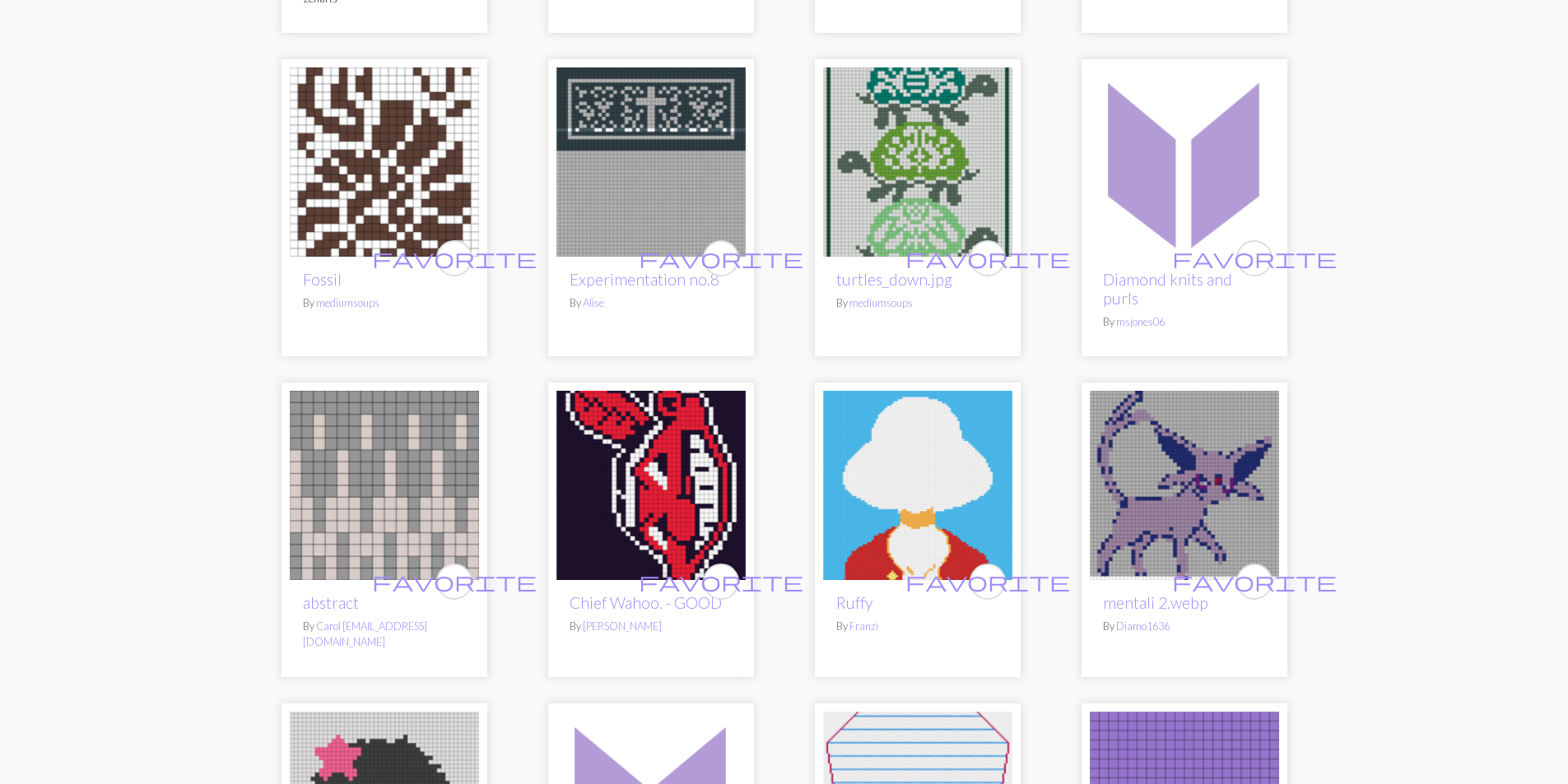
click at [927, 193] on img at bounding box center [917, 162] width 189 height 189
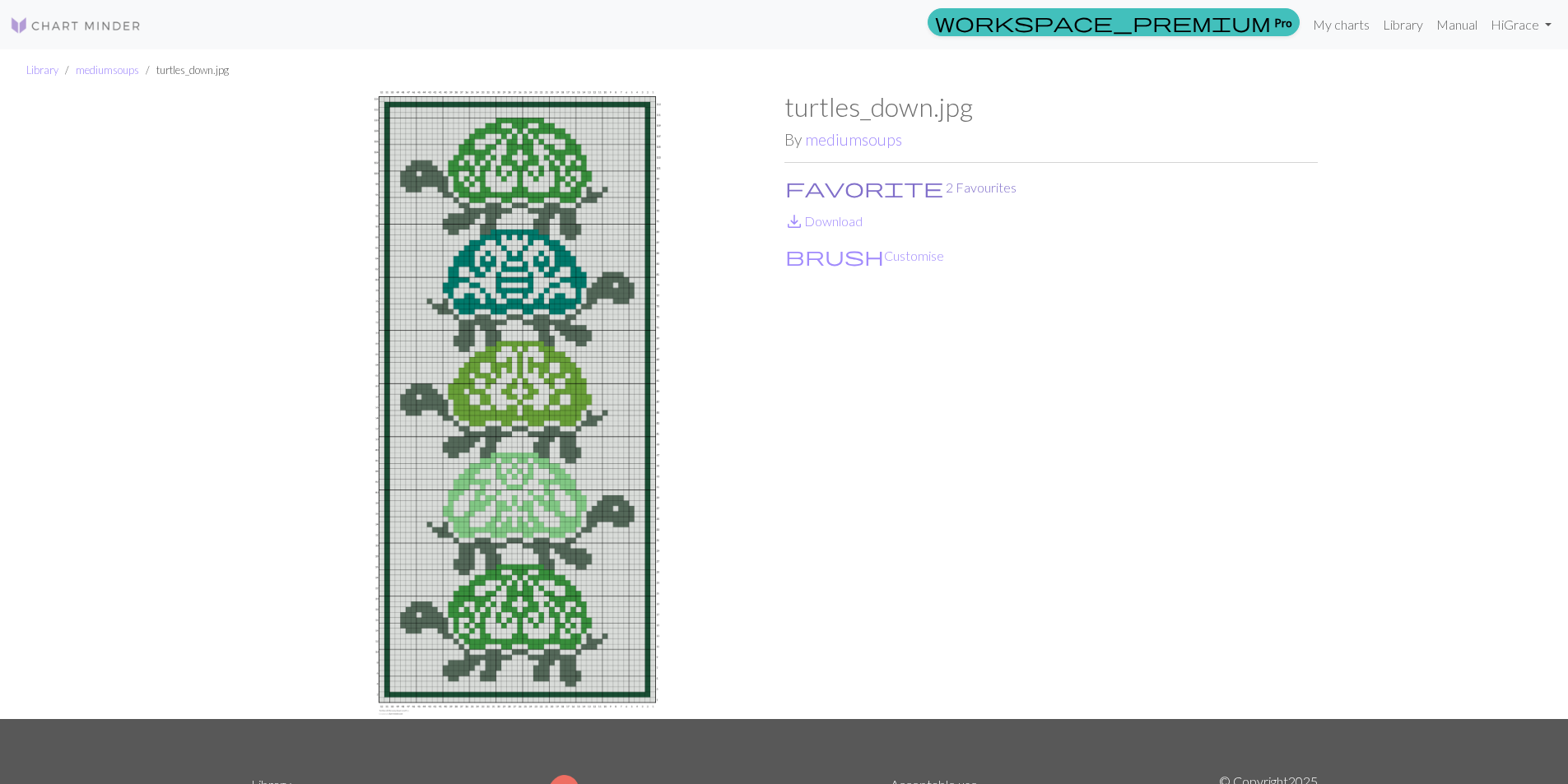
click at [820, 183] on button "favorite 2 Favourites" at bounding box center [900, 187] width 233 height 22
